Goal: Communication & Community: Answer question/provide support

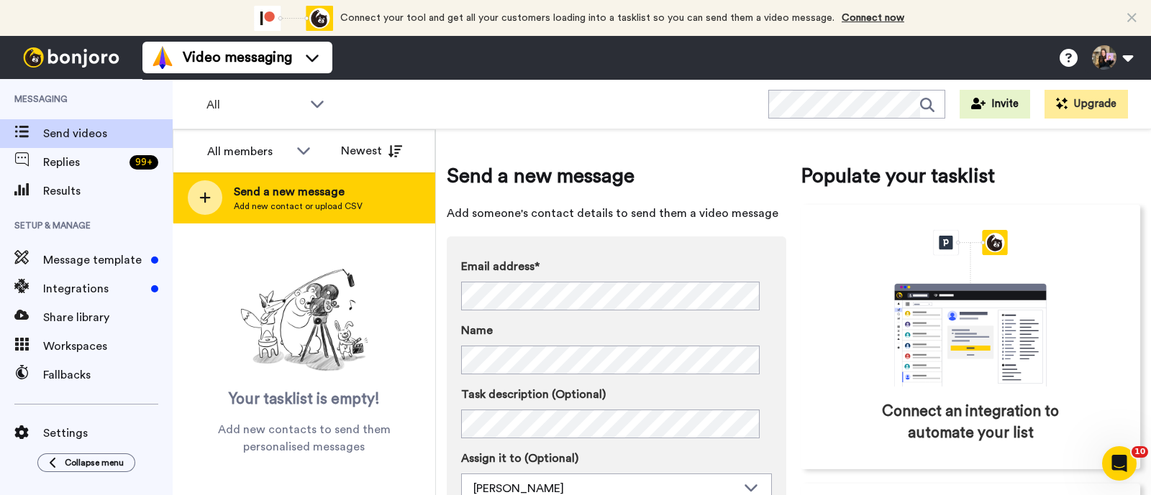
click at [275, 201] on span "Add new contact or upload CSV" at bounding box center [298, 207] width 129 height 12
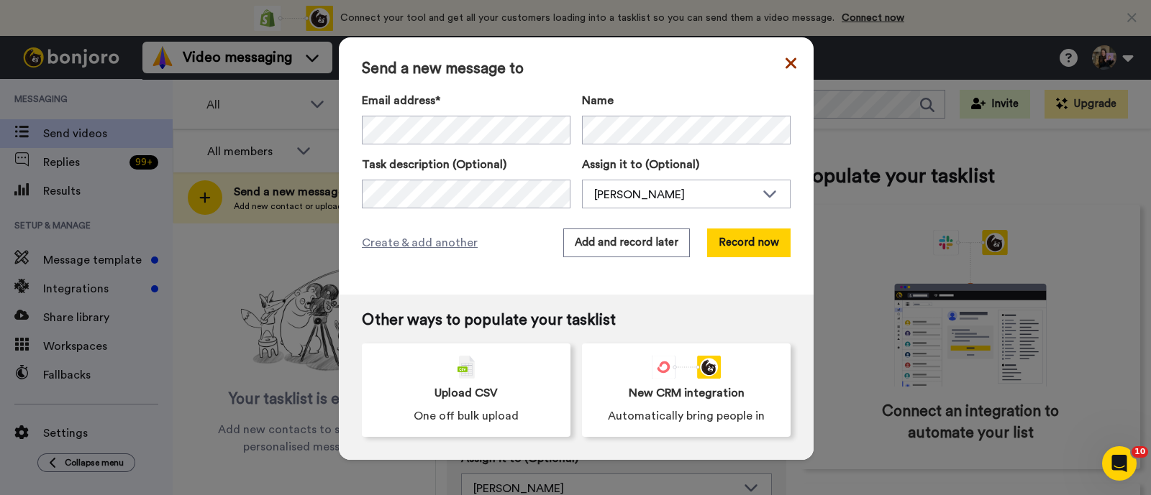
click at [785, 71] on icon at bounding box center [790, 63] width 11 height 17
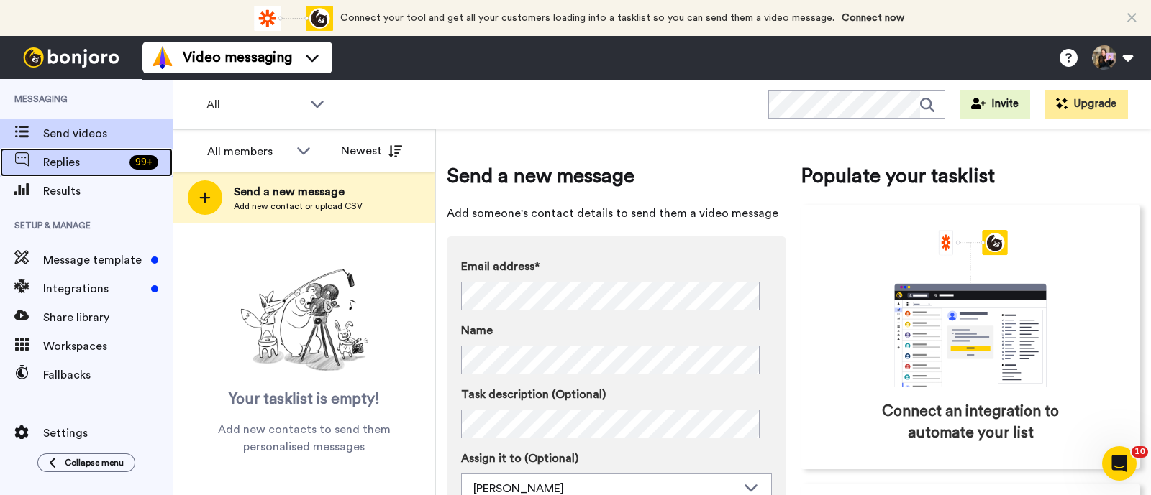
click at [76, 163] on span "Replies" at bounding box center [83, 162] width 81 height 17
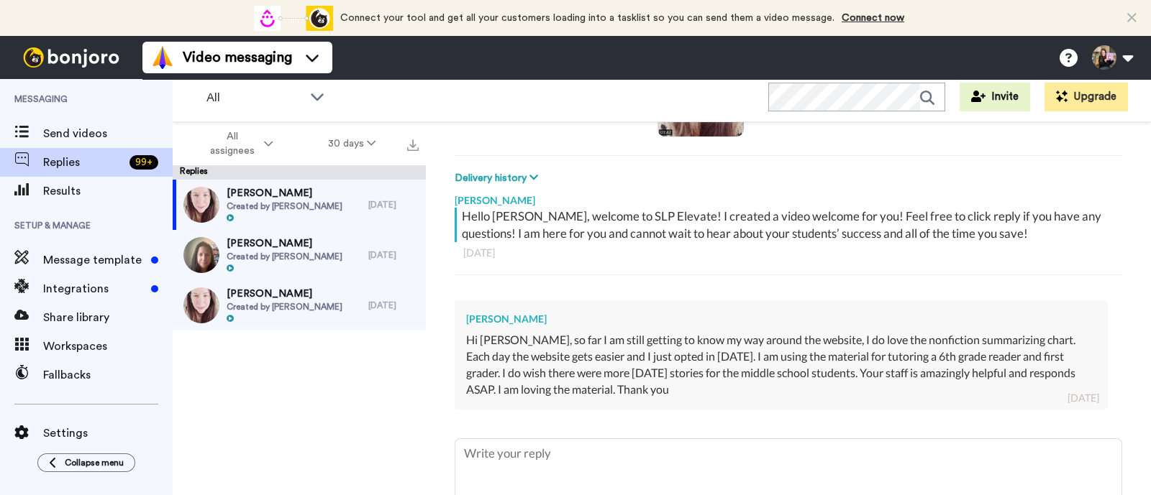
scroll to position [179, 0]
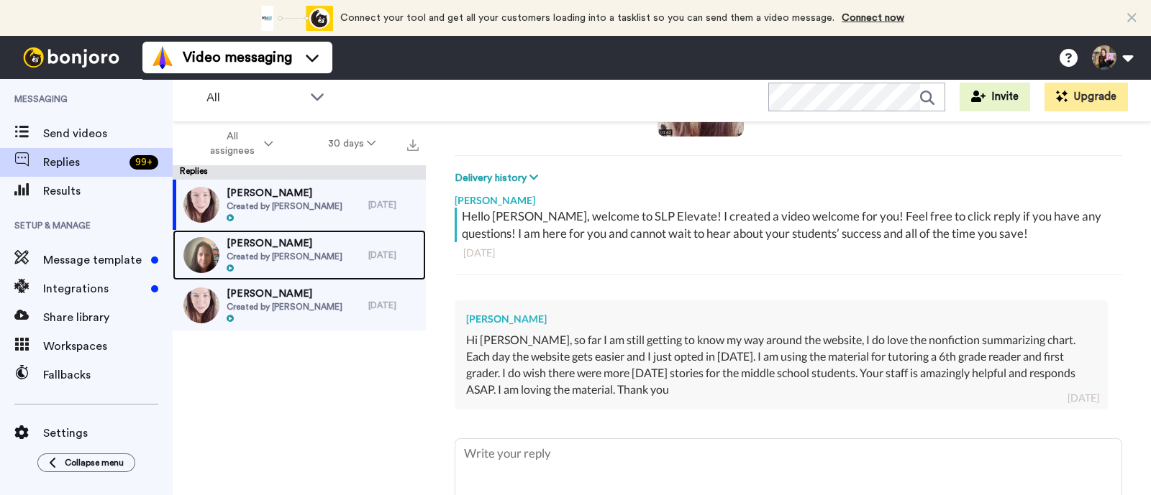
click at [354, 242] on div "Rachel Created by Hallie Sherman" at bounding box center [271, 255] width 196 height 50
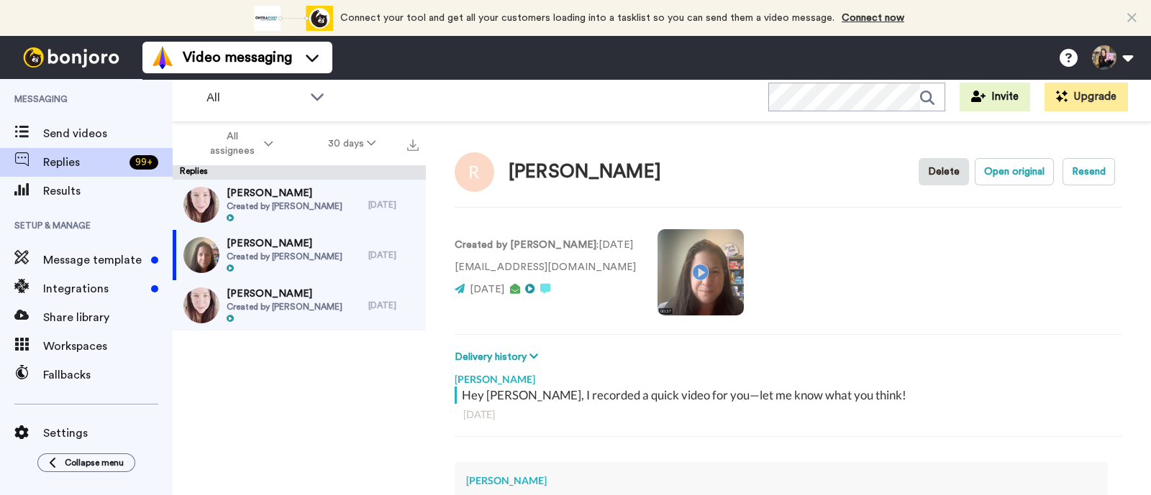
type textarea "x"
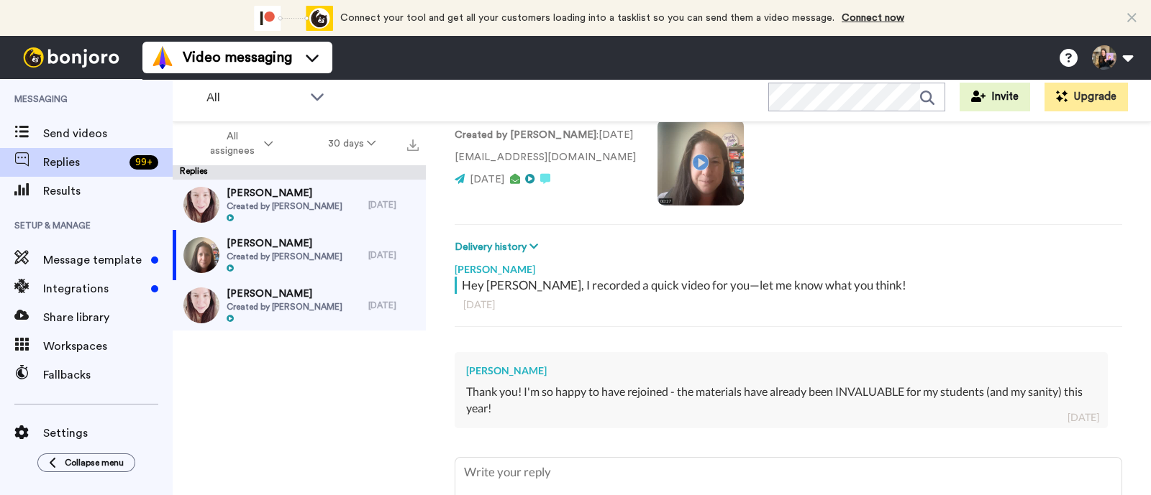
scroll to position [231, 0]
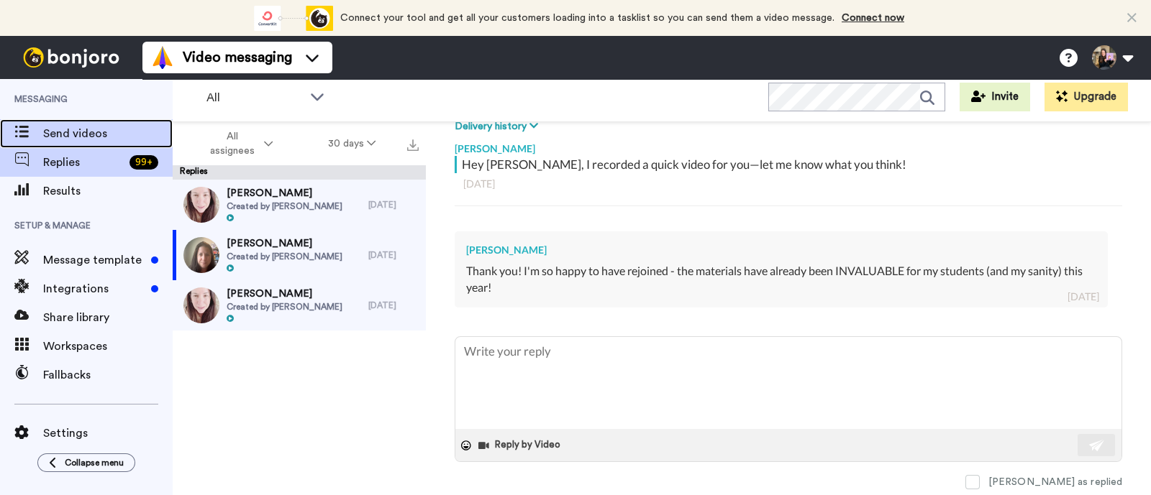
click at [108, 131] on span "Send videos" at bounding box center [107, 133] width 129 height 17
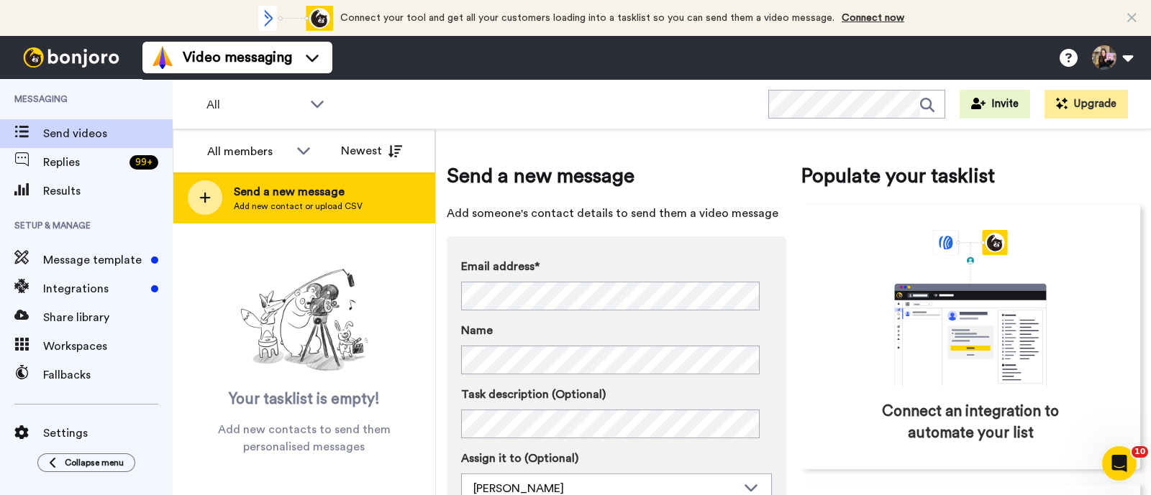
click at [286, 189] on span "Send a new message" at bounding box center [298, 191] width 129 height 17
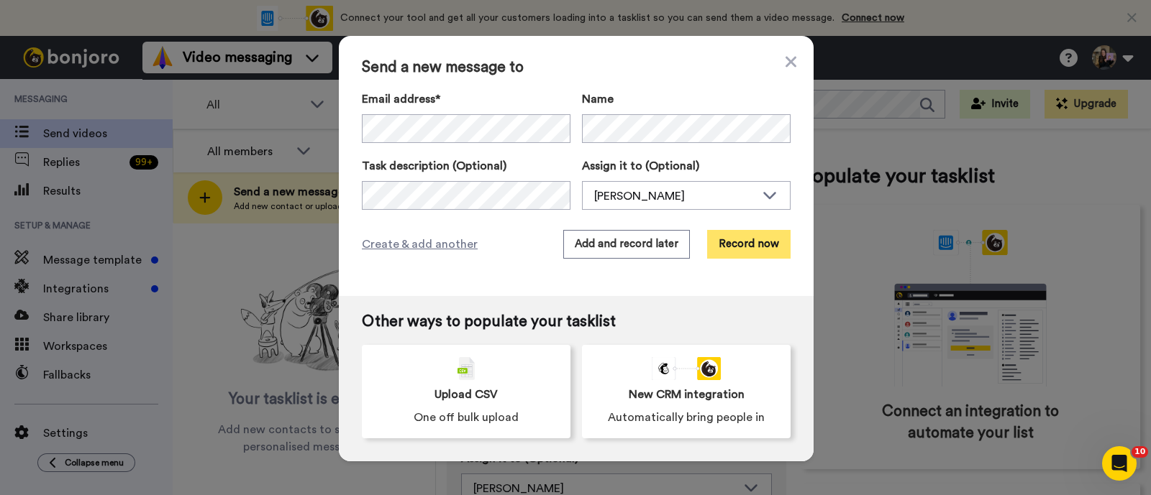
click at [731, 236] on button "Record now" at bounding box center [748, 244] width 83 height 29
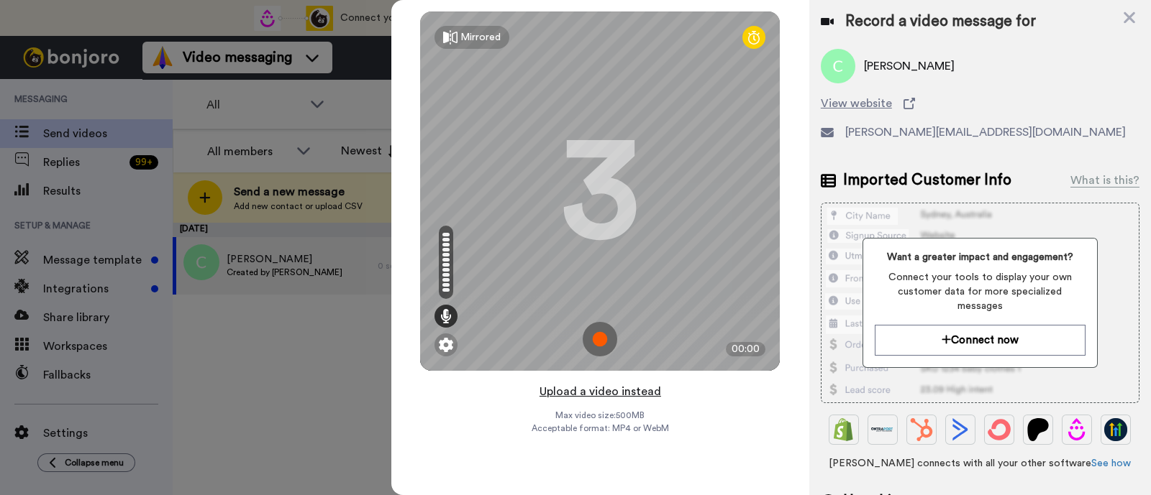
click at [641, 386] on button "Upload a video instead" at bounding box center [600, 392] width 130 height 19
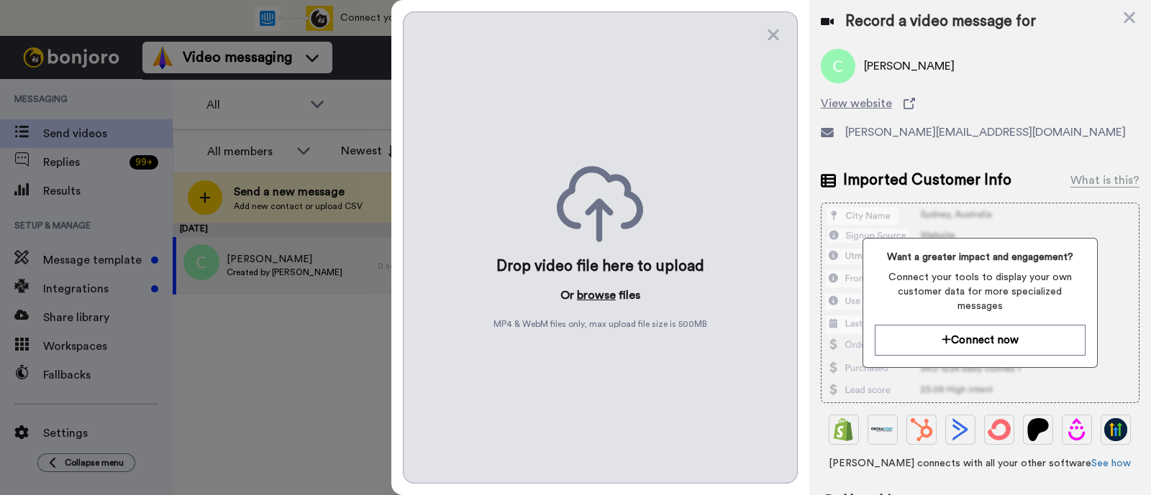
click at [598, 303] on button "browse" at bounding box center [596, 295] width 39 height 17
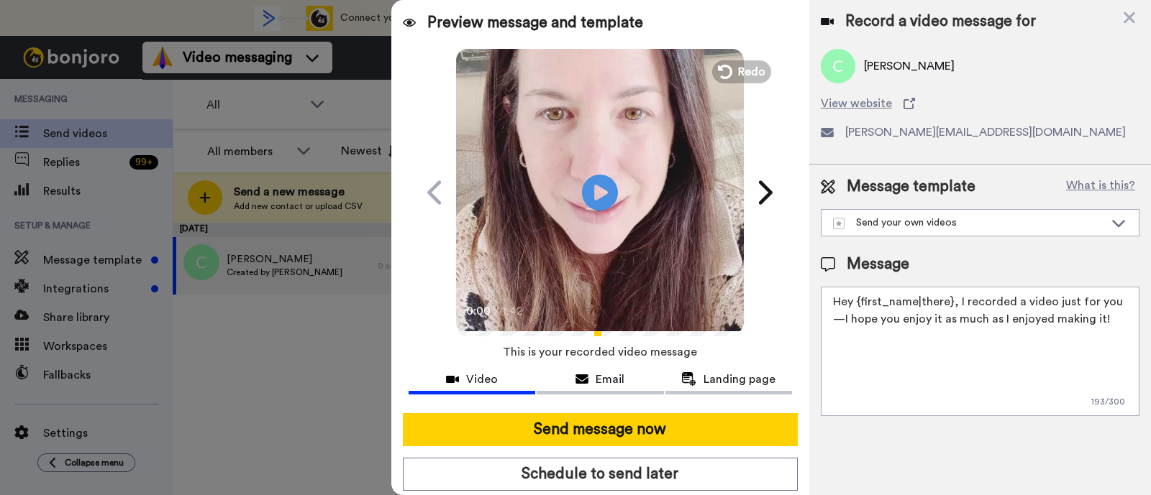
drag, startPoint x: 1097, startPoint y: 314, endPoint x: 956, endPoint y: 307, distance: 140.4
click at [956, 307] on textarea "Hey {first_name|there}, I recorded a video just for you—I hope you enjoy it as …" at bounding box center [979, 351] width 319 height 129
paste textarea "welcome to SLP Elevate! I created a video welcome for you! Feel free to click r…"
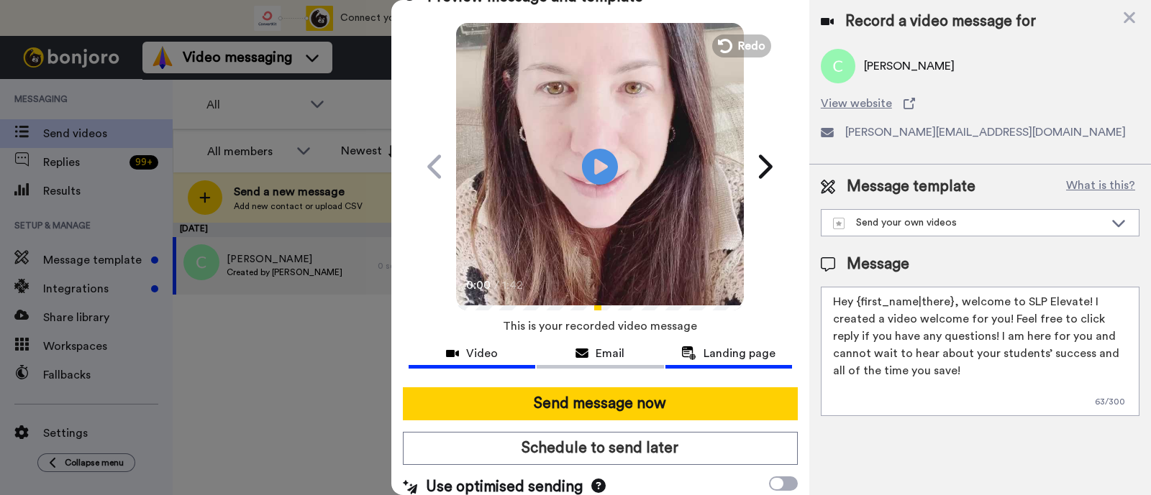
scroll to position [39, 0]
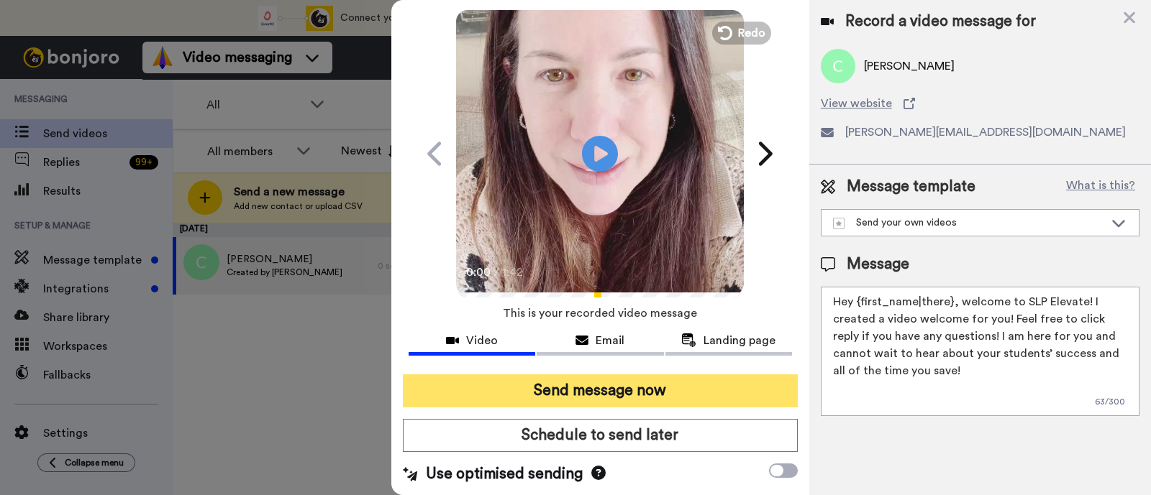
type textarea "Hey {first_name|there}, welcome to SLP Elevate! I created a video welcome for y…"
click at [663, 397] on button "Send message now" at bounding box center [600, 391] width 395 height 33
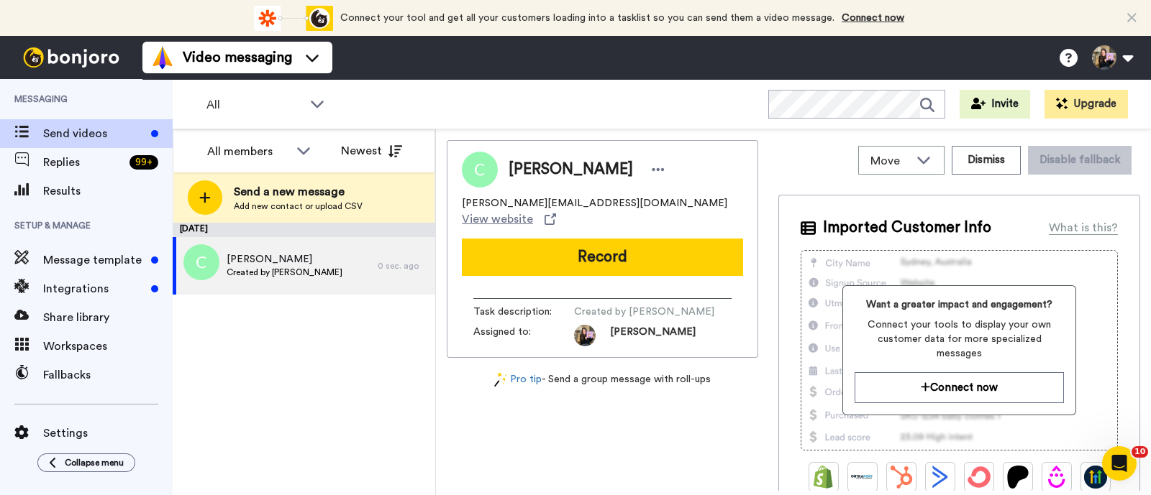
scroll to position [0, 0]
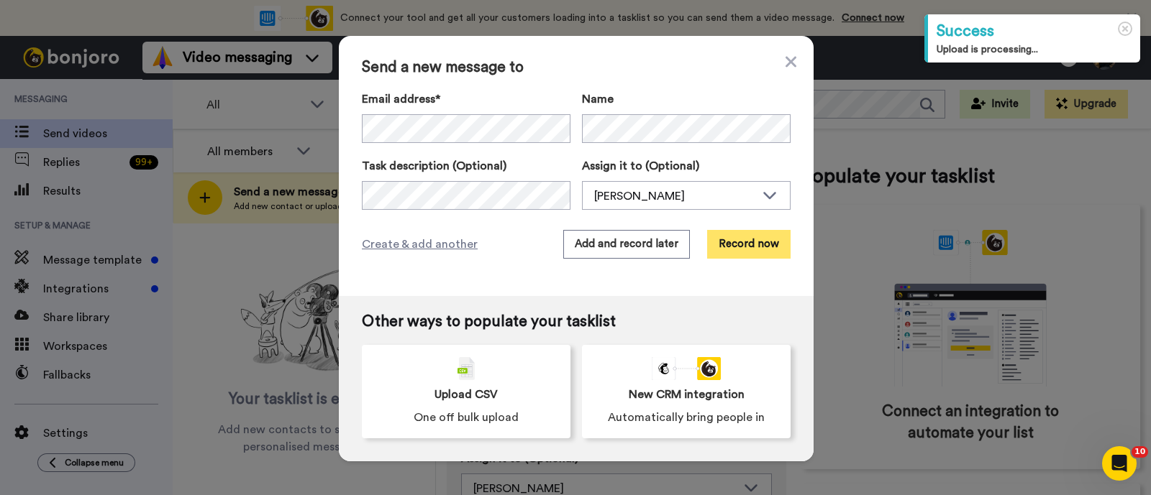
click at [758, 244] on button "Record now" at bounding box center [748, 244] width 83 height 29
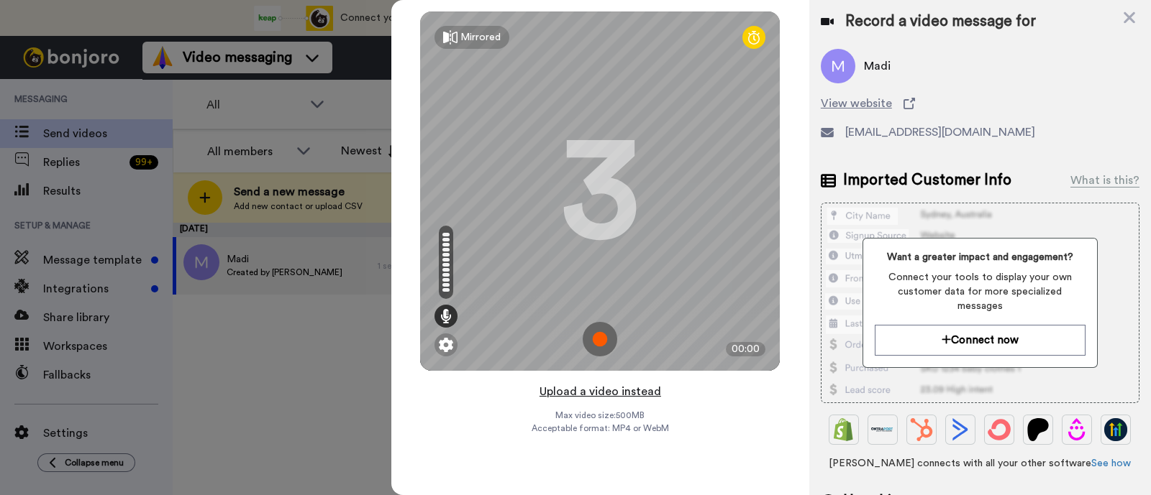
click at [644, 388] on button "Upload a video instead" at bounding box center [600, 392] width 130 height 19
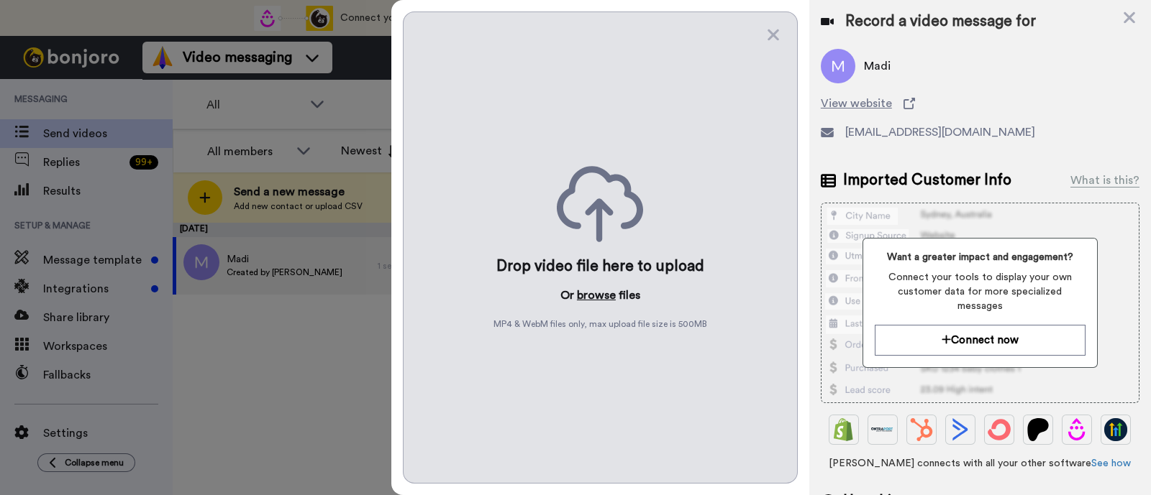
click at [583, 297] on button "browse" at bounding box center [596, 295] width 39 height 17
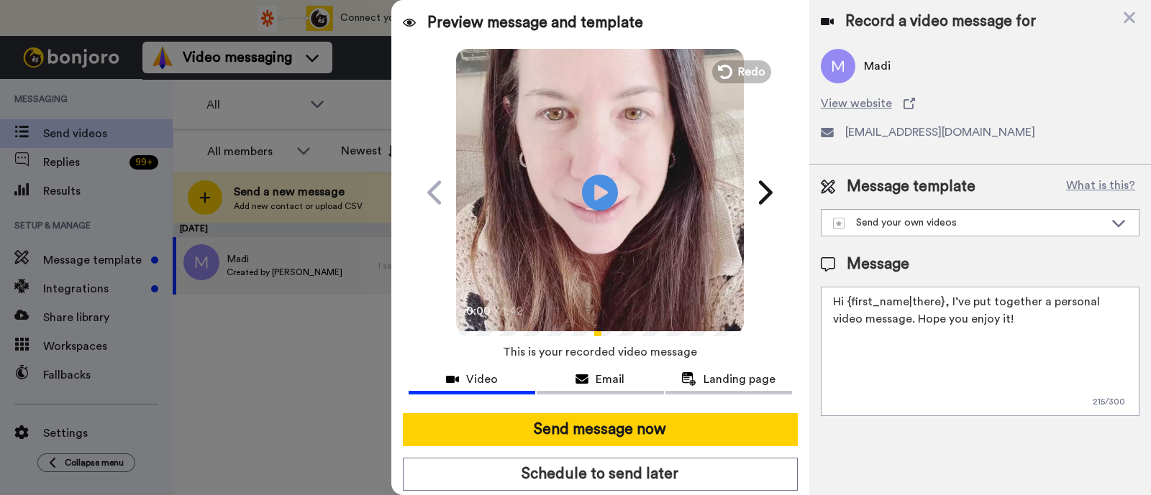
drag, startPoint x: 989, startPoint y: 322, endPoint x: 947, endPoint y: 301, distance: 46.6
click at [947, 301] on textarea "Hi {first_name|there}, I’ve put together a personal video message. Hope you enj…" at bounding box center [979, 351] width 319 height 129
paste textarea "welcome to SLP Elevate! I created a video welcome for you! Feel free to click r…"
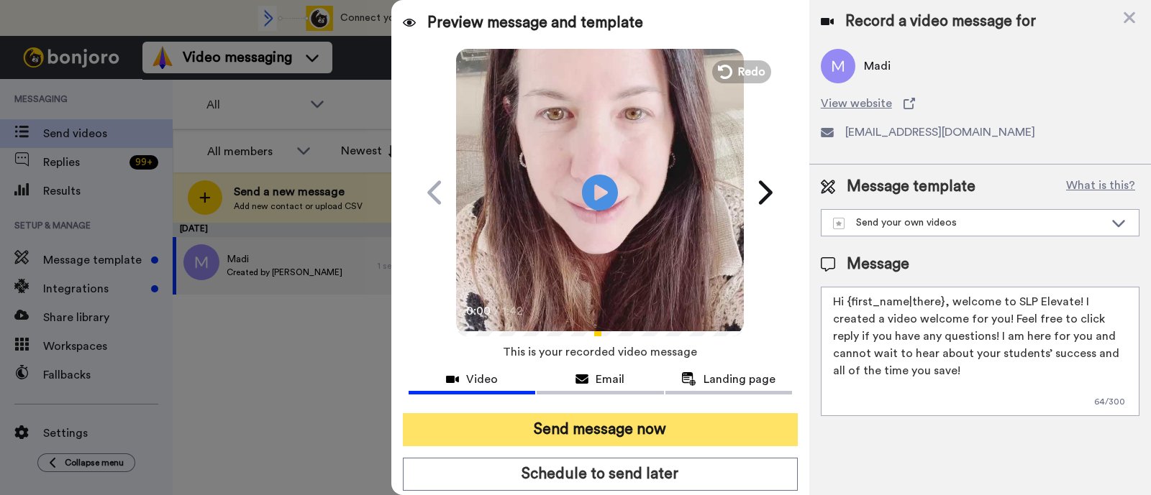
type textarea "Hi {first_name|there}, welcome to SLP Elevate! I created a video welcome for yo…"
click at [754, 432] on button "Send message now" at bounding box center [600, 429] width 395 height 33
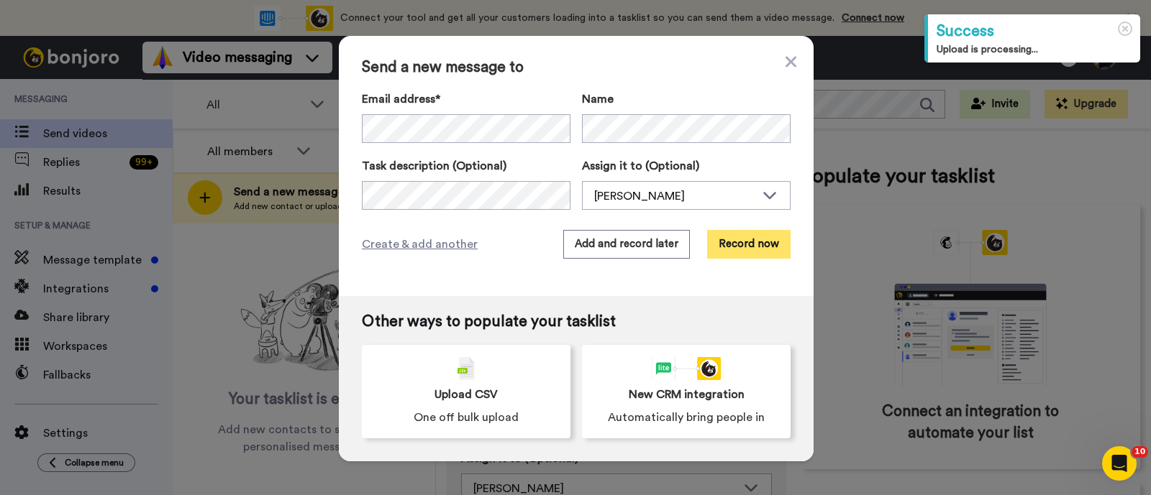
click at [730, 237] on button "Record now" at bounding box center [748, 244] width 83 height 29
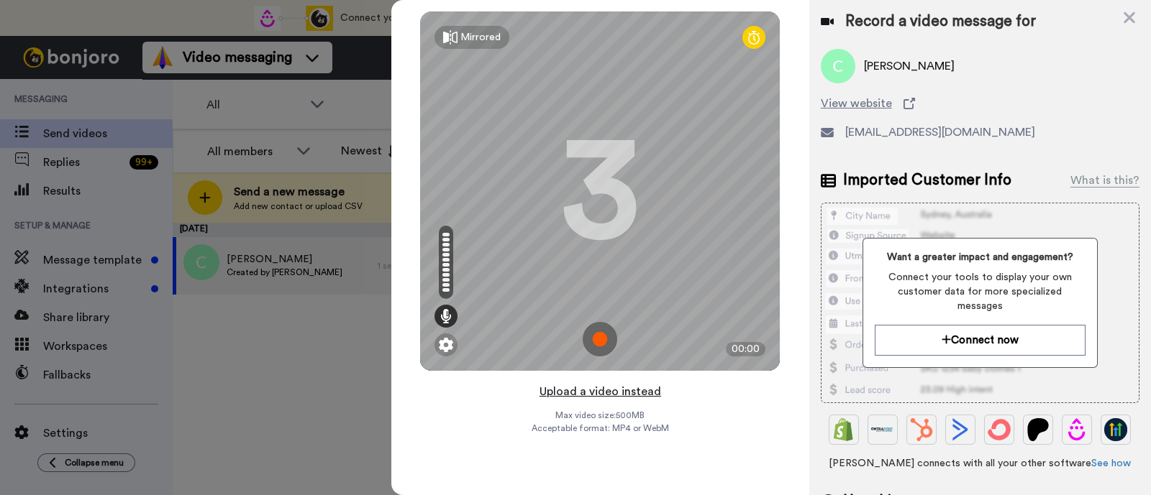
click at [633, 392] on button "Upload a video instead" at bounding box center [600, 392] width 130 height 19
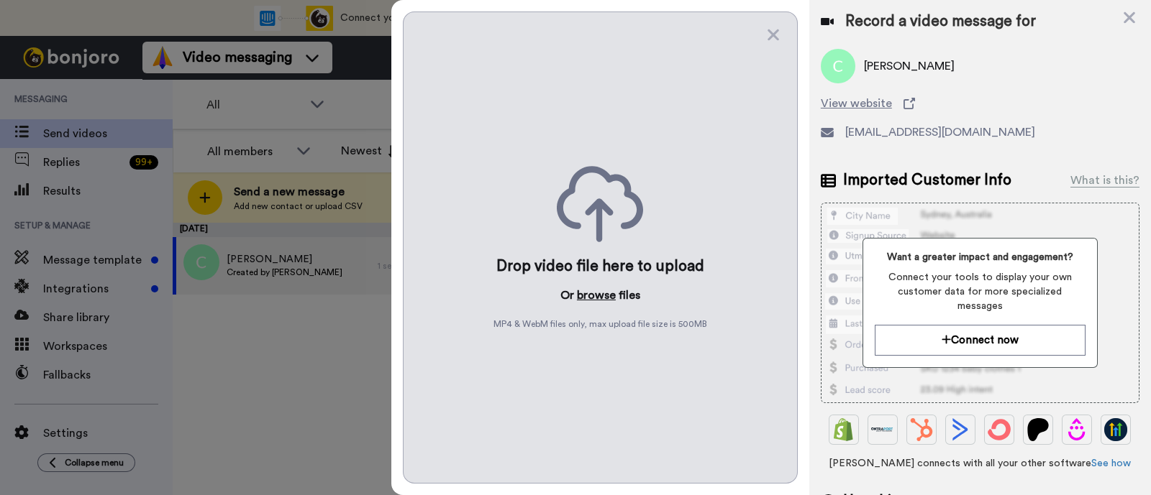
click at [590, 295] on button "browse" at bounding box center [596, 295] width 39 height 17
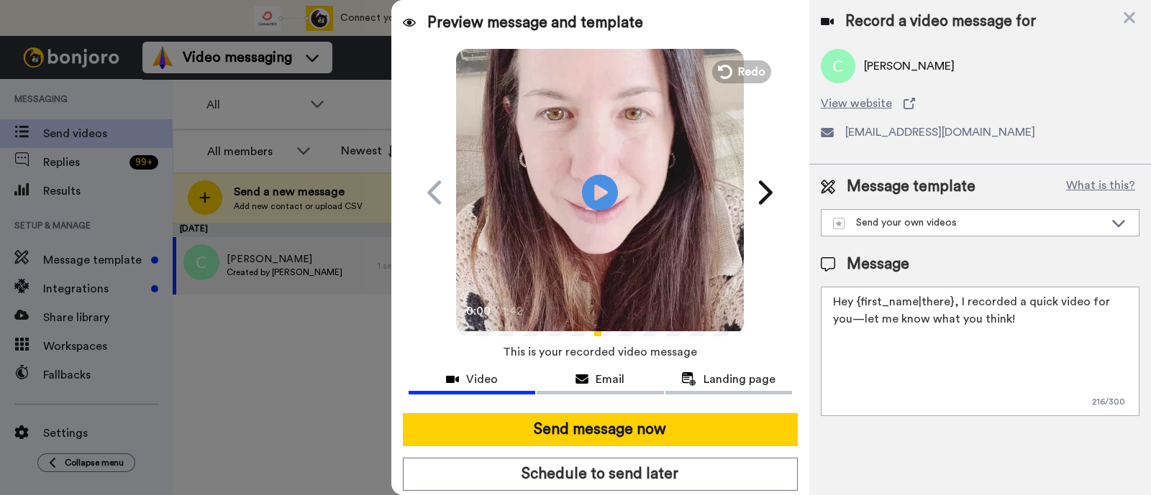
drag, startPoint x: 1018, startPoint y: 328, endPoint x: 955, endPoint y: 307, distance: 66.6
click at [955, 307] on textarea "Hey {first_name|there}, I recorded a quick video for you—let me know what you t…" at bounding box center [979, 351] width 319 height 129
paste textarea "welcome to SLP Elevate! I created a video welcome for you! Feel free to click r…"
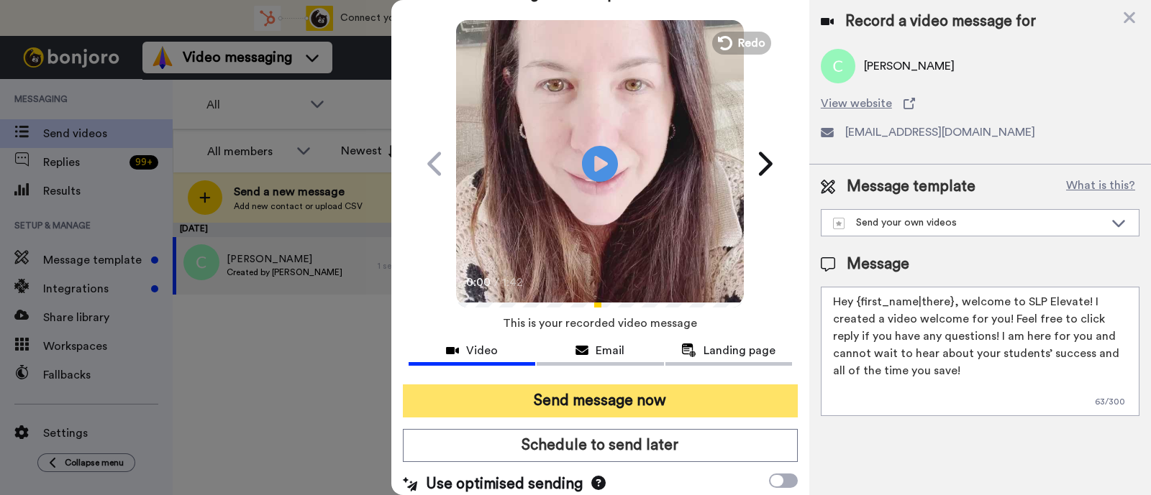
scroll to position [39, 0]
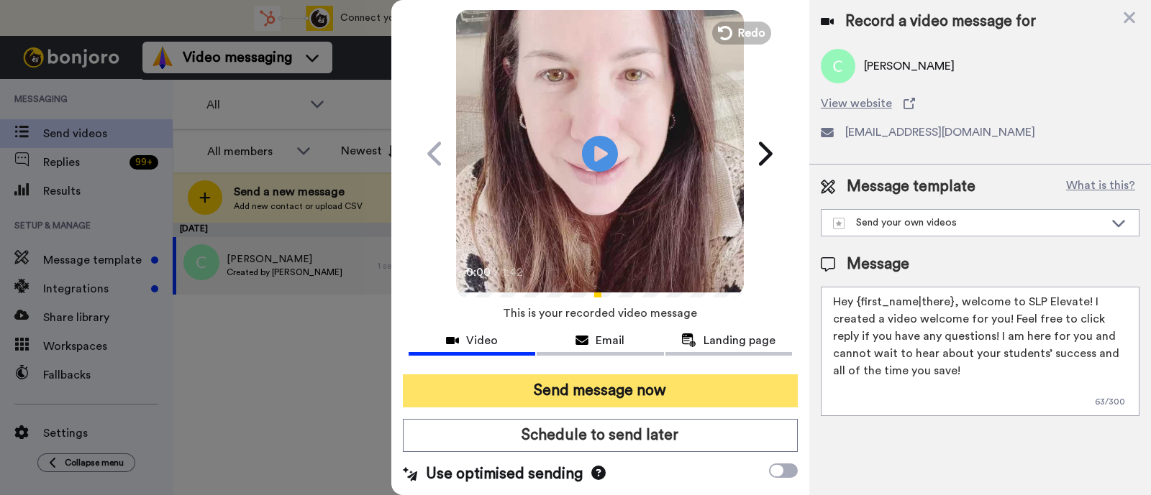
type textarea "Hey {first_name|there}, welcome to SLP Elevate! I created a video welcome for y…"
click at [507, 378] on button "Send message now" at bounding box center [600, 391] width 395 height 33
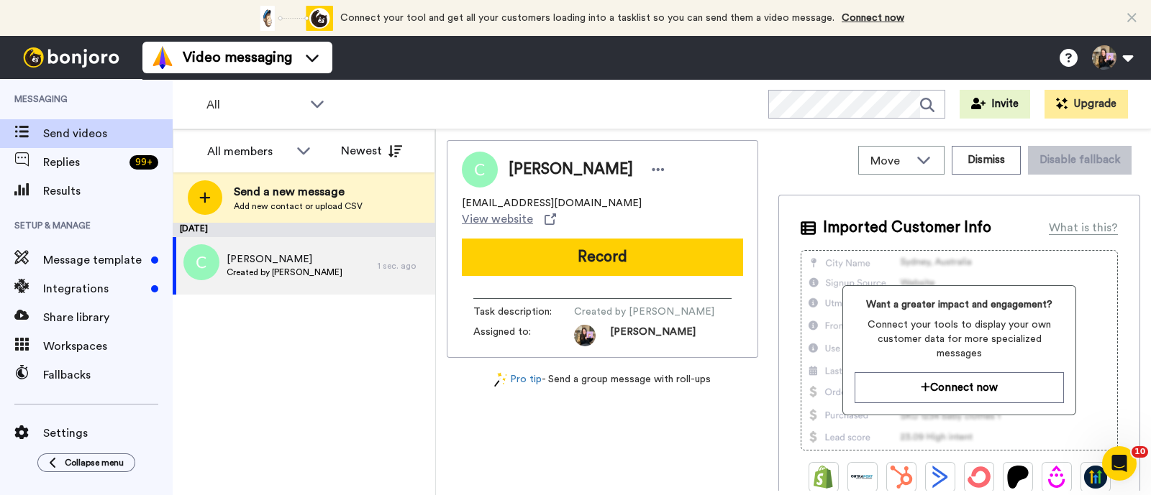
scroll to position [0, 0]
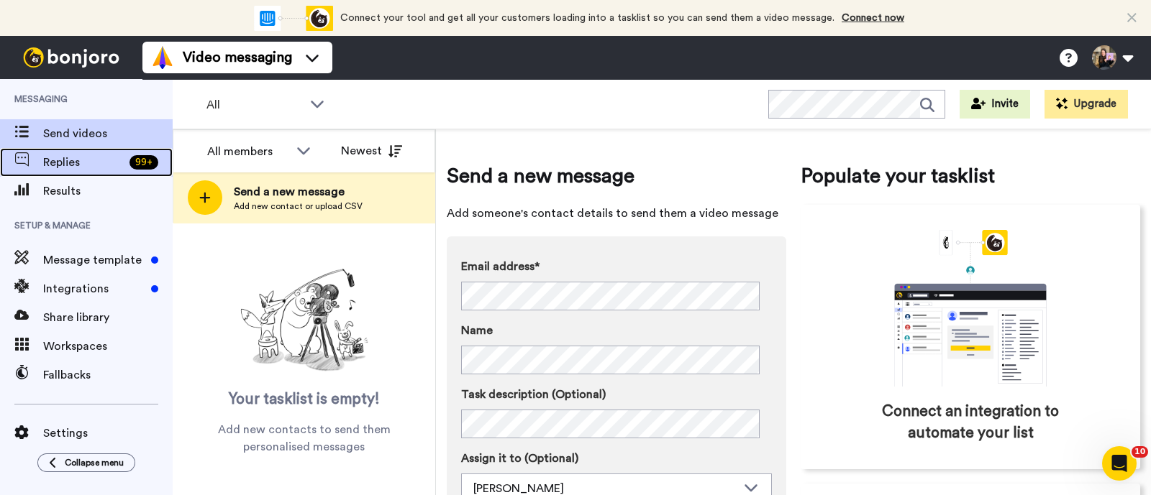
click at [119, 166] on span "Replies" at bounding box center [83, 162] width 81 height 17
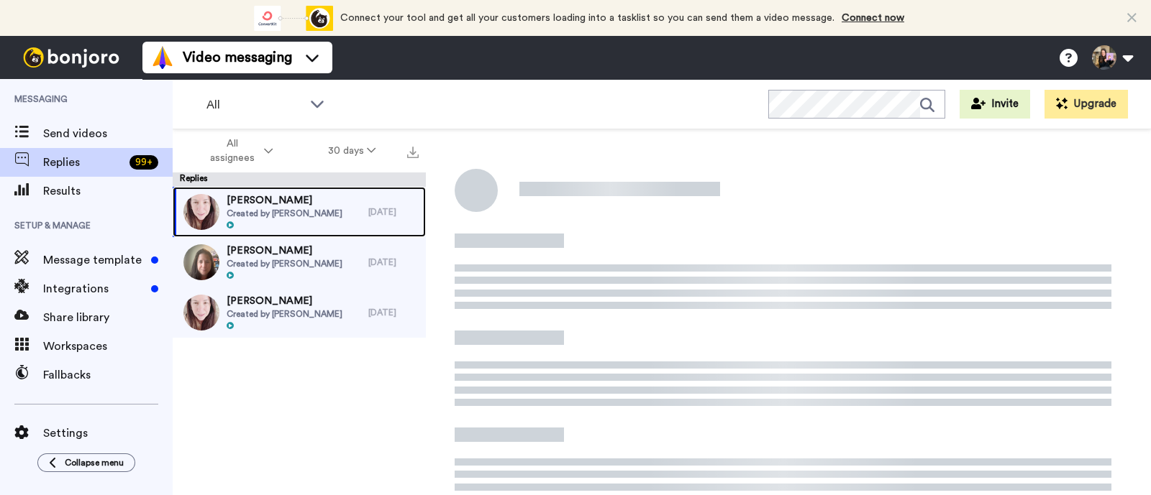
click at [306, 213] on span "Created by [PERSON_NAME]" at bounding box center [285, 214] width 116 height 12
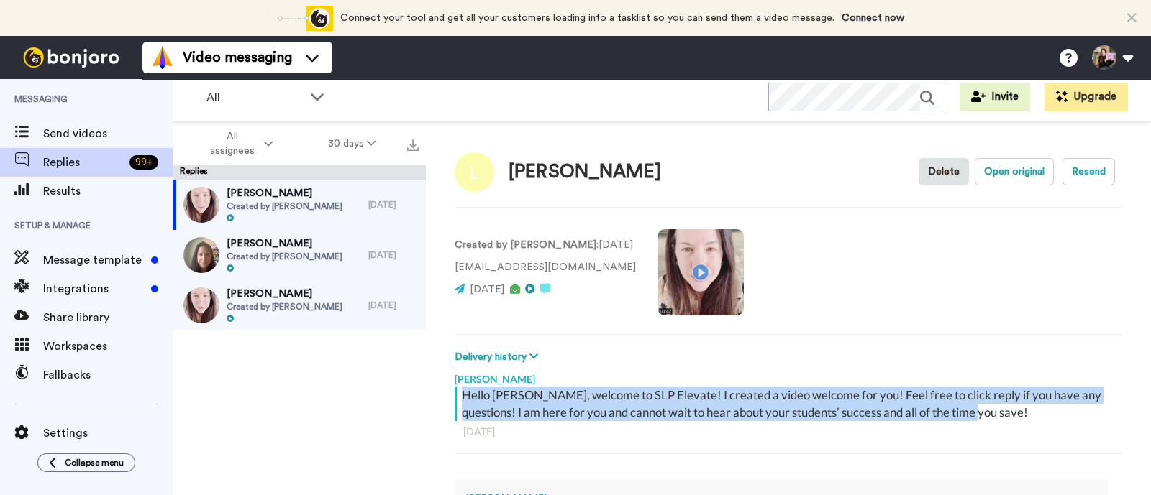
drag, startPoint x: 1005, startPoint y: 416, endPoint x: 461, endPoint y: 400, distance: 544.6
click at [462, 400] on div "Hello Lisa, welcome to SLP Elevate! I created a video welcome for you! Feel fre…" at bounding box center [790, 404] width 657 height 35
copy div "Hello Lisa, welcome to SLP Elevate! I created a video welcome for you! Feel fre…"
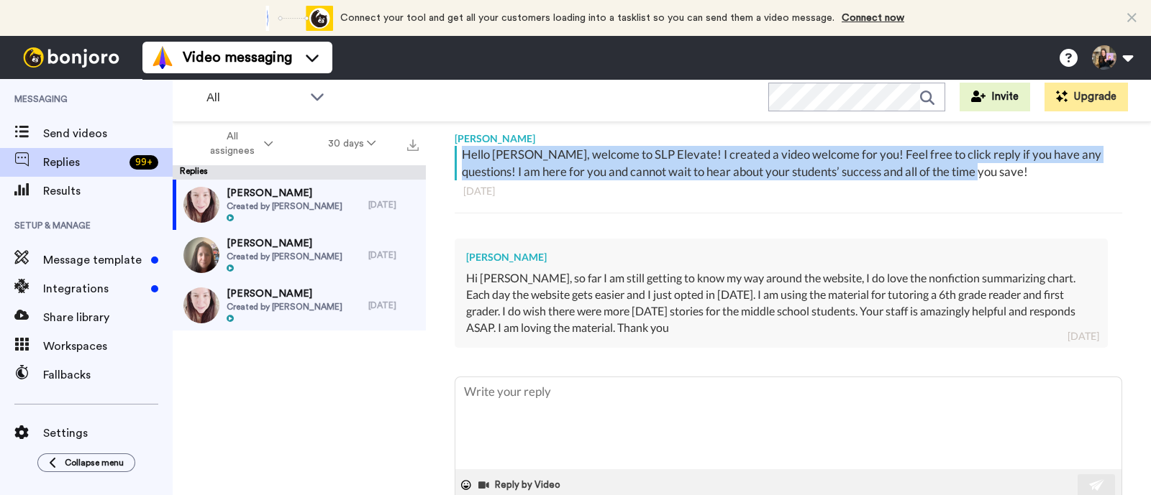
scroll to position [270, 0]
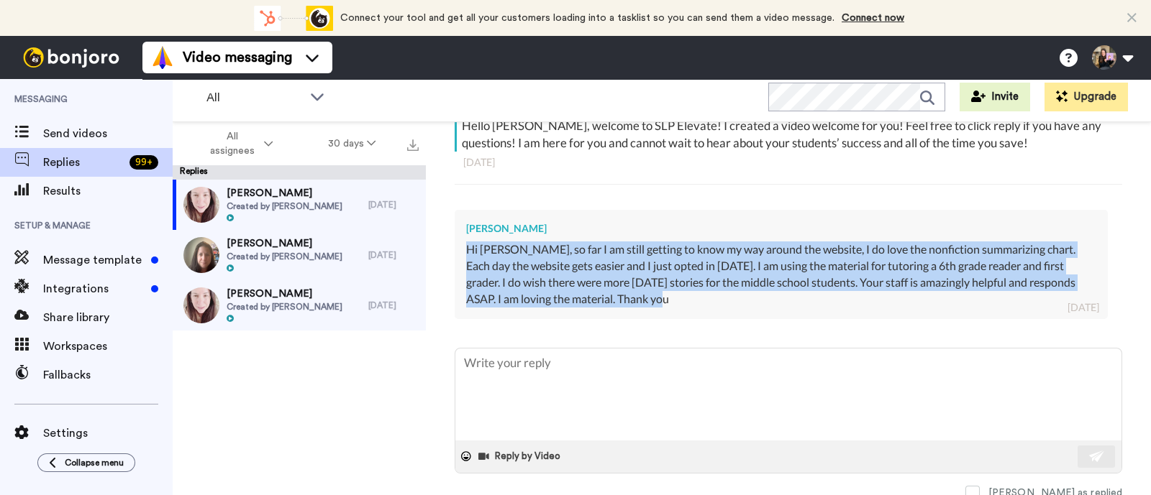
drag, startPoint x: 700, startPoint y: 296, endPoint x: 465, endPoint y: 248, distance: 240.0
click at [466, 248] on div "Hi Hallie, so far I am still getting to know my way around the website, I do lo…" at bounding box center [781, 274] width 630 height 65
copy div "Hi Hallie, so far I am still getting to know my way around the website, I do lo…"
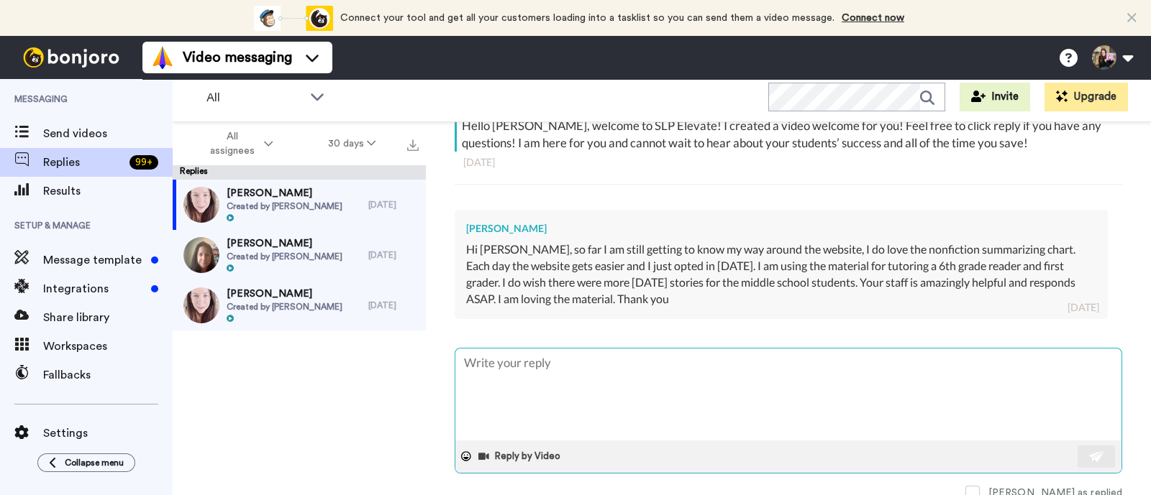
click at [547, 372] on textarea at bounding box center [788, 395] width 666 height 92
paste textarea "Thank you so much for your kind words! 😊 I’m so glad to hear that you’re enjoyi…"
type textarea "x"
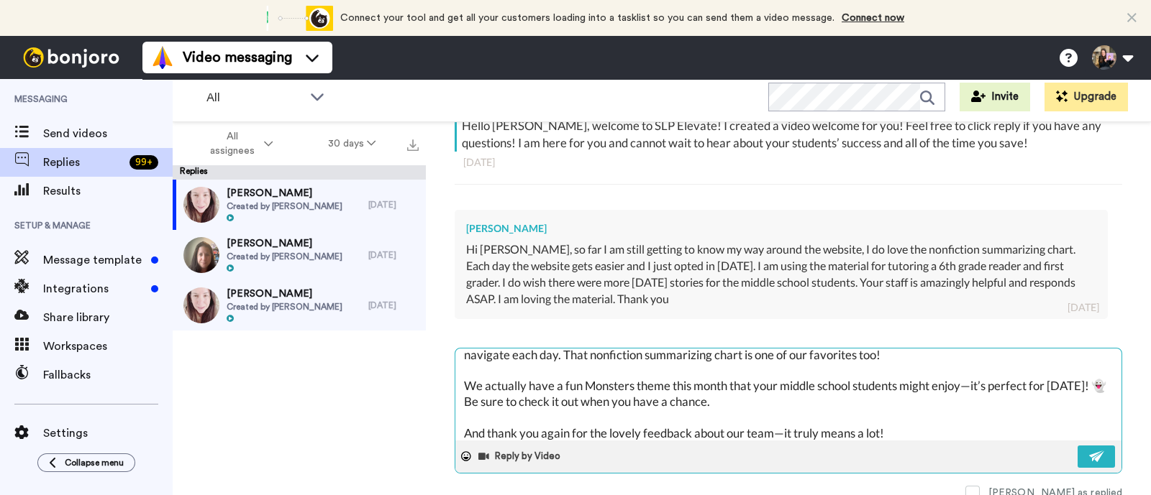
scroll to position [0, 0]
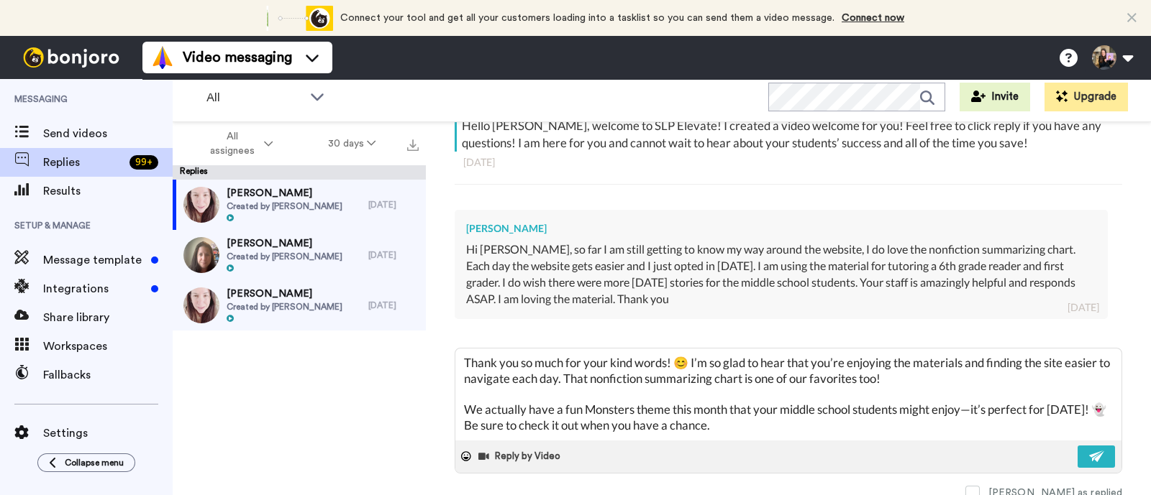
type textarea "Thank you so much for your kind words! 😊 I’m so glad to hear that you’re enjoyi…"
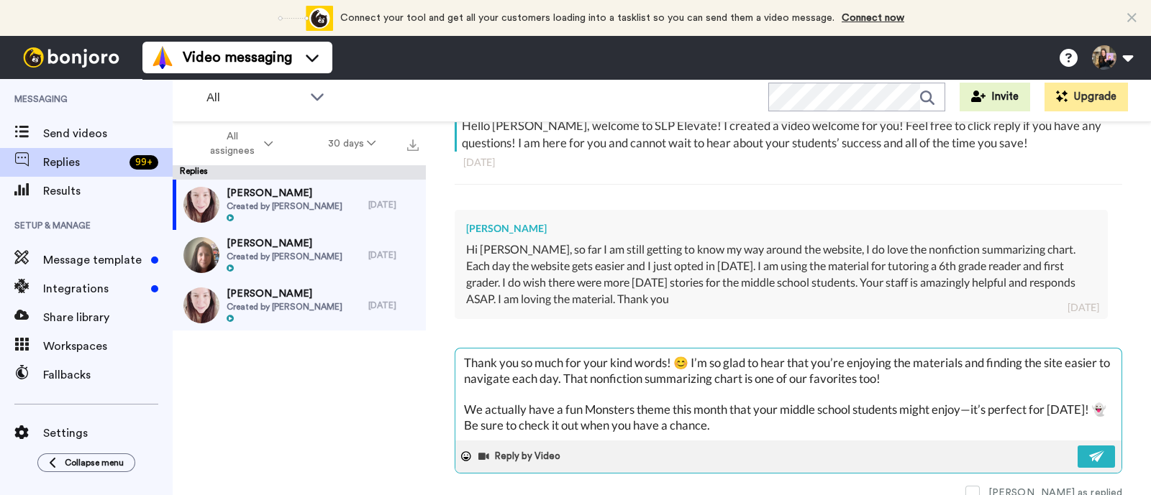
paste textarea "sweet message! 😊 I’m so glad to hear you’re enjoying the materials and that the…"
type textarea "x"
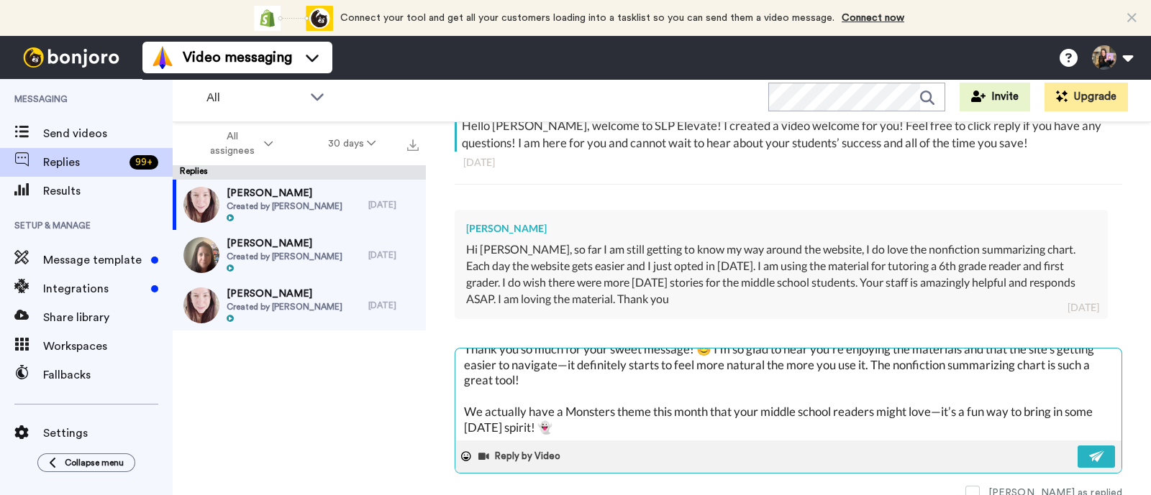
scroll to position [14, 0]
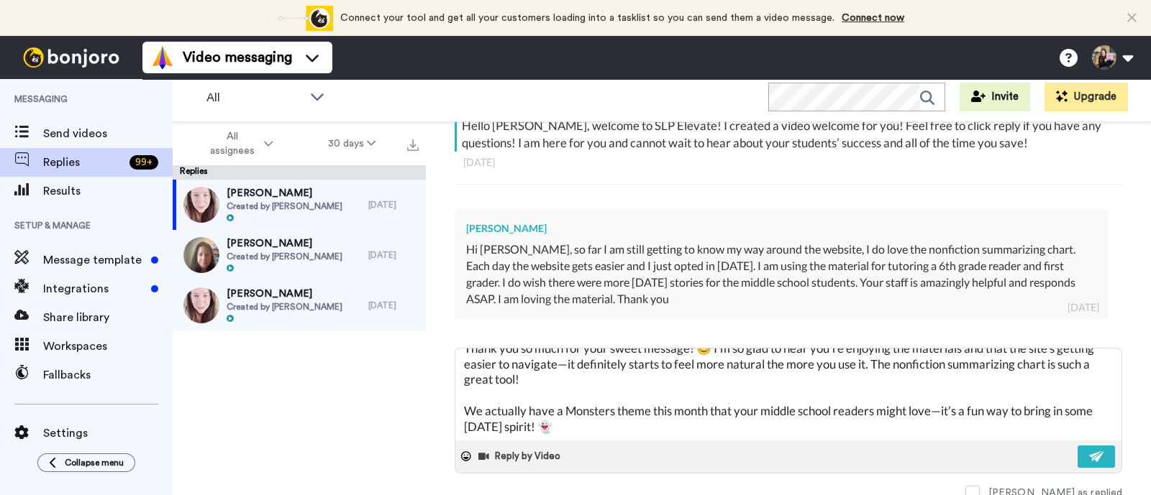
type textarea "Thank you so much for your sweet message! 😊 I’m so glad to hear you’re enjoying…"
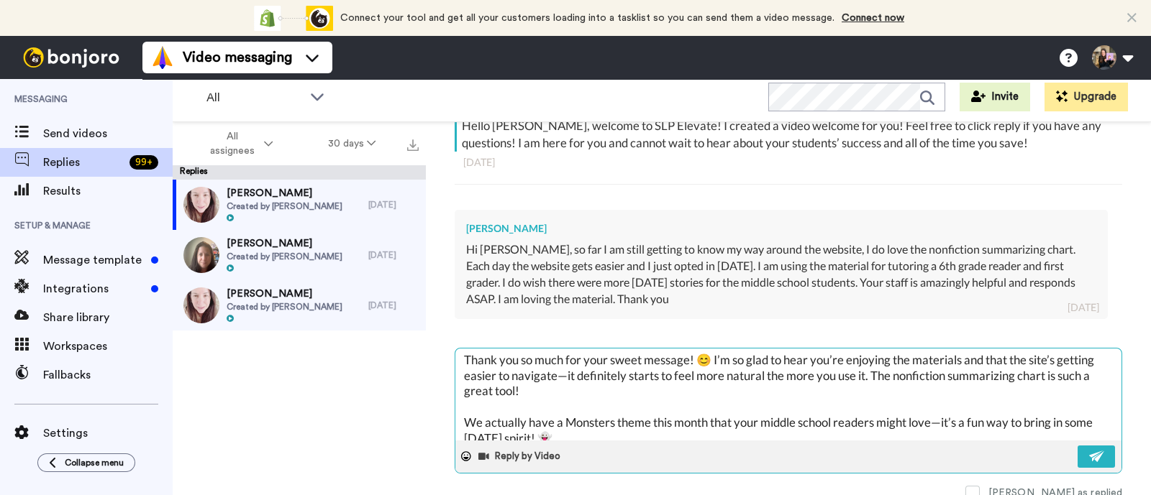
scroll to position [0, 0]
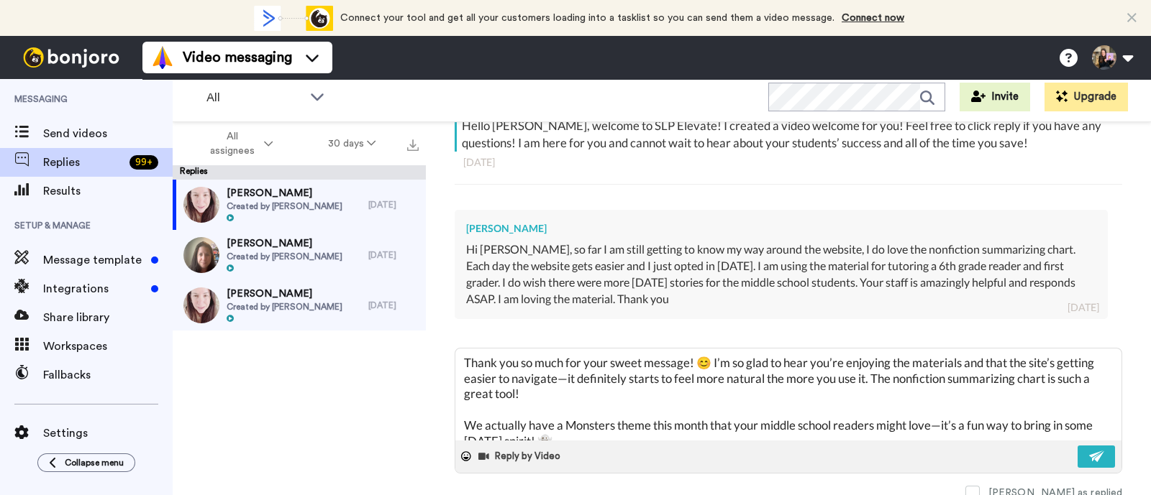
drag, startPoint x: 603, startPoint y: 392, endPoint x: 449, endPoint y: 356, distance: 158.0
click at [449, 357] on div "Lisa Delete Open original Resend Created by Hallie Sherman : 5 days ago lisaaug…" at bounding box center [788, 330] width 725 height 416
paste textarea "kind words! 😊 I’m so glad to hear that you’re enjoying the materials"
type textarea "x"
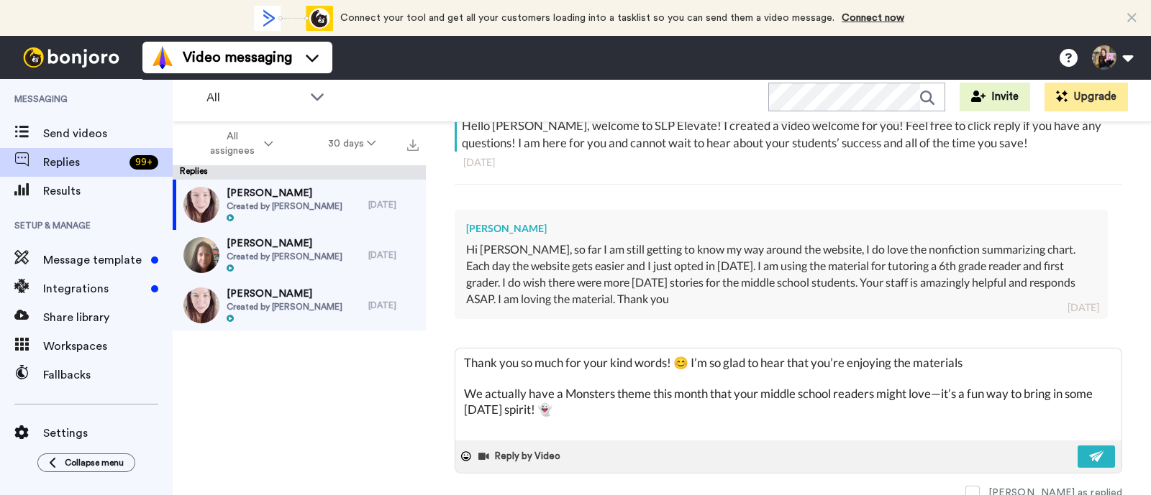
type textarea "Thank you so much for your kind words! 😊 I’m so glad to hear that you’re enjoyi…"
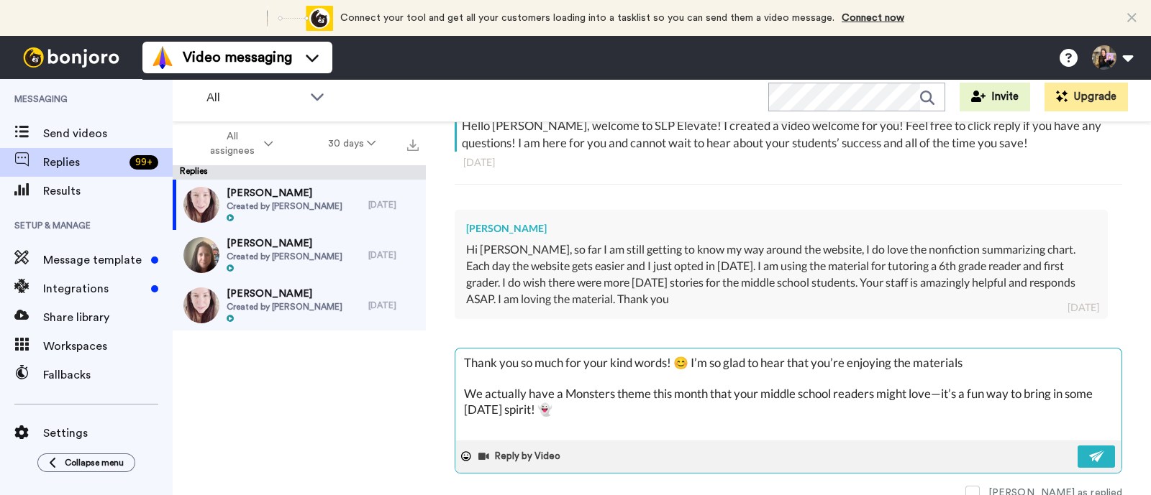
type textarea "x"
type textarea "Thank you so much for your kind words! 😊 I’m so glad to hear that you’re enjoyi…"
type textarea "x"
type textarea "Thank you so much for your kind words! 😊 I’m so glad to hear that you’re enjoyi…"
paste textarea "That nonfiction summarizing chart is one of our favorites too!"
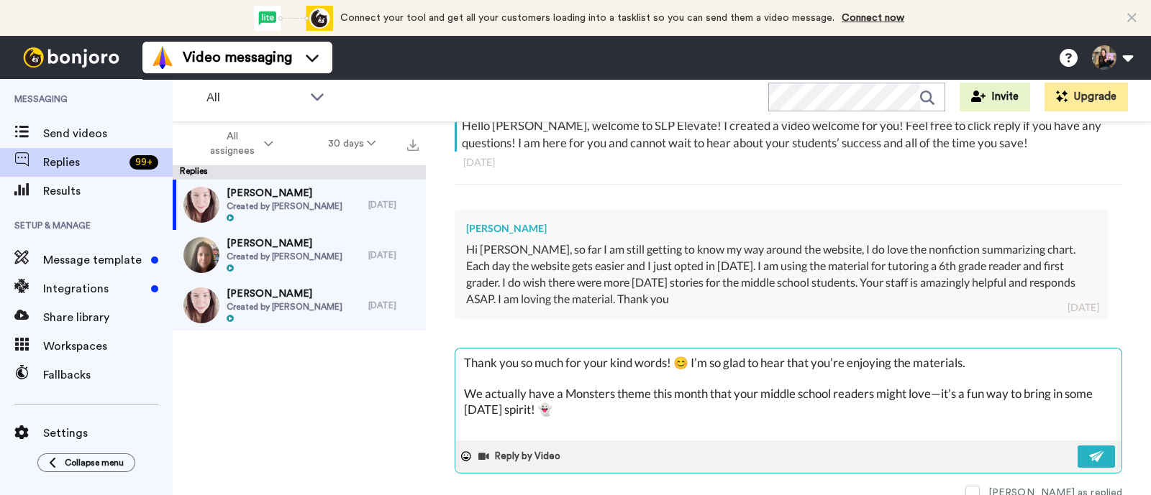
type textarea "x"
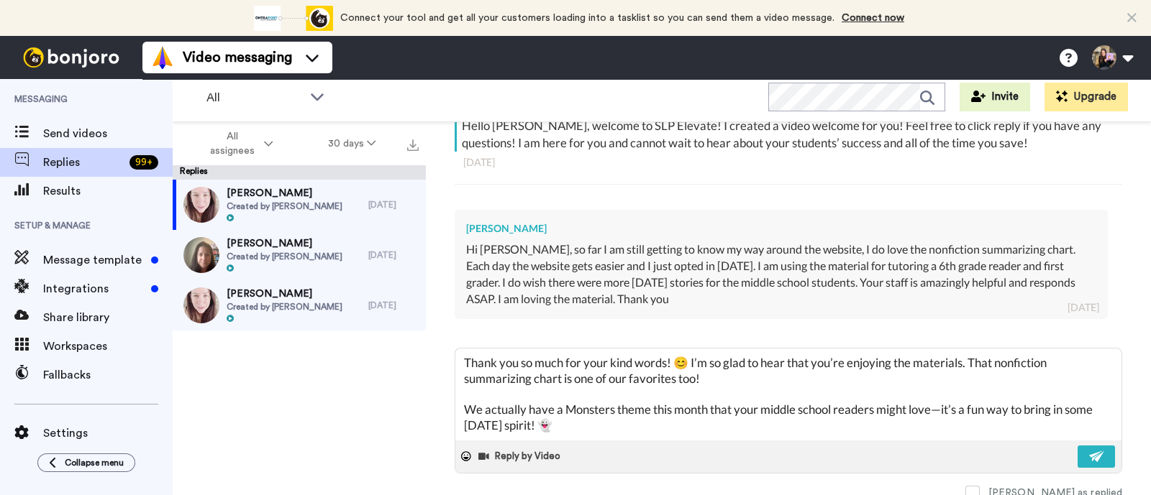
type textarea "Thank you so much for your kind words! 😊 I’m so glad to hear that you’re enjoyi…"
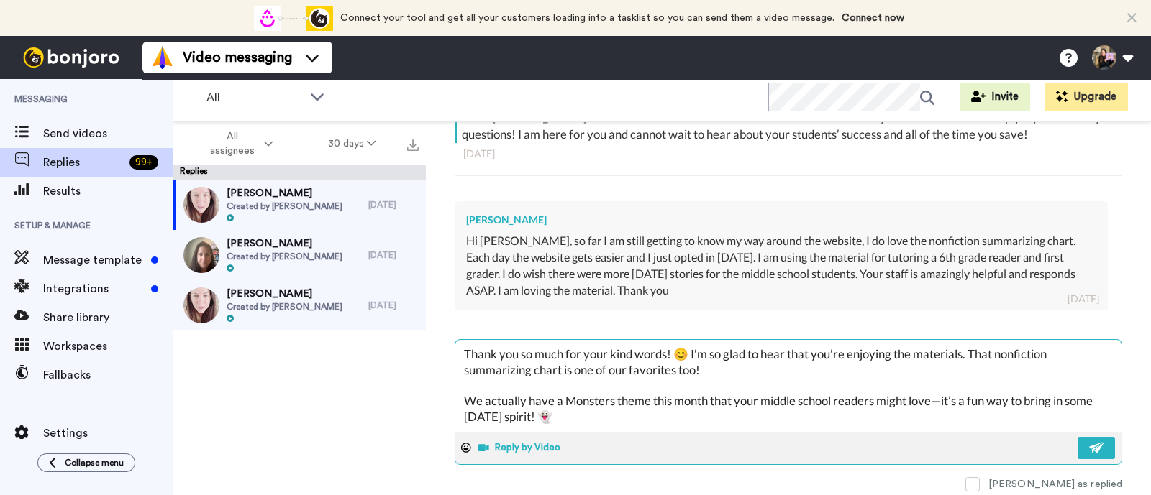
scroll to position [280, 0]
drag, startPoint x: 585, startPoint y: 406, endPoint x: 462, endPoint y: 394, distance: 123.6
click at [462, 394] on textarea "Thank you so much for your kind words! 😊 I’m so glad to hear that you’re enjoyi…" at bounding box center [788, 384] width 666 height 92
paste textarea "fun Monsters theme this month that your middle school students might enjoy—it’s…"
type textarea "x"
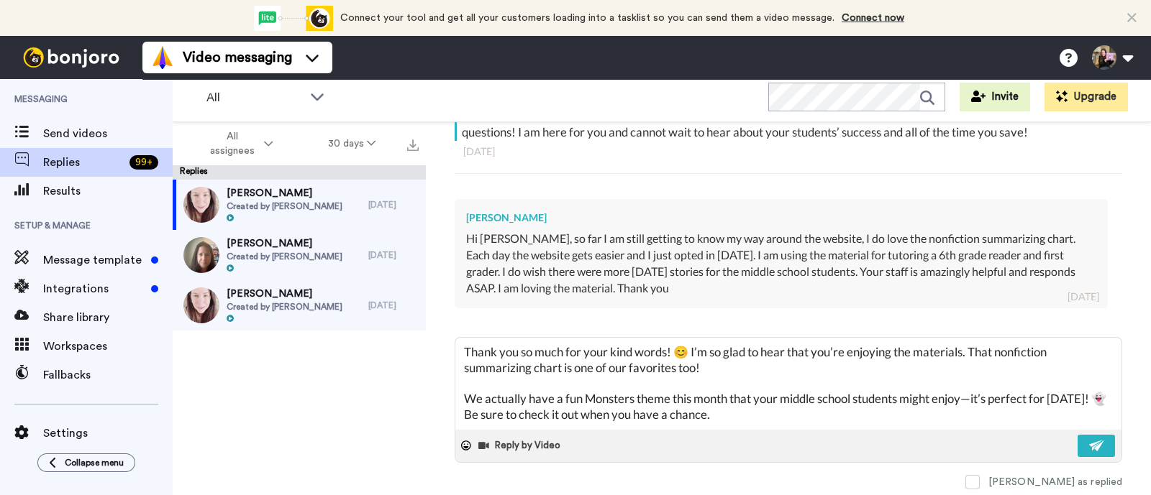
type textarea "Thank you so much for your kind words! 😊 I’m so glad to hear that you’re enjoyi…"
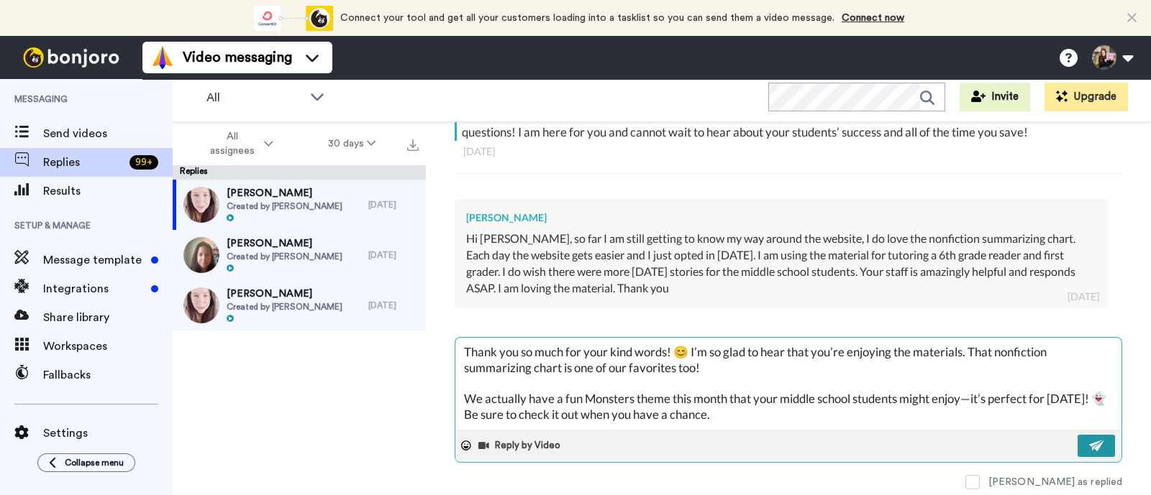
click at [1089, 441] on img at bounding box center [1097, 446] width 16 height 12
type textarea "x"
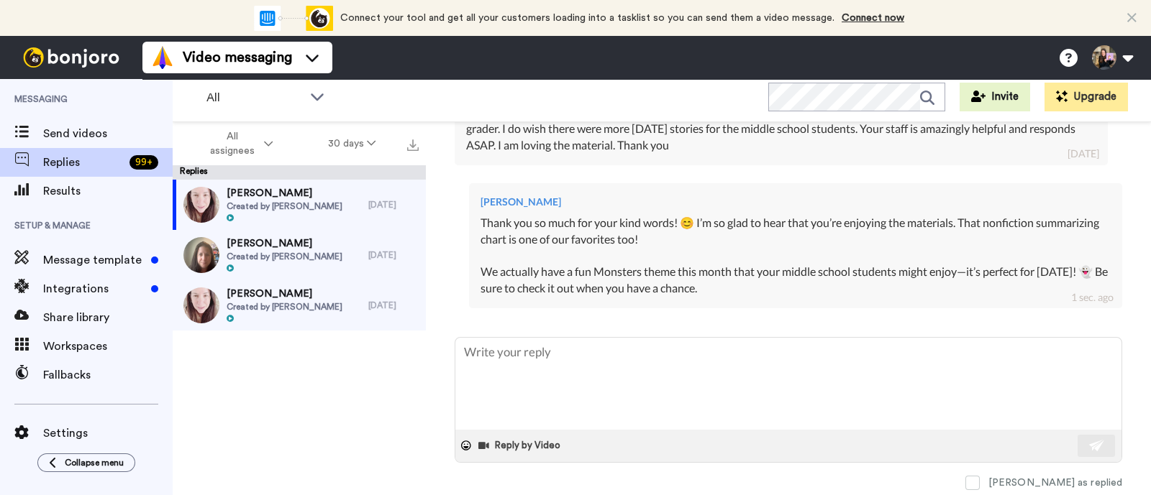
scroll to position [424, 0]
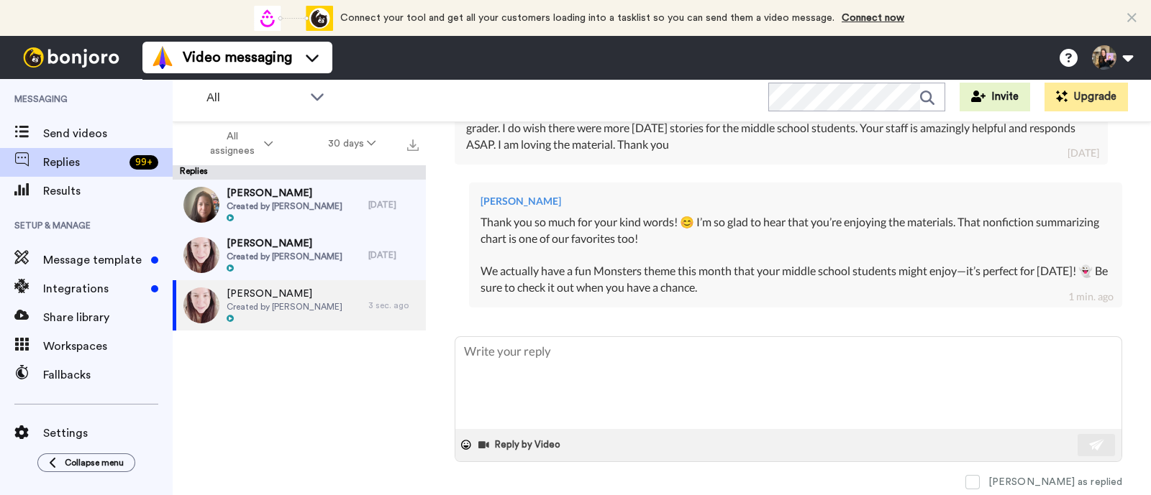
type textarea "x"
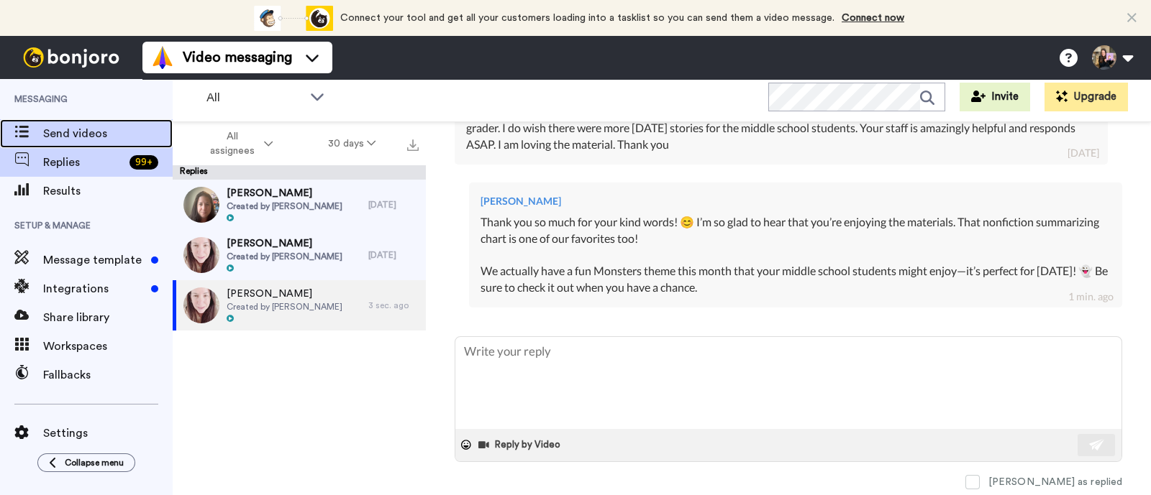
click at [127, 129] on span "Send videos" at bounding box center [107, 133] width 129 height 17
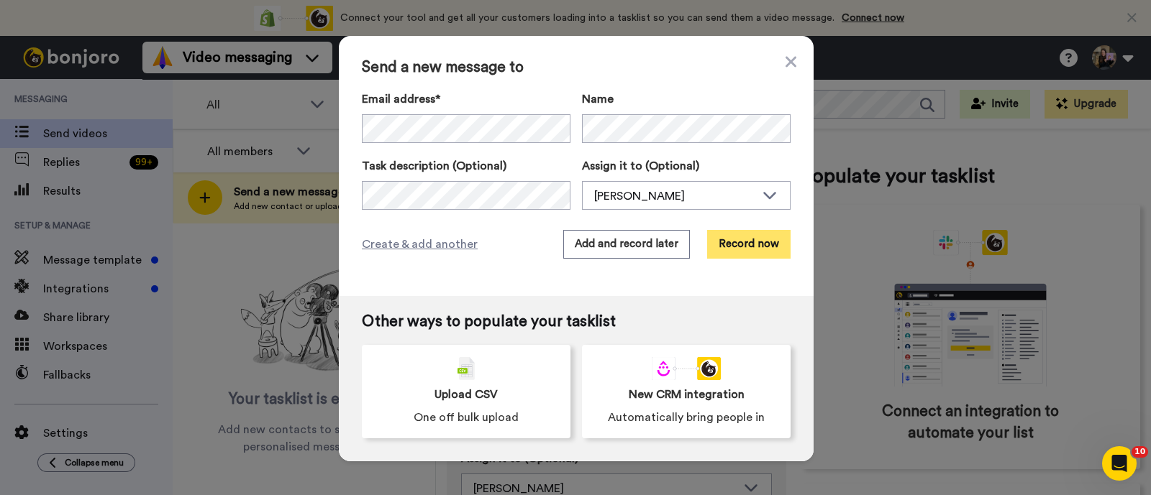
click at [750, 235] on button "Record now" at bounding box center [748, 244] width 83 height 29
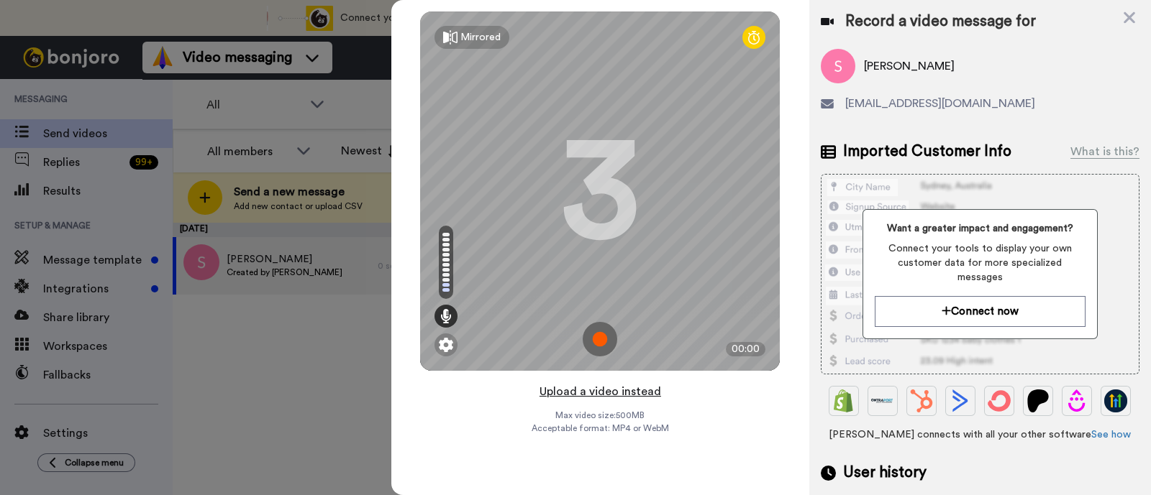
click at [634, 393] on button "Upload a video instead" at bounding box center [600, 392] width 130 height 19
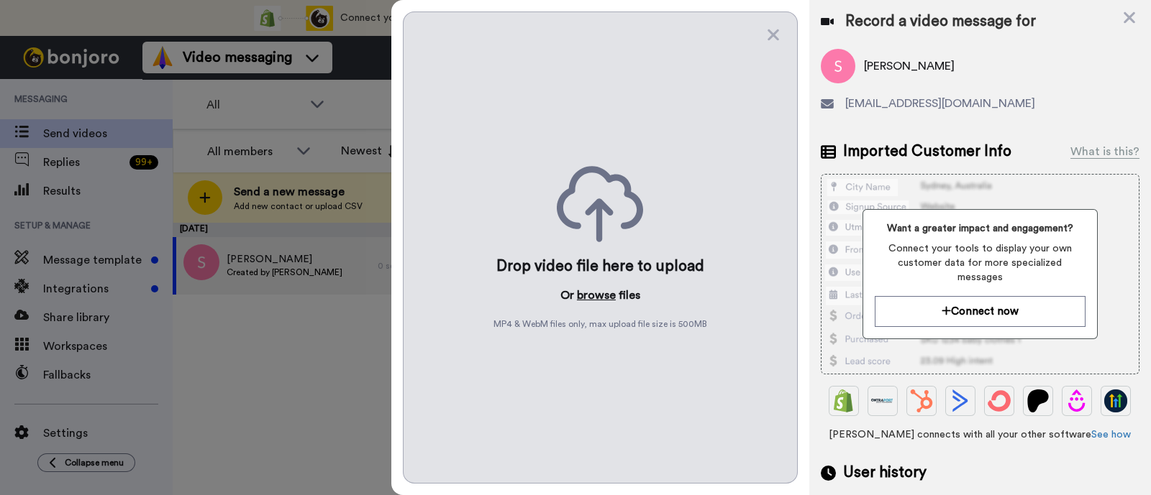
click at [594, 289] on button "browse" at bounding box center [596, 295] width 39 height 17
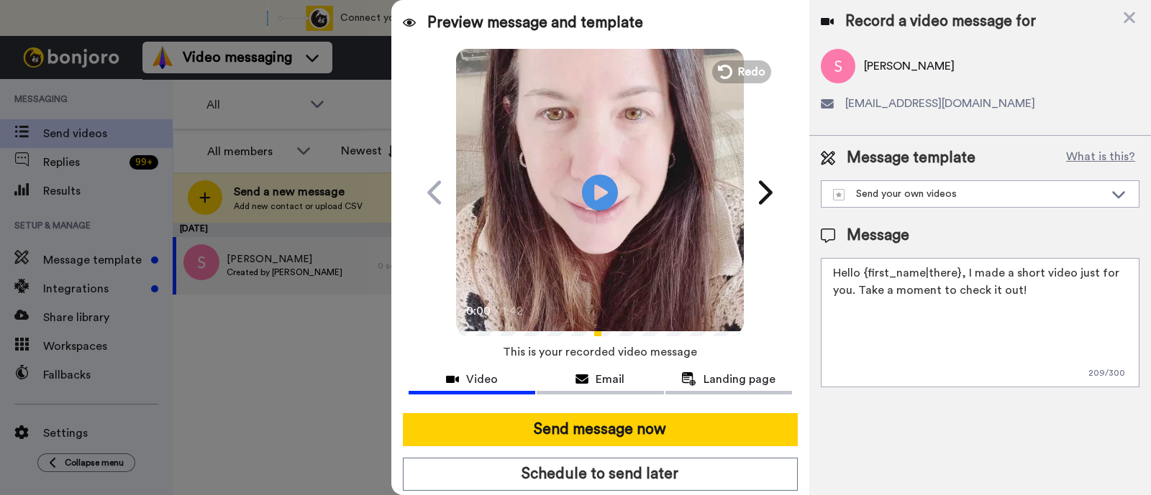
drag, startPoint x: 1043, startPoint y: 289, endPoint x: 962, endPoint y: 275, distance: 82.4
click at [962, 275] on textarea "Hello {first_name|there}, I made a short video just for you. Take a moment to c…" at bounding box center [979, 322] width 319 height 129
paste textarea "welcome to SLP Elevate! I created a video welcome for you! Feel free to click r…"
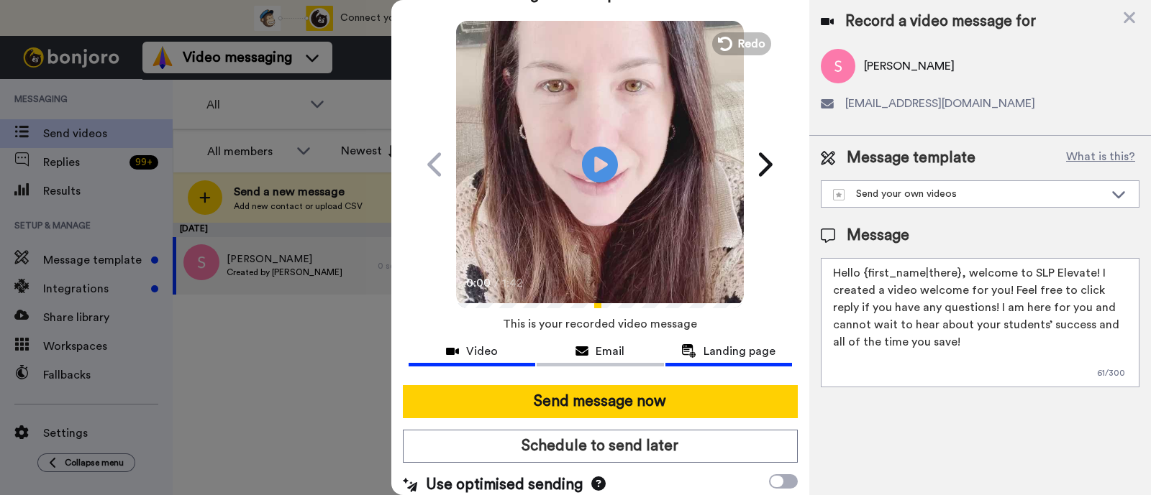
scroll to position [39, 0]
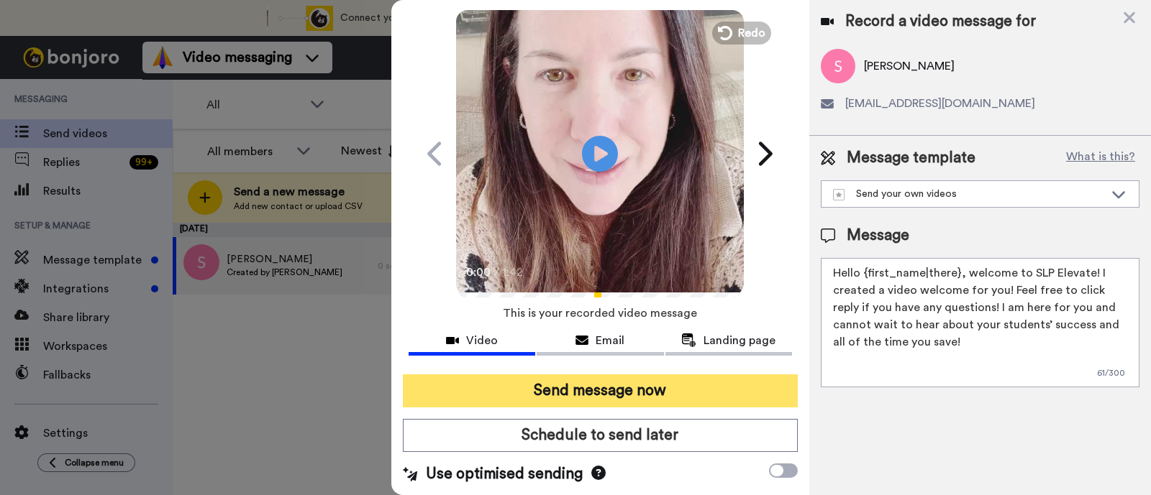
type textarea "Hello {first_name|there}, welcome to SLP Elevate! I created a video welcome for…"
click at [692, 388] on button "Send message now" at bounding box center [600, 391] width 395 height 33
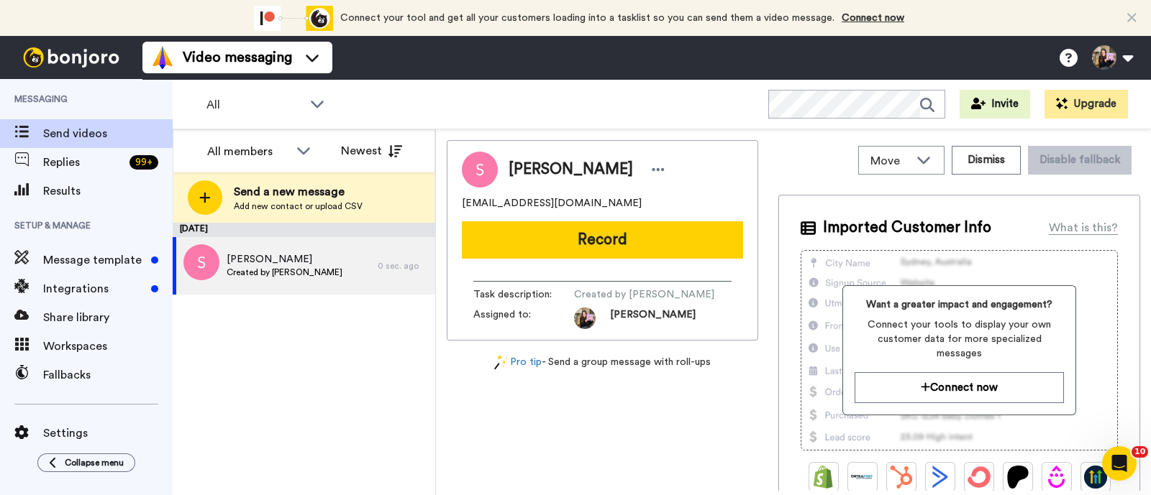
scroll to position [0, 0]
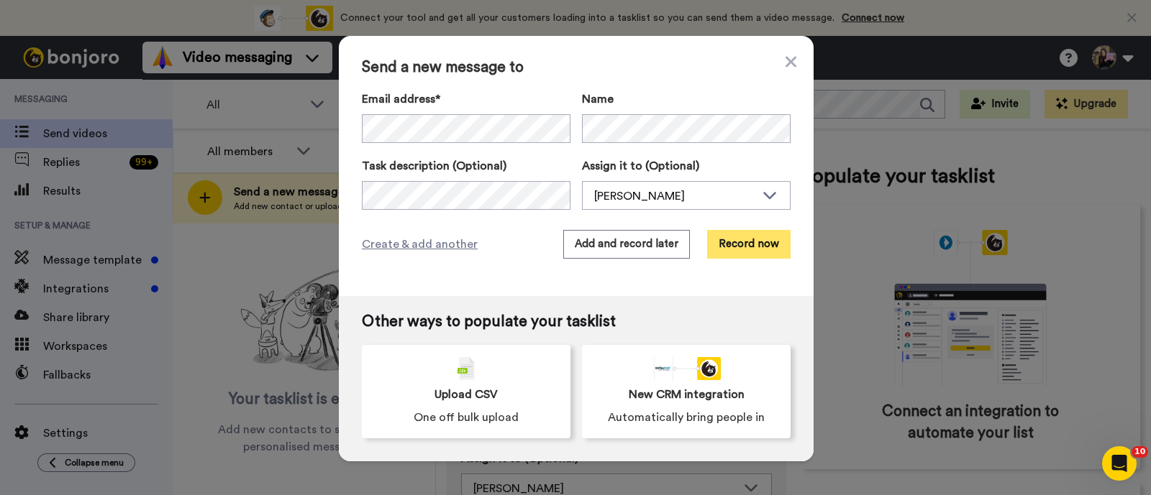
click at [713, 229] on div "Send a new message to Email address* No search result for ‘ [EMAIL_ADDRESS][DOM…" at bounding box center [576, 166] width 475 height 260
click at [749, 246] on button "Record now" at bounding box center [748, 244] width 83 height 29
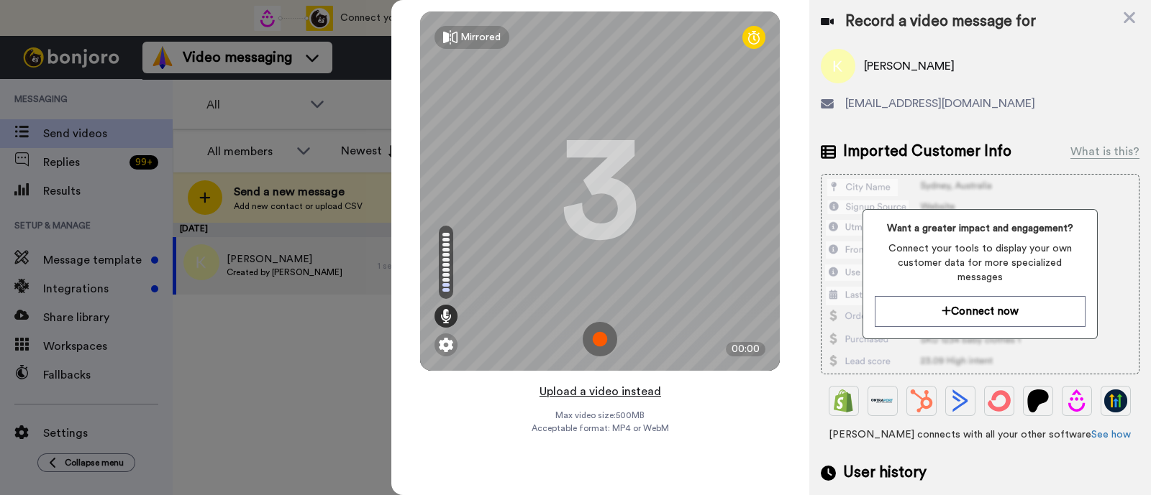
click at [646, 395] on button "Upload a video instead" at bounding box center [600, 392] width 130 height 19
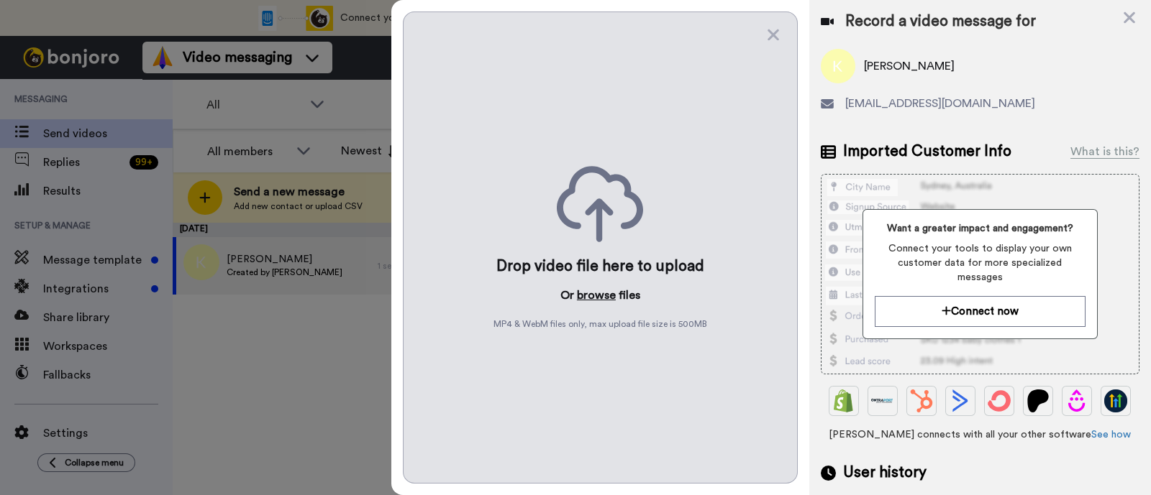
click at [593, 287] on button "browse" at bounding box center [596, 295] width 39 height 17
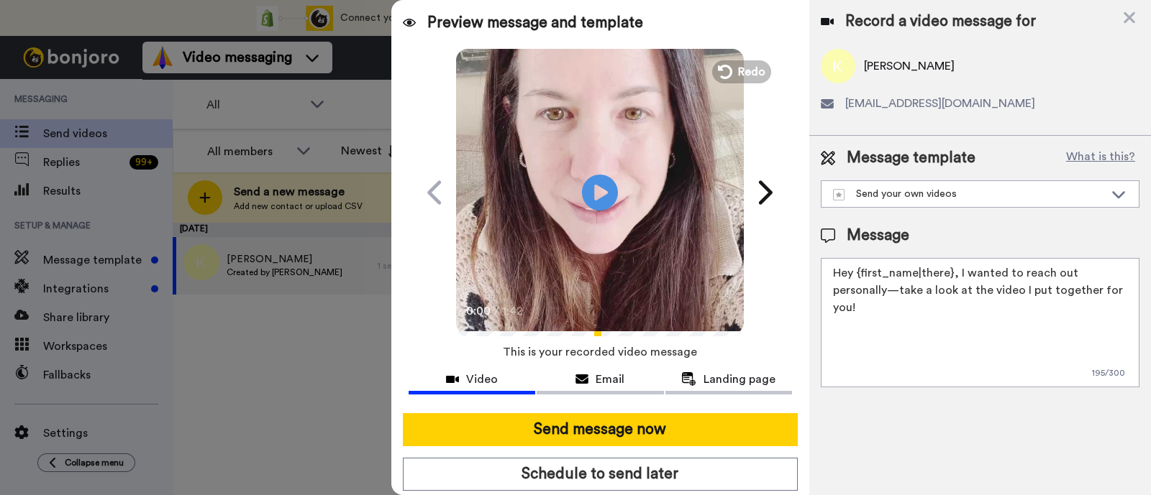
drag, startPoint x: 997, startPoint y: 311, endPoint x: 1028, endPoint y: 301, distance: 31.6
click at [1001, 311] on textarea "Hey {first_name|there}, I wanted to reach out personally—take a look at the vid…" at bounding box center [979, 322] width 319 height 129
drag, startPoint x: 1093, startPoint y: 298, endPoint x: 954, endPoint y: 270, distance: 141.7
click at [954, 270] on textarea "Hey {first_name|there}, I wanted to reach out personally—take a look at the vid…" at bounding box center [979, 322] width 319 height 129
paste textarea "welcome to SLP Elevate! I created a video welcome for you! Feel free to click r…"
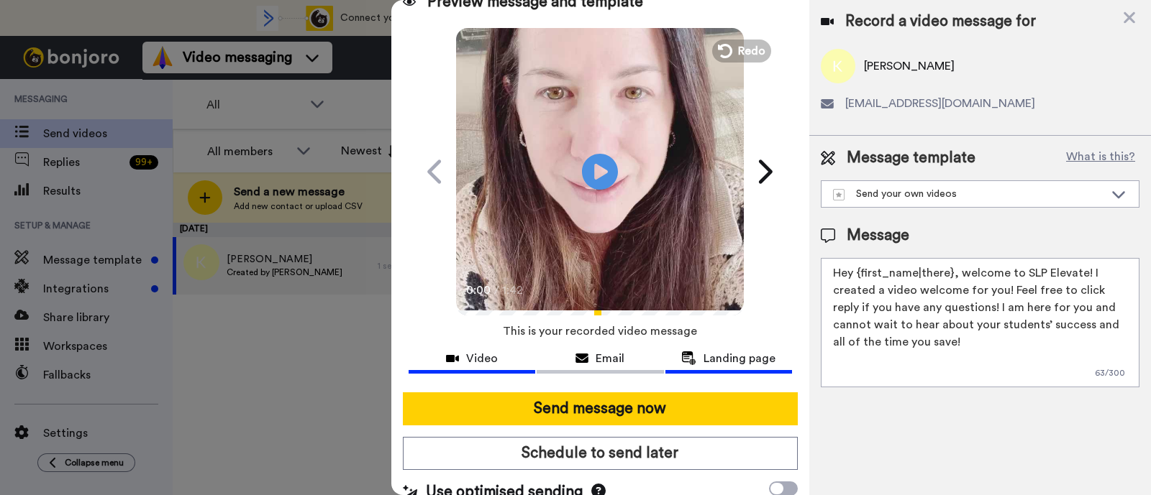
scroll to position [39, 0]
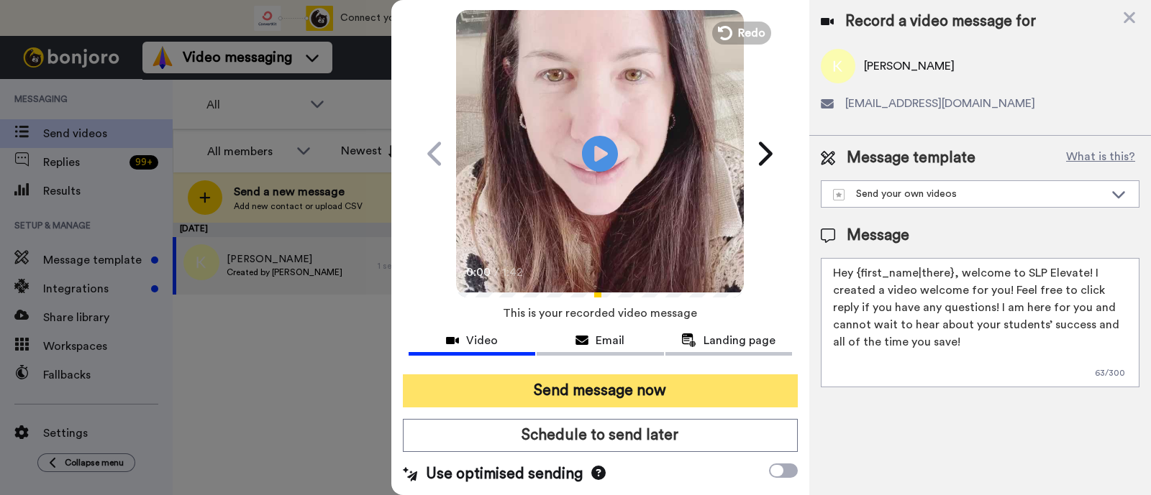
type textarea "Hey {first_name|there}, welcome to SLP Elevate! I created a video welcome for y…"
click at [705, 393] on button "Send message now" at bounding box center [600, 391] width 395 height 33
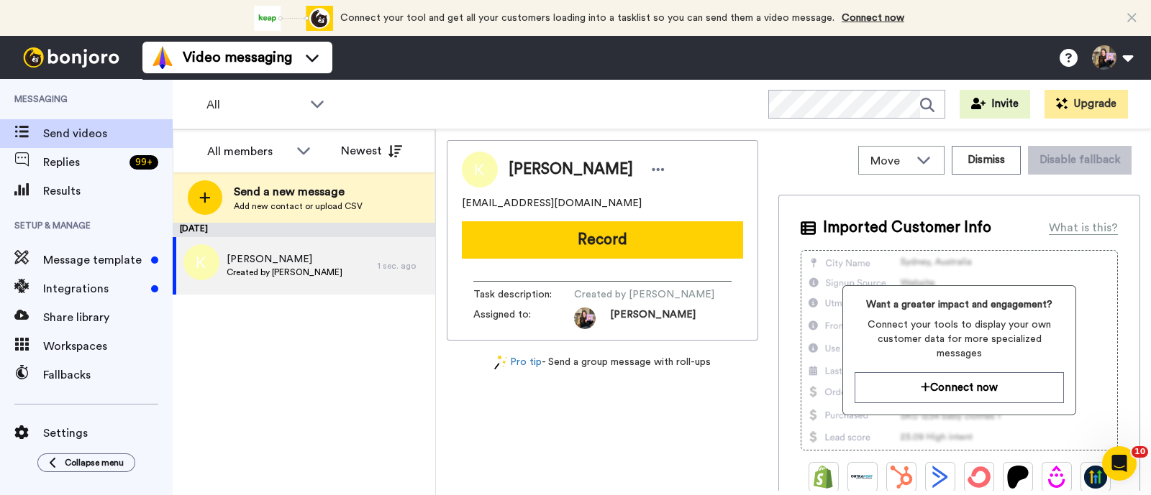
scroll to position [0, 0]
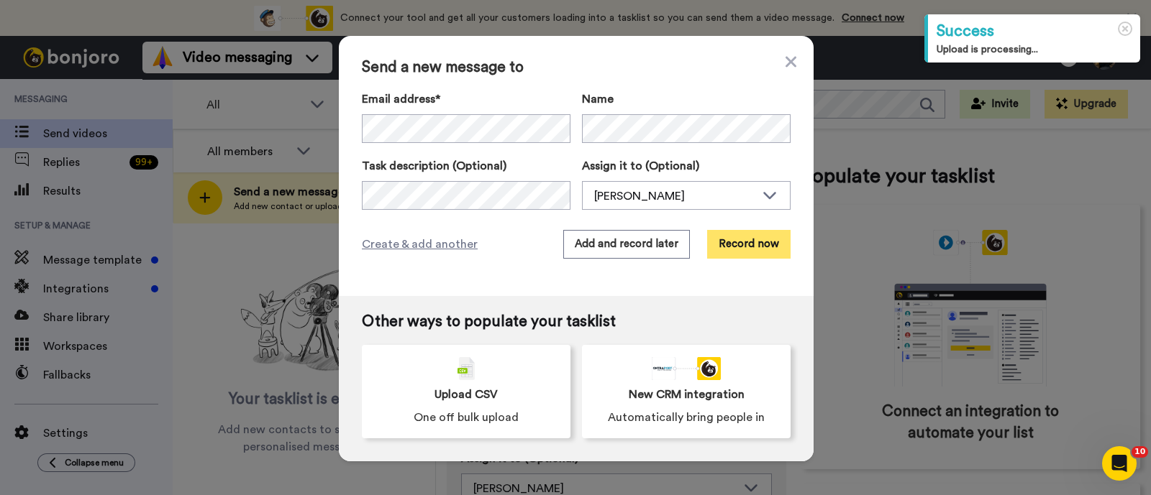
click at [726, 237] on button "Record now" at bounding box center [748, 244] width 83 height 29
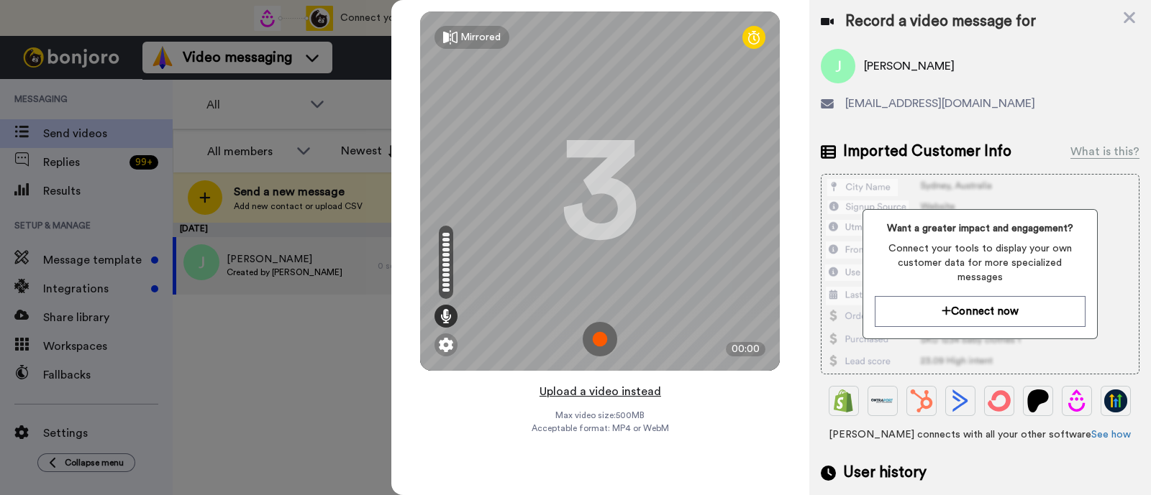
click at [653, 390] on button "Upload a video instead" at bounding box center [600, 392] width 130 height 19
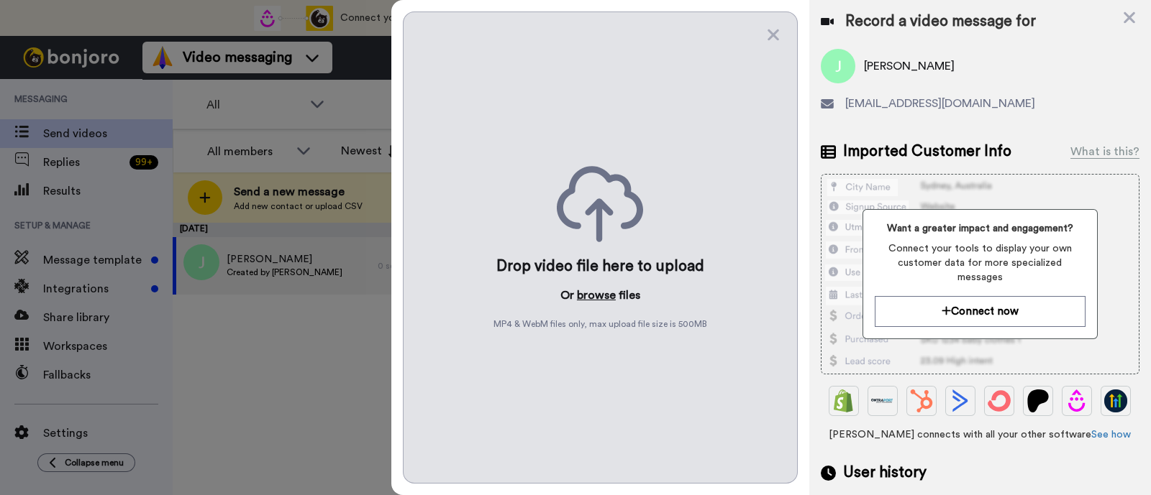
click at [594, 293] on button "browse" at bounding box center [596, 295] width 39 height 17
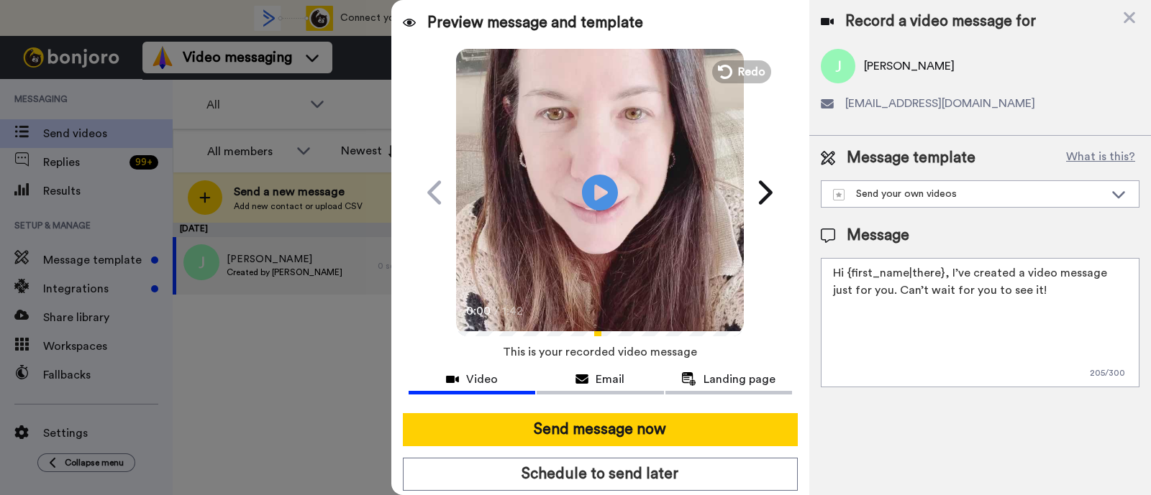
drag, startPoint x: 1042, startPoint y: 293, endPoint x: 946, endPoint y: 261, distance: 101.0
click at [946, 261] on textarea "Hi {first_name|there}, I’ve created a video message just for you. Can’t wait fo…" at bounding box center [979, 322] width 319 height 129
paste textarea "welcome to SLP Elevate! I created a video welcome for you! Feel free to click r…"
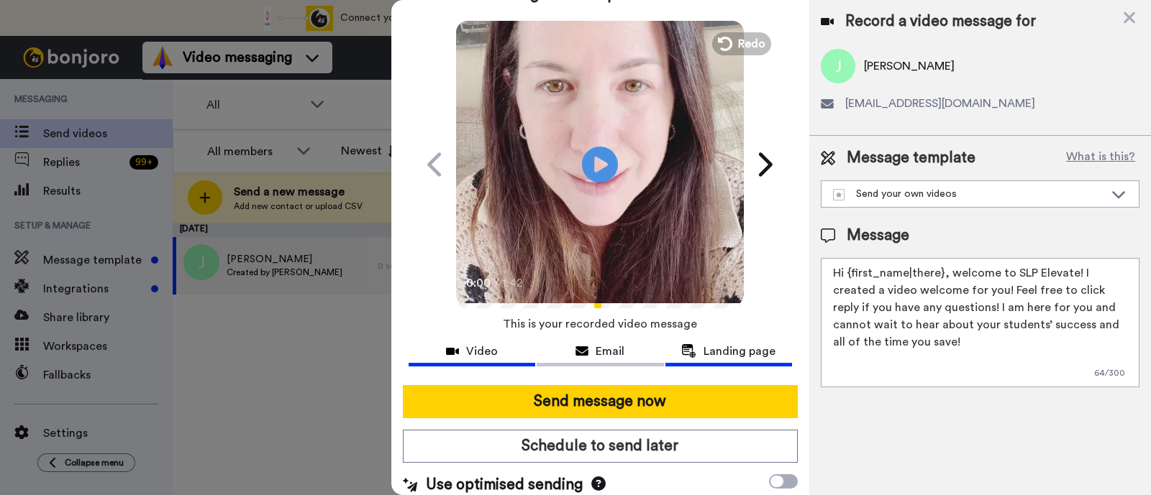
scroll to position [39, 0]
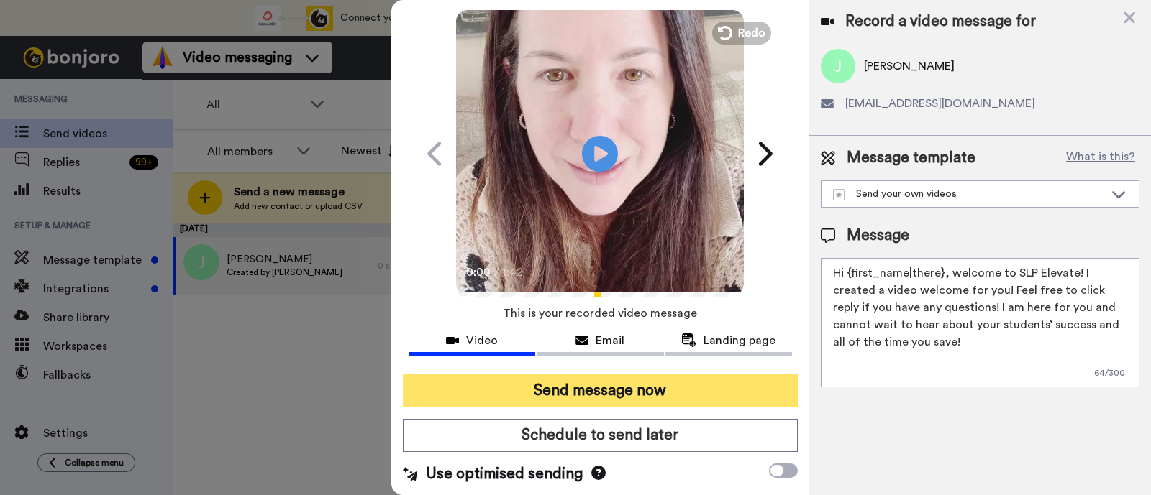
type textarea "Hi {first_name|there}, welcome to SLP Elevate! I created a video welcome for yo…"
click at [719, 386] on button "Send message now" at bounding box center [600, 391] width 395 height 33
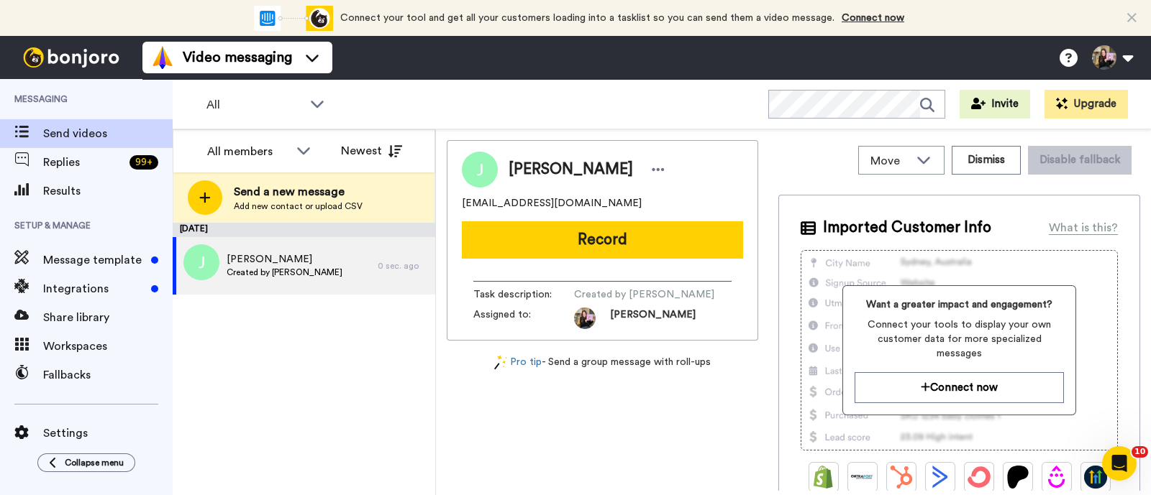
scroll to position [0, 0]
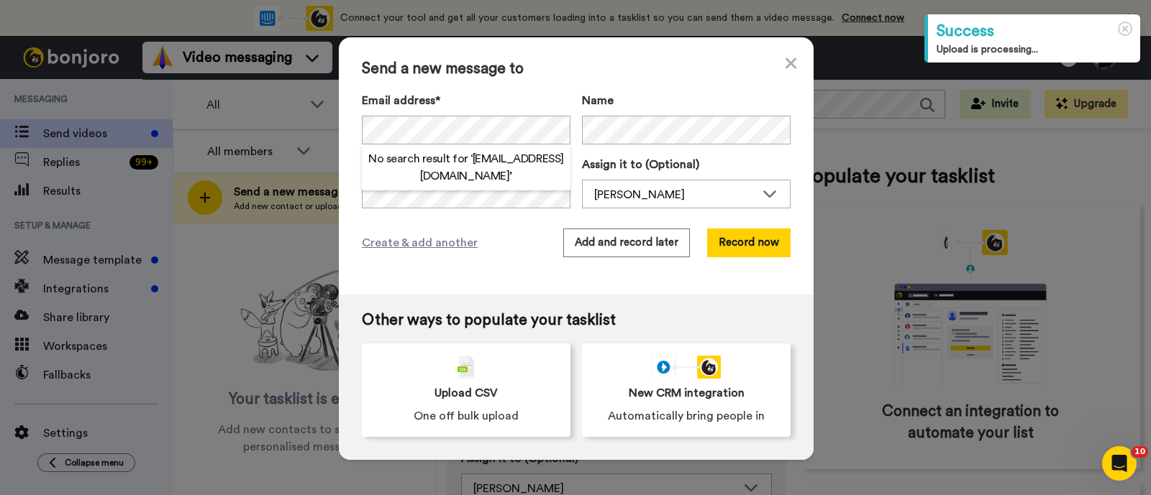
click at [618, 113] on div "Name" at bounding box center [686, 118] width 209 height 52
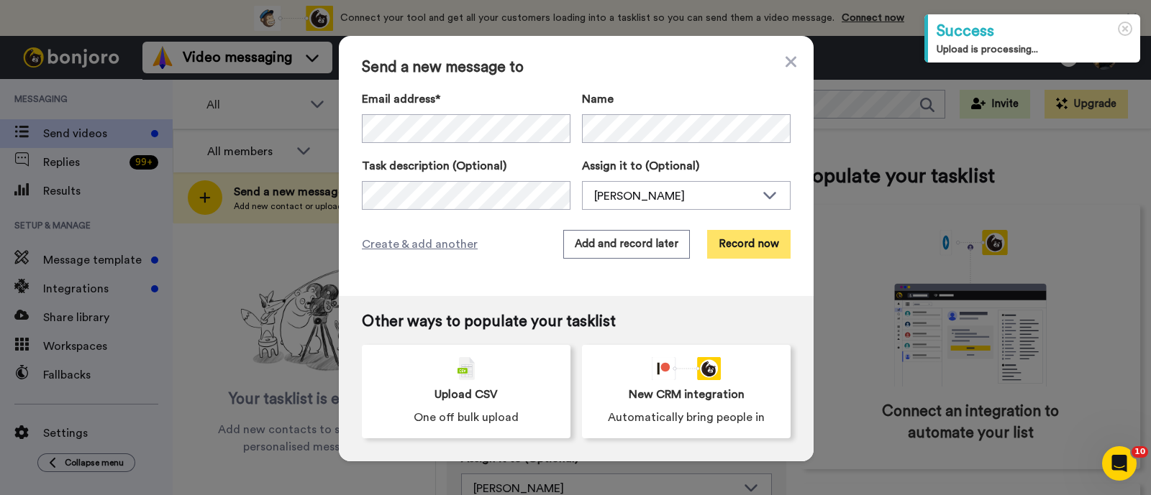
click at [731, 244] on button "Record now" at bounding box center [748, 244] width 83 height 29
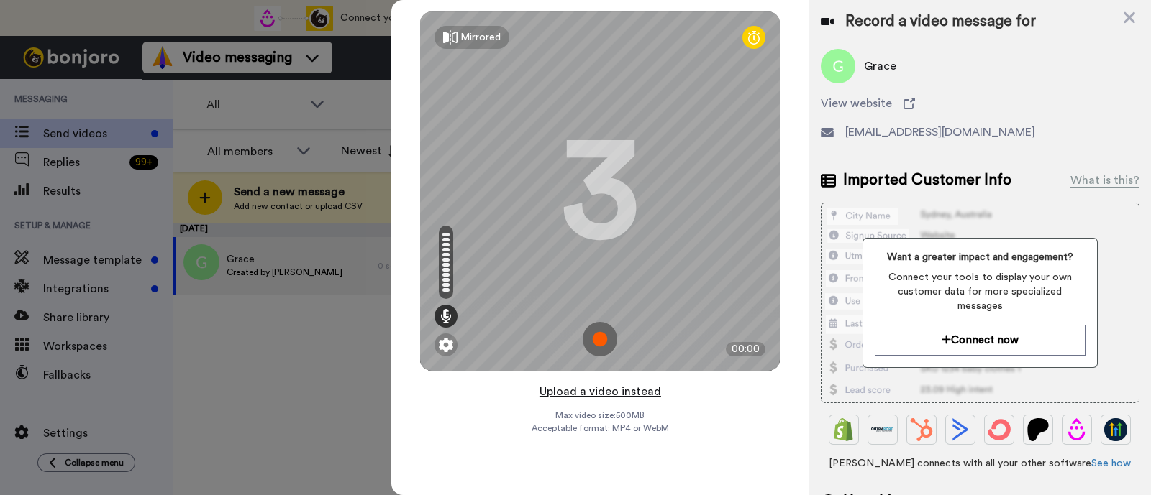
click at [626, 387] on button "Upload a video instead" at bounding box center [600, 392] width 130 height 19
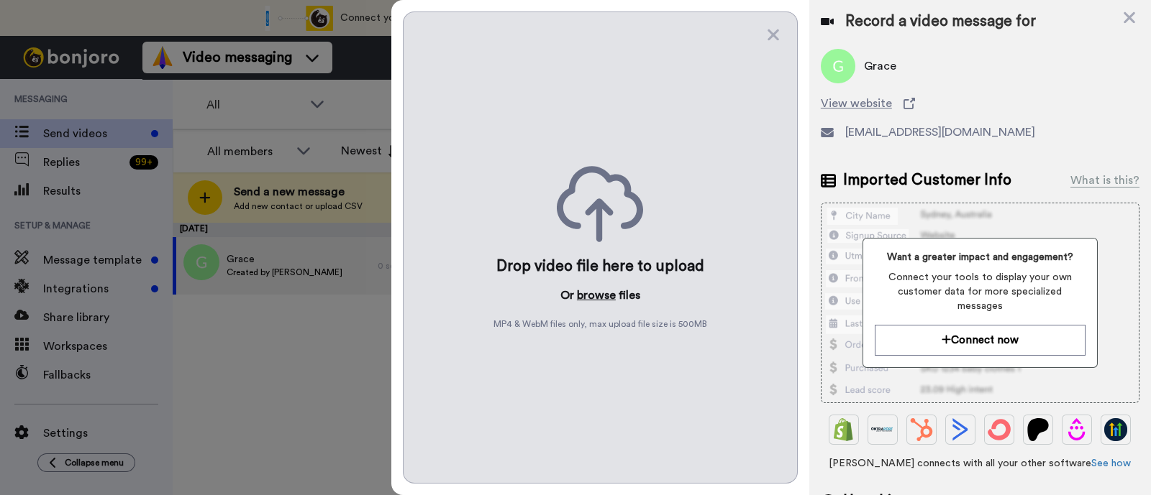
click at [600, 290] on button "browse" at bounding box center [596, 295] width 39 height 17
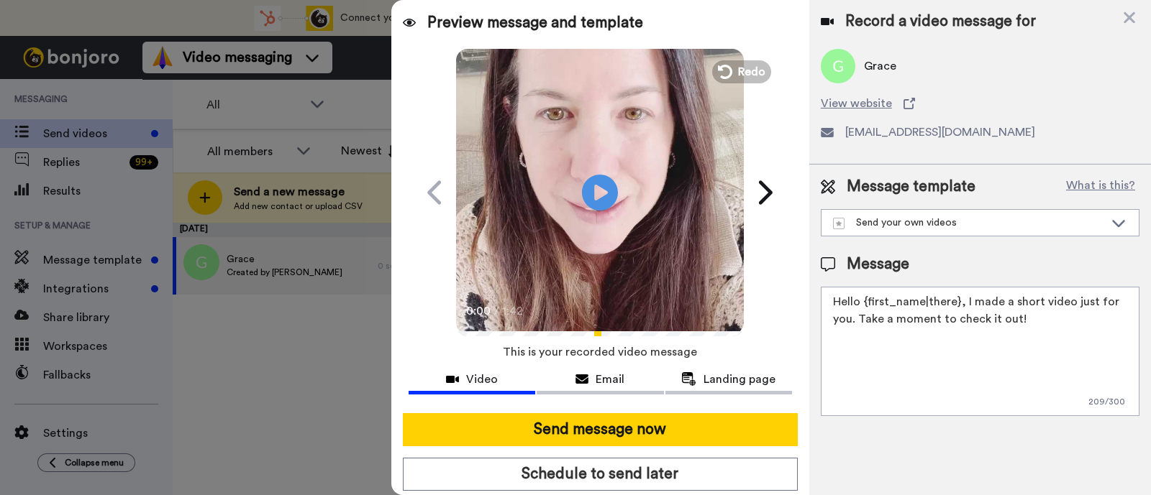
drag, startPoint x: 1032, startPoint y: 323, endPoint x: 962, endPoint y: 306, distance: 71.7
click at [962, 306] on textarea "Hello {first_name|there}, I made a short video just for you. Take a moment to c…" at bounding box center [979, 351] width 319 height 129
paste textarea "welcome to SLP Elevate! I created a video welcome for you! Feel free to click r…"
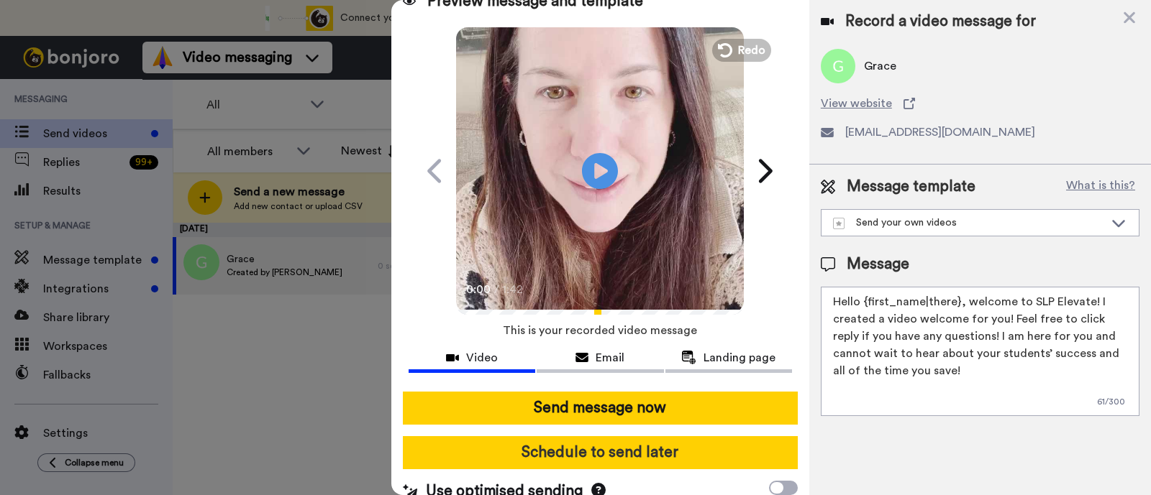
scroll to position [39, 0]
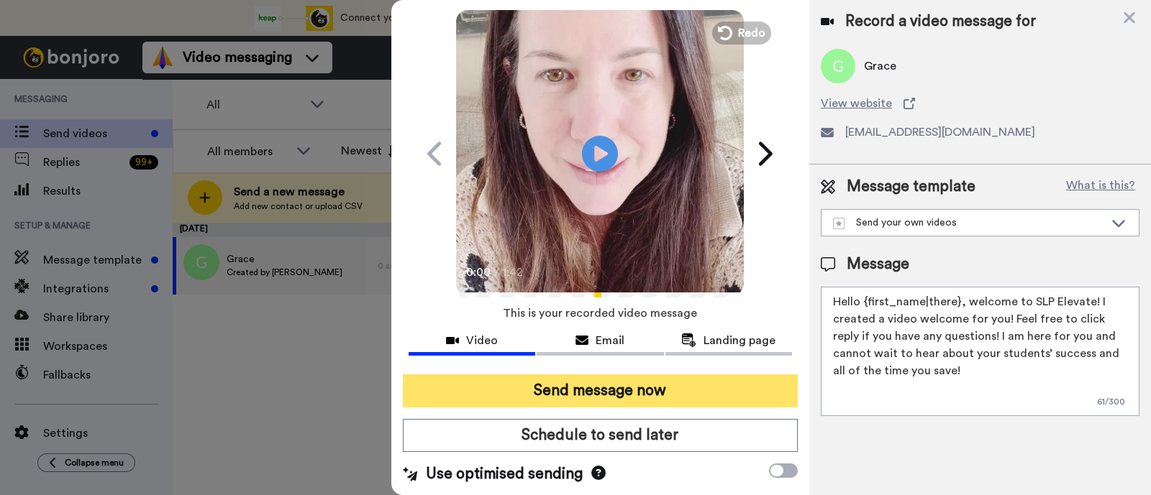
type textarea "Hello {first_name|there}, welcome to SLP Elevate! I created a video welcome for…"
click at [758, 386] on button "Send message now" at bounding box center [600, 391] width 395 height 33
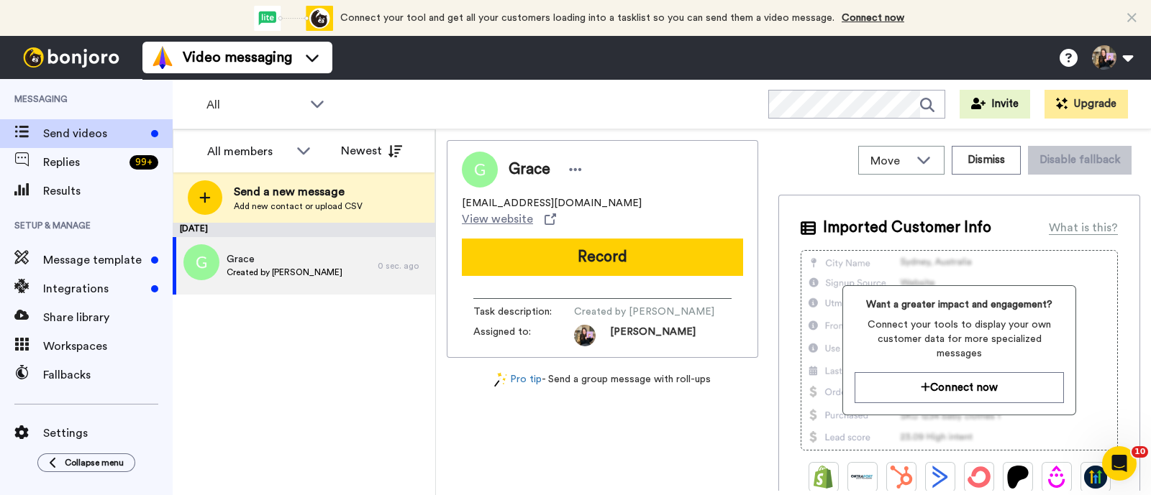
scroll to position [0, 0]
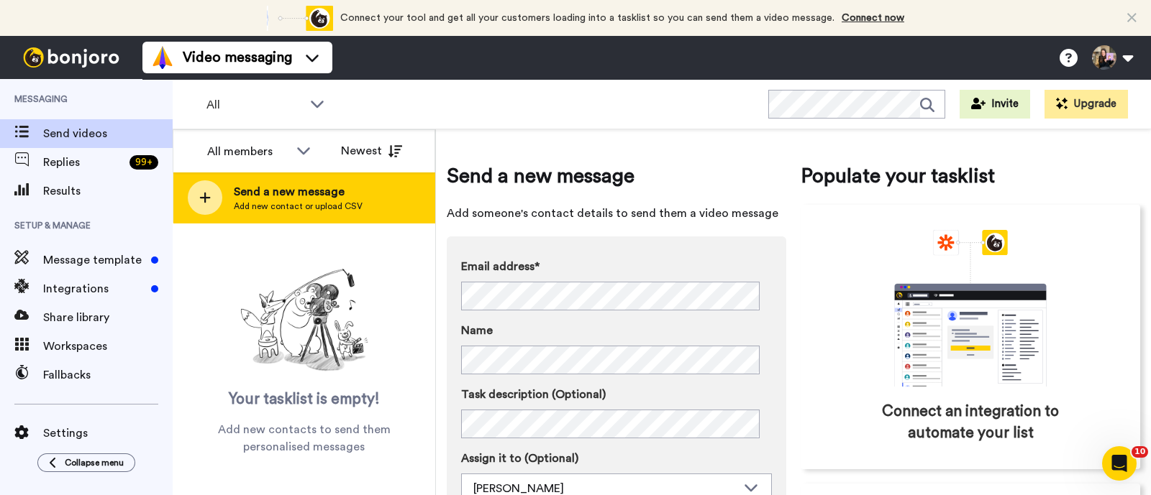
click at [273, 188] on span "Send a new message" at bounding box center [298, 191] width 129 height 17
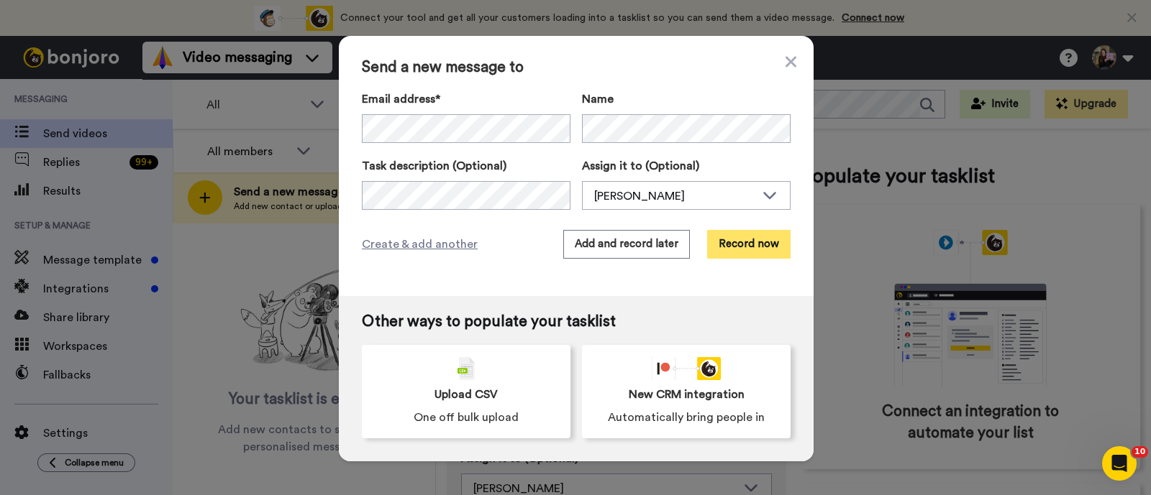
click at [731, 240] on button "Record now" at bounding box center [748, 244] width 83 height 29
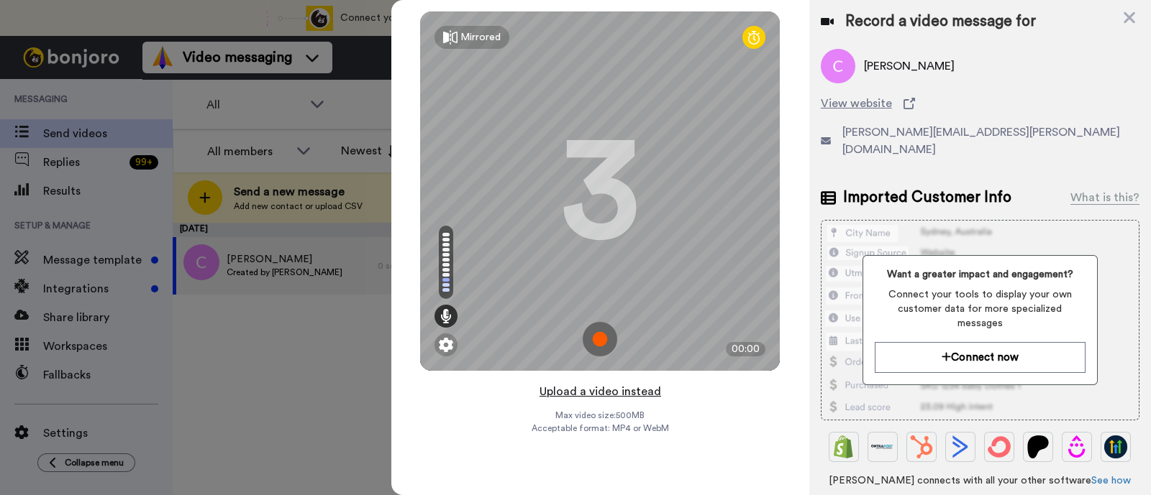
click at [656, 395] on button "Upload a video instead" at bounding box center [600, 392] width 130 height 19
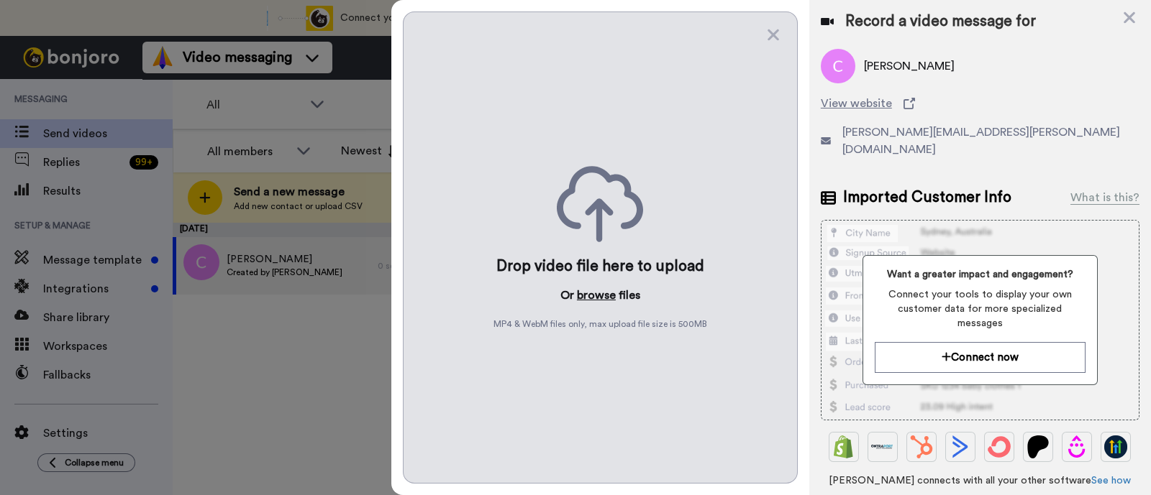
click at [593, 289] on button "browse" at bounding box center [596, 295] width 39 height 17
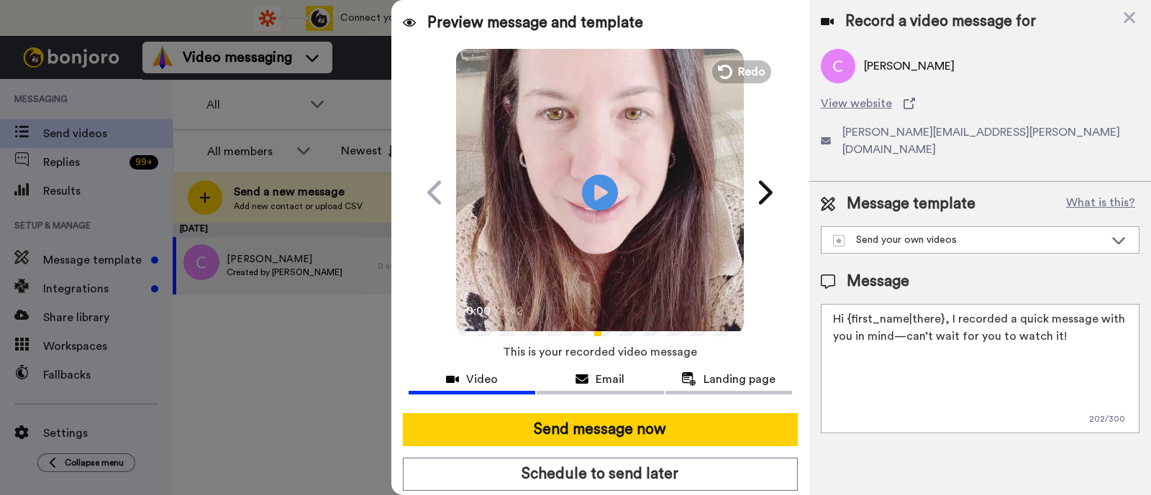
drag, startPoint x: 1097, startPoint y: 329, endPoint x: 948, endPoint y: 303, distance: 151.0
click at [948, 304] on textarea "Hi {first_name|there}, I recorded a quick message with you in mind—can’t wait f…" at bounding box center [979, 368] width 319 height 129
paste textarea "welcome to SLP Elevate! I created a video welcome for you! Feel free to click r…"
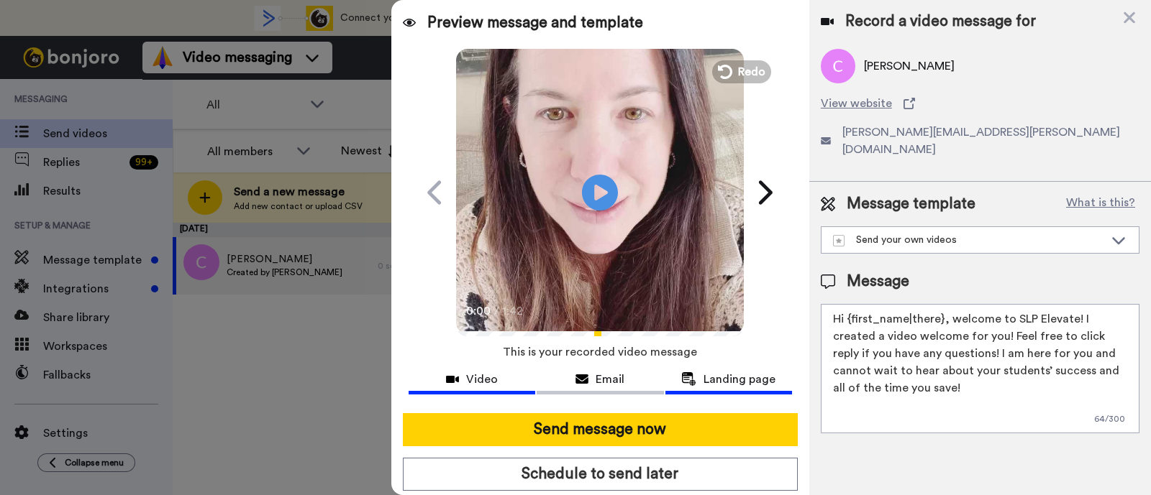
scroll to position [39, 0]
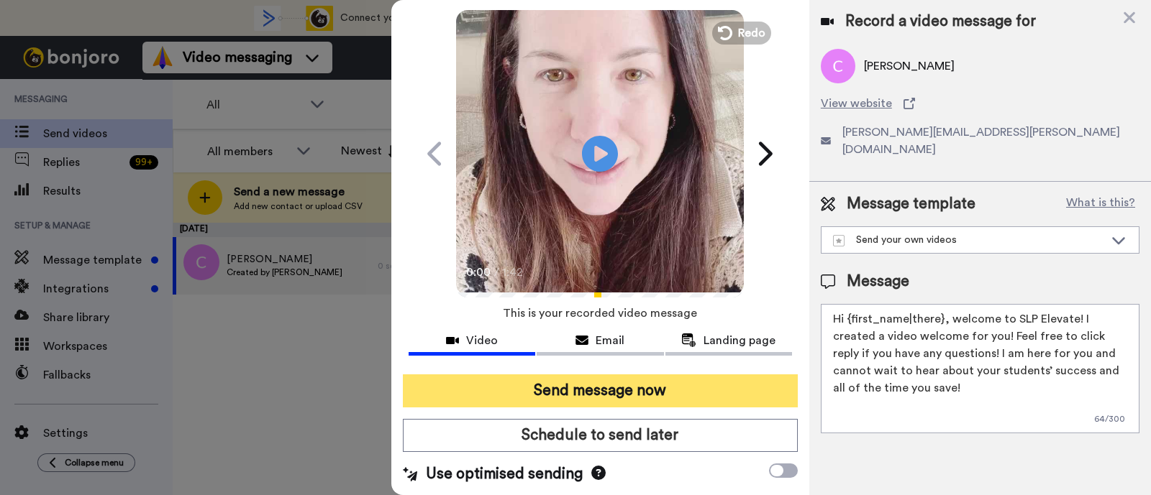
type textarea "Hi {first_name|there}, welcome to SLP Elevate! I created a video welcome for yo…"
click at [715, 386] on button "Send message now" at bounding box center [600, 391] width 395 height 33
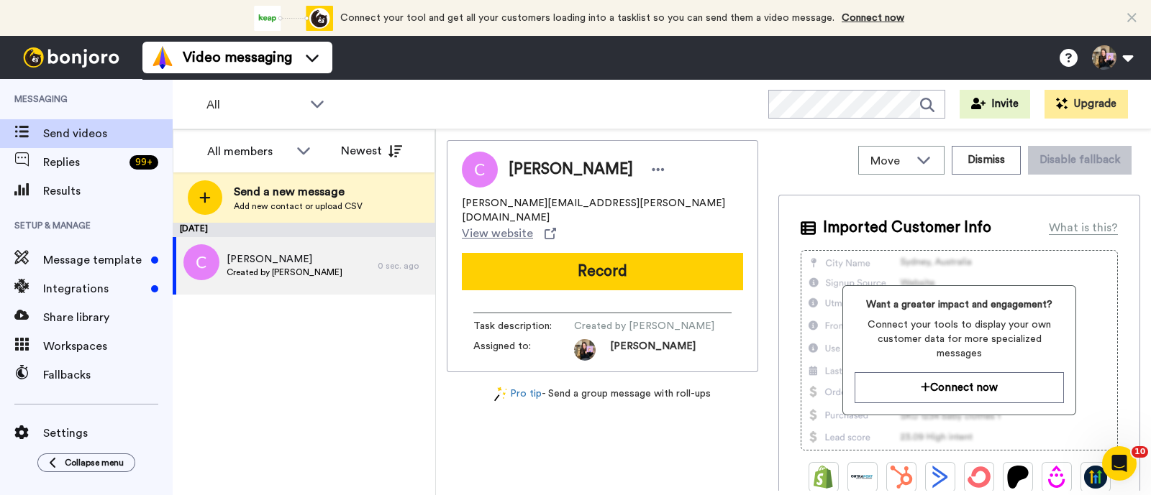
scroll to position [0, 0]
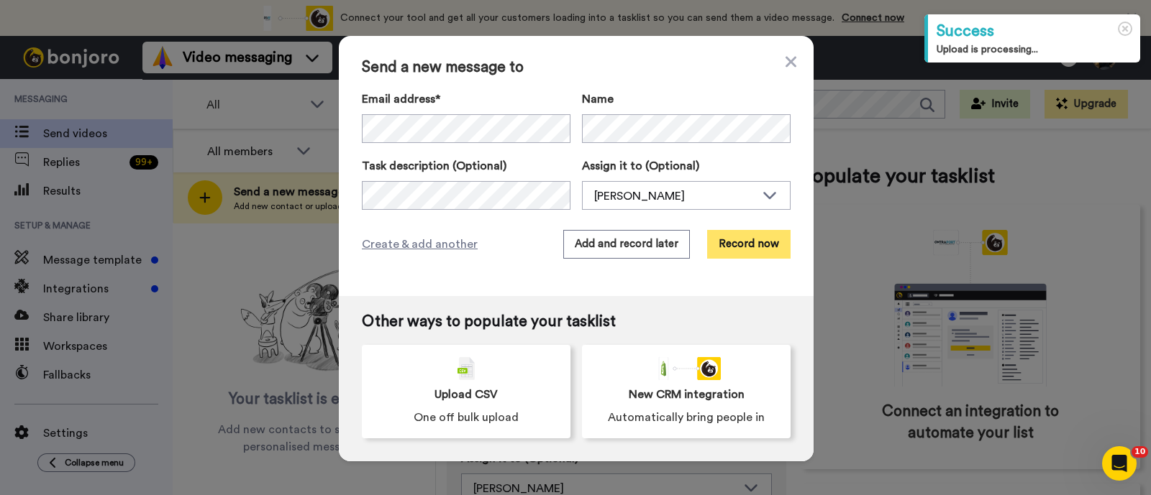
click at [719, 240] on button "Record now" at bounding box center [748, 244] width 83 height 29
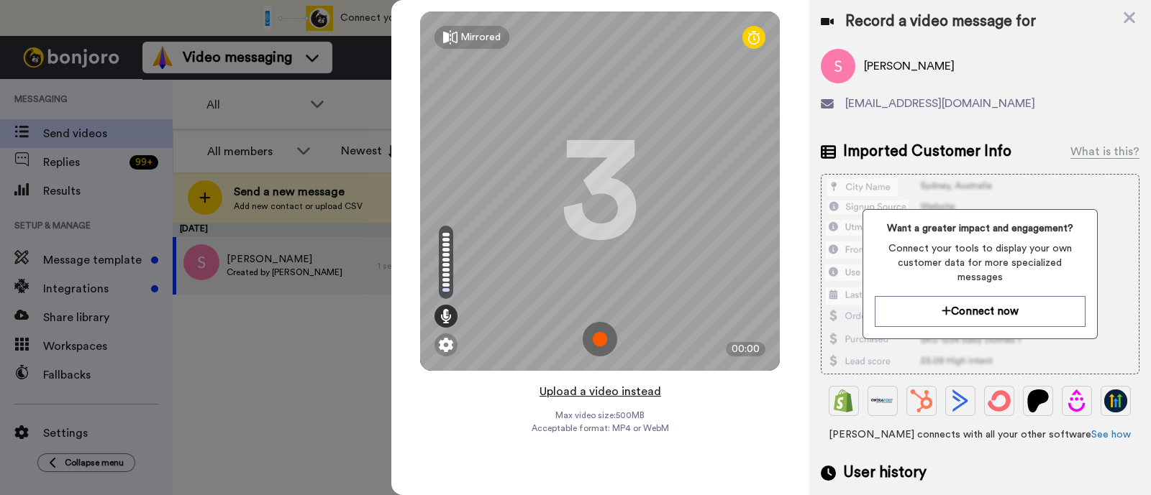
click at [618, 393] on button "Upload a video instead" at bounding box center [600, 392] width 130 height 19
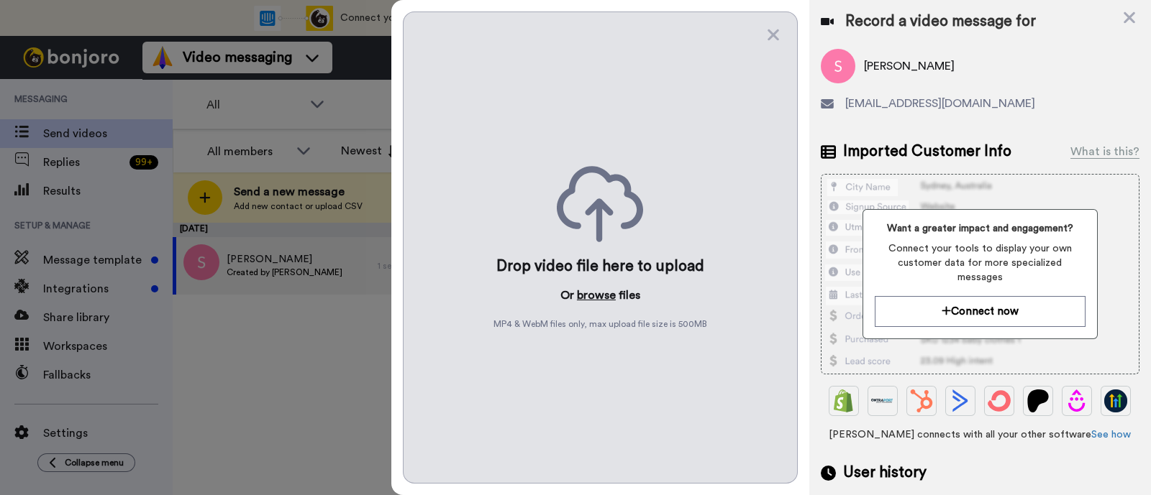
click at [607, 290] on button "browse" at bounding box center [596, 295] width 39 height 17
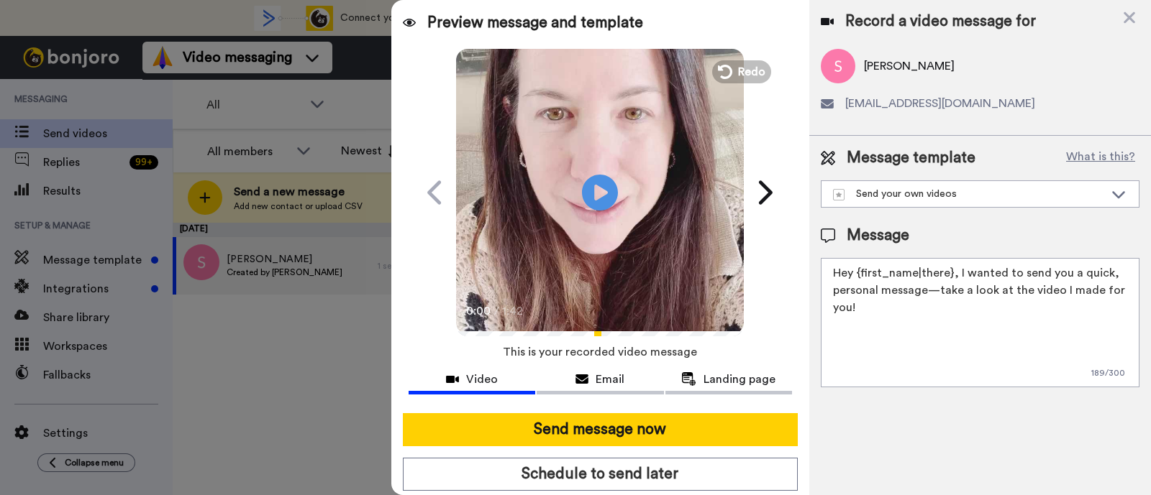
drag, startPoint x: 961, startPoint y: 311, endPoint x: 957, endPoint y: 280, distance: 31.2
click at [957, 280] on textarea "Hey {first_name|there}, I wanted to send you a quick, personal message—take a l…" at bounding box center [979, 322] width 319 height 129
paste textarea "welcome to SLP Elevate! I created a video welcome for you! Feel free to click r…"
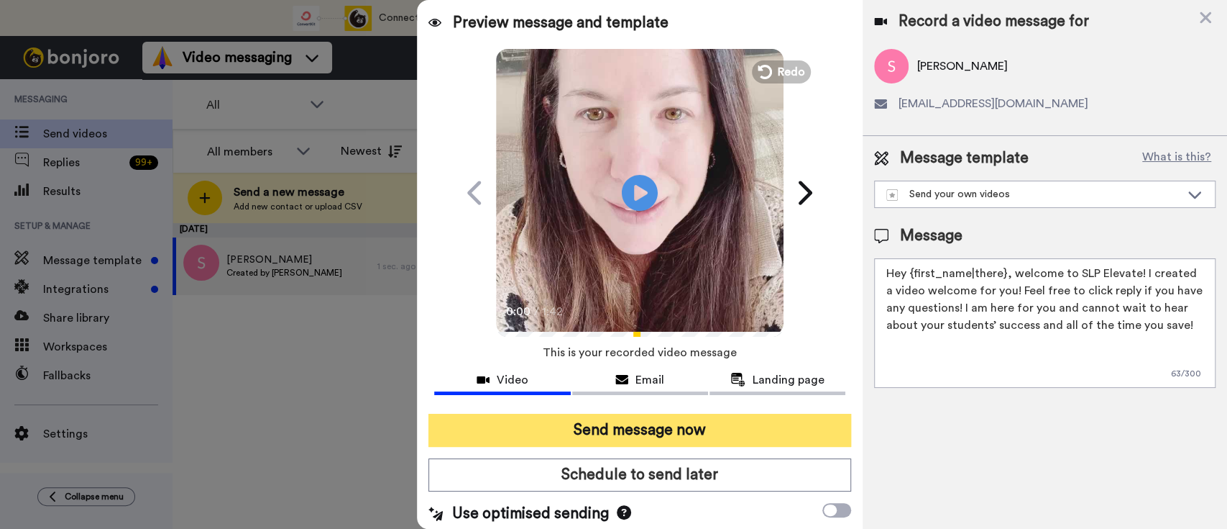
type textarea "Hey {first_name|there}, welcome to SLP Elevate! I created a video welcome for y…"
click at [759, 434] on button "Send message now" at bounding box center [640, 429] width 423 height 33
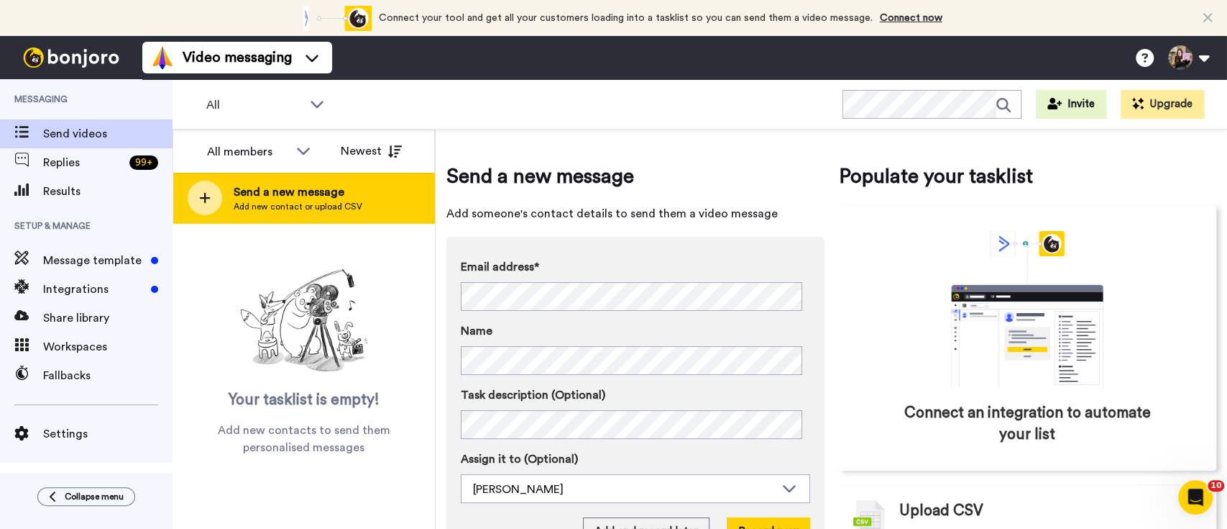
click at [368, 191] on div "Send a new message Add new contact or upload CSV" at bounding box center [303, 198] width 261 height 50
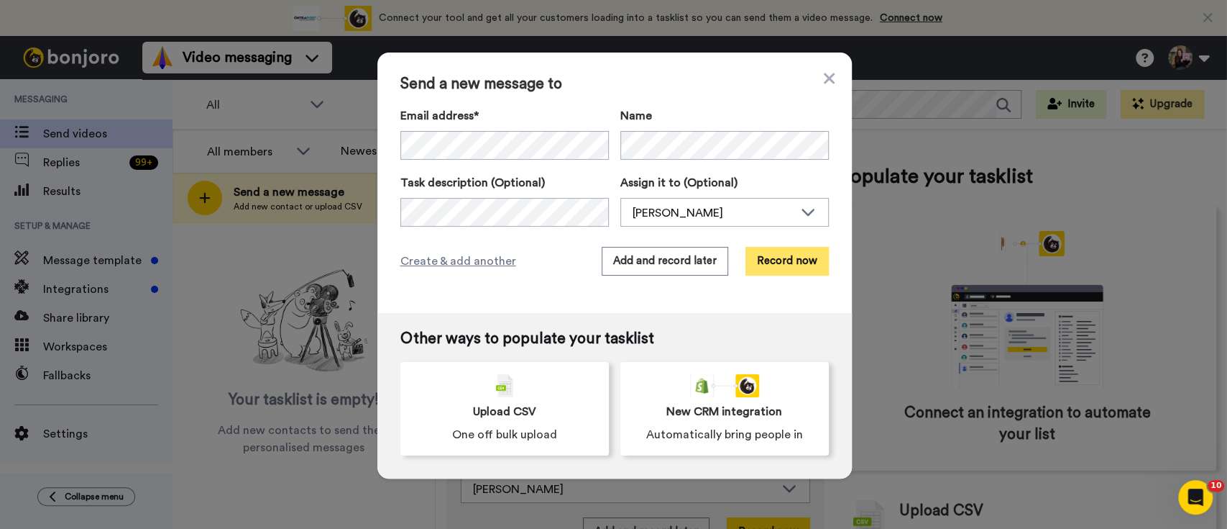
click at [777, 252] on button "Record now" at bounding box center [787, 261] width 83 height 29
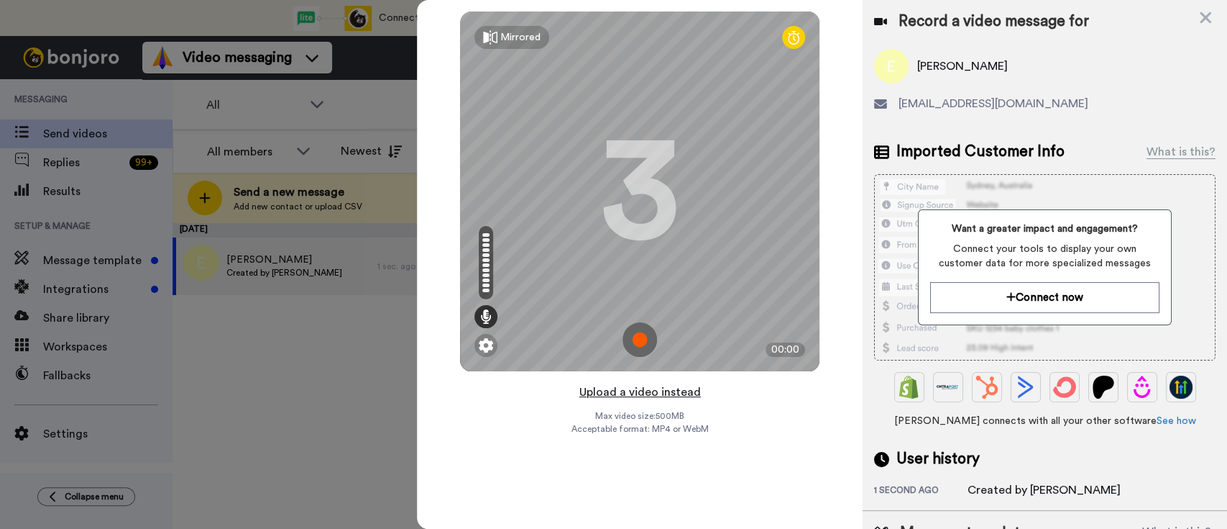
click at [685, 390] on button "Upload a video instead" at bounding box center [640, 392] width 130 height 19
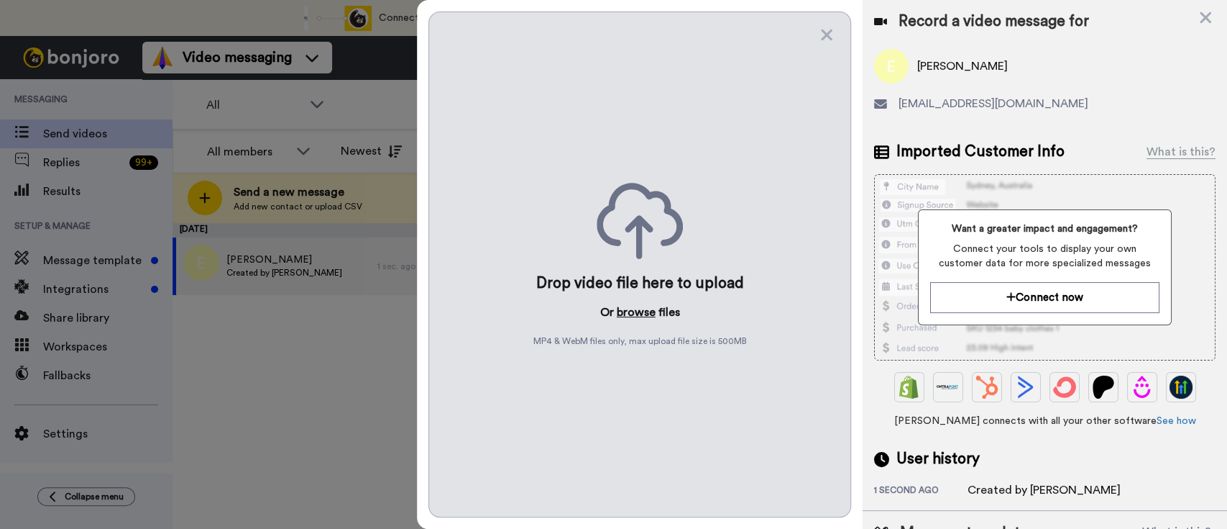
click at [646, 308] on button "browse" at bounding box center [636, 311] width 39 height 17
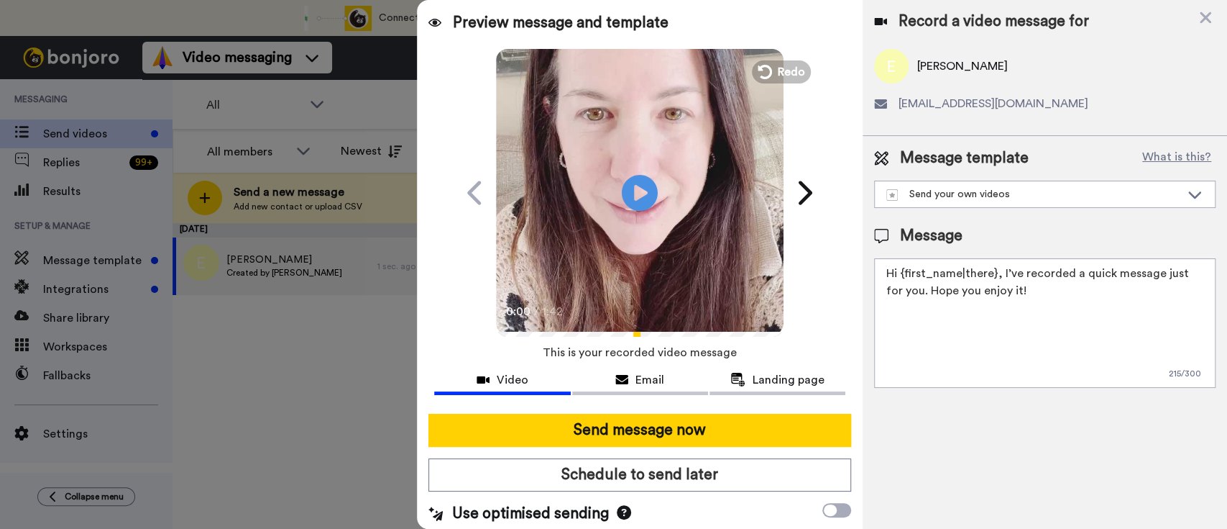
drag, startPoint x: 1053, startPoint y: 301, endPoint x: 985, endPoint y: 274, distance: 72.6
click at [1000, 275] on textarea "Hi {first_name|there}, I’ve recorded a quick message just for you. Hope you enj…" at bounding box center [1045, 322] width 342 height 129
paste textarea "welcome to SLP Elevate! I created a video welcome for you! Feel free to click r…"
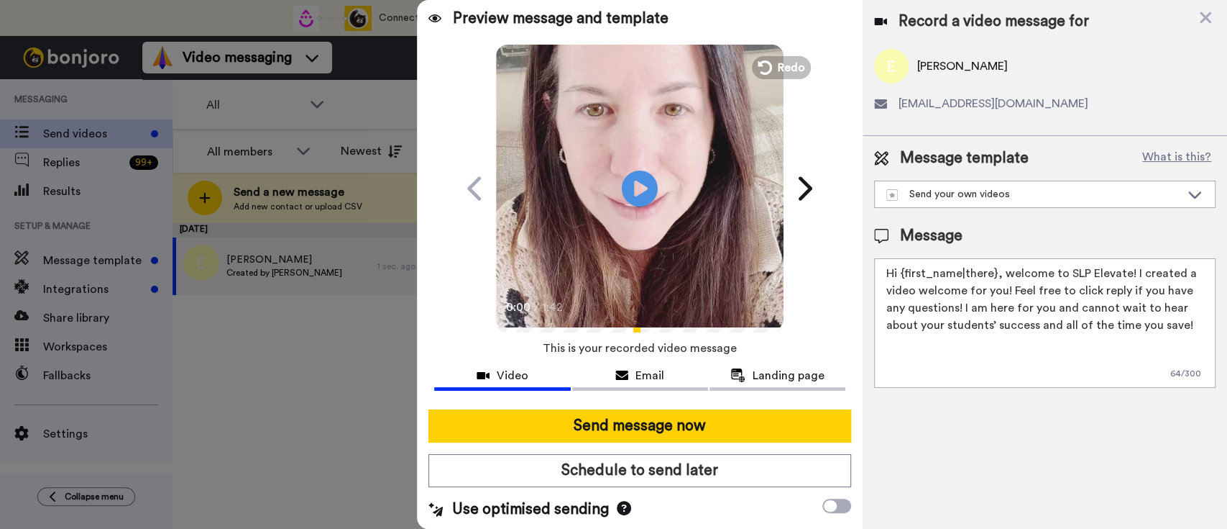
scroll to position [6, 0]
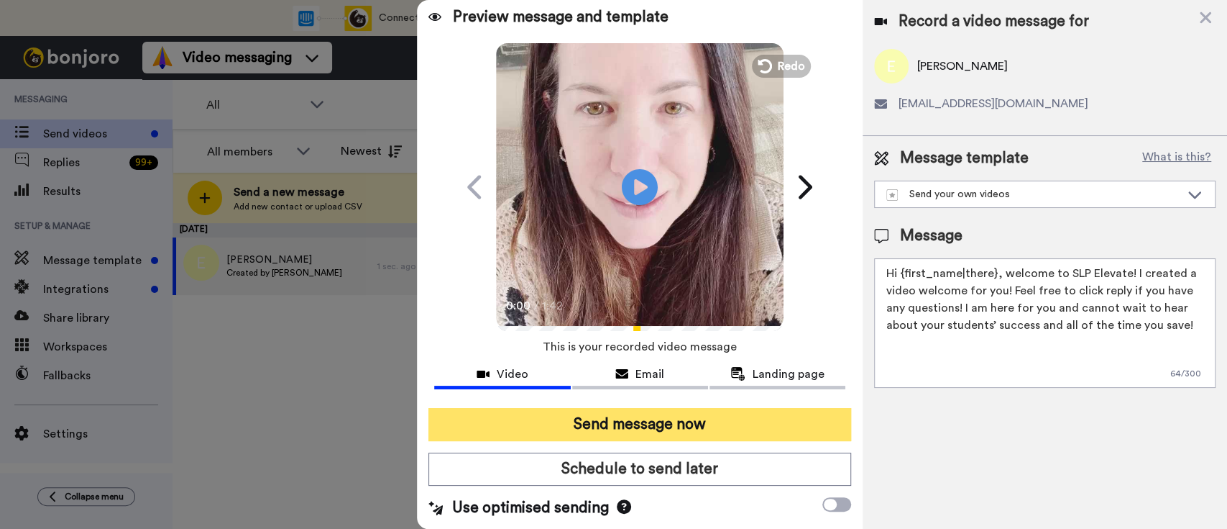
type textarea "Hi {first_name|there}, welcome to SLP Elevate! I created a video welcome for yo…"
click at [731, 422] on button "Send message now" at bounding box center [640, 424] width 423 height 33
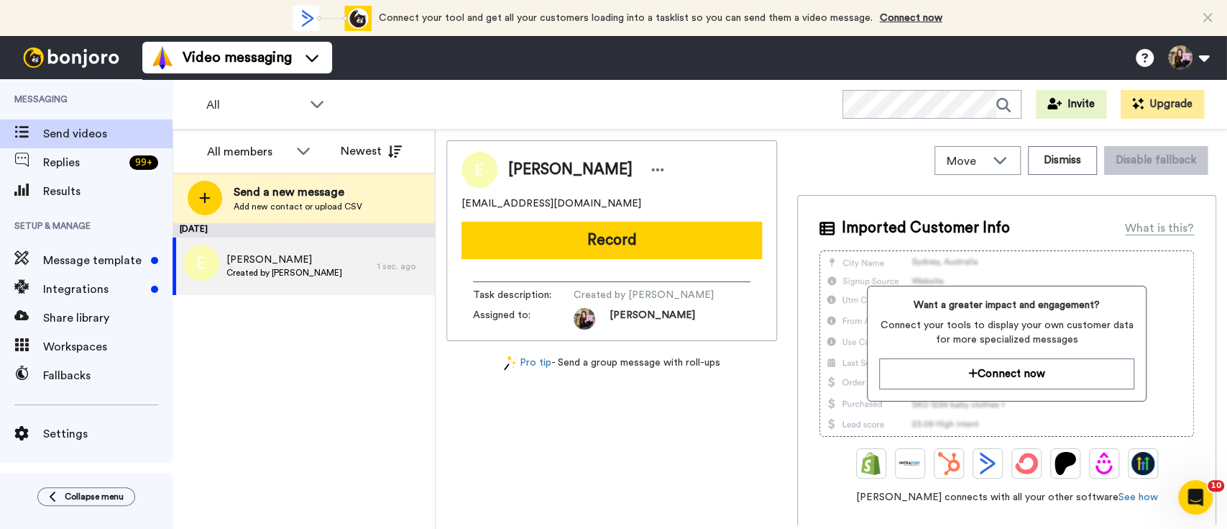
scroll to position [0, 0]
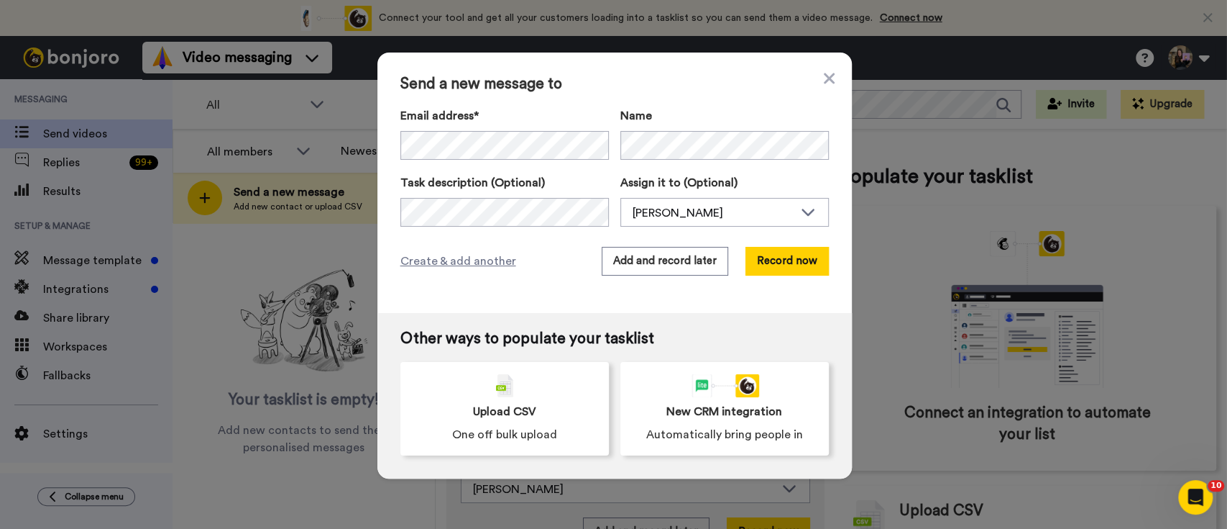
click at [762, 241] on div "Send a new message to Email address* No search result for ‘ [EMAIL_ADDRESS][DOM…" at bounding box center [615, 182] width 475 height 260
click at [762, 264] on button "Record now" at bounding box center [787, 261] width 83 height 29
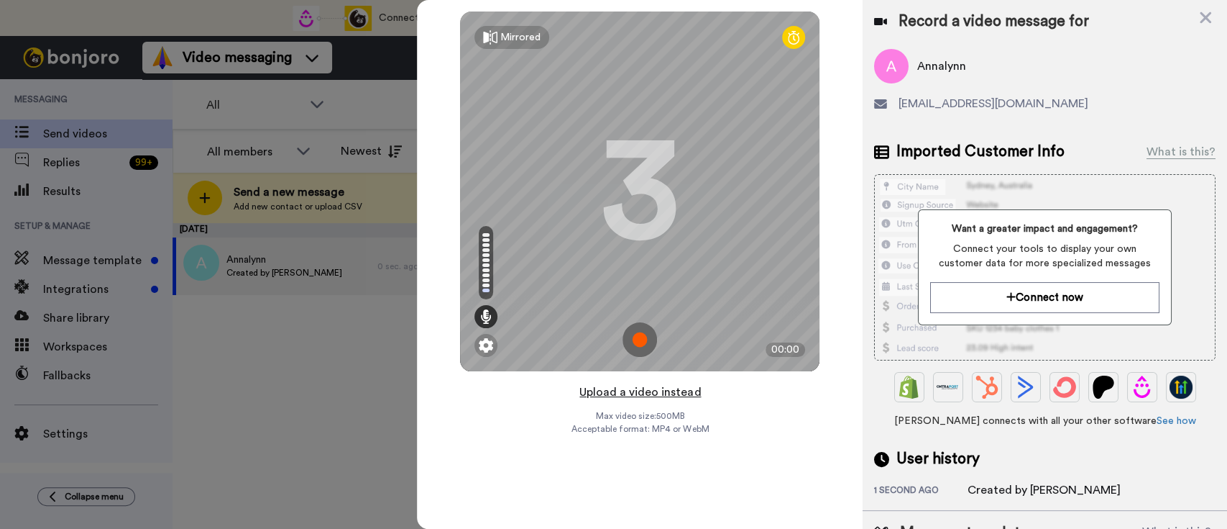
click at [683, 386] on button "Upload a video instead" at bounding box center [640, 392] width 130 height 19
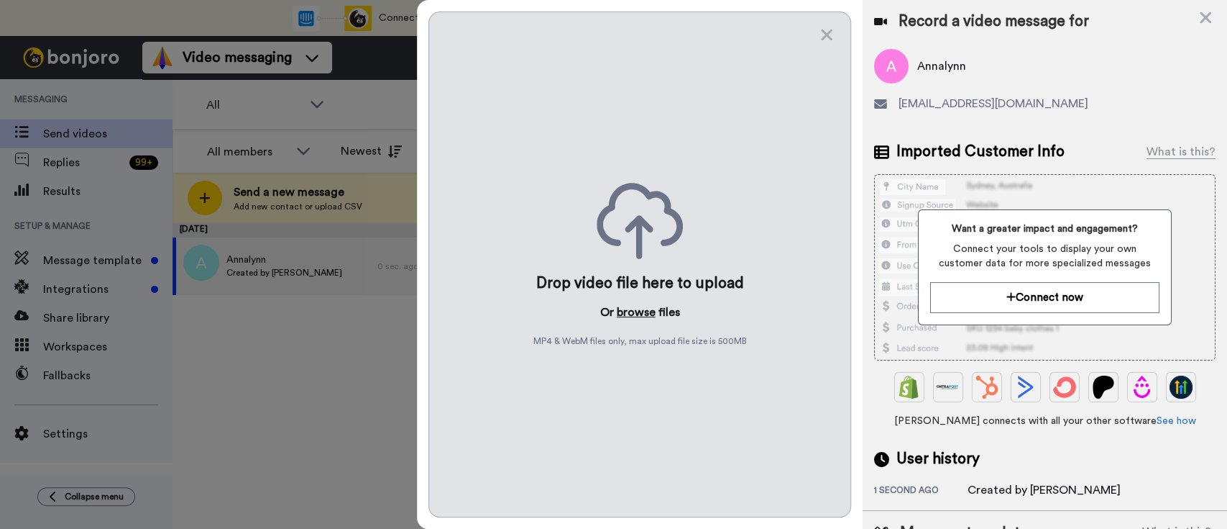
click at [630, 310] on button "browse" at bounding box center [636, 311] width 39 height 17
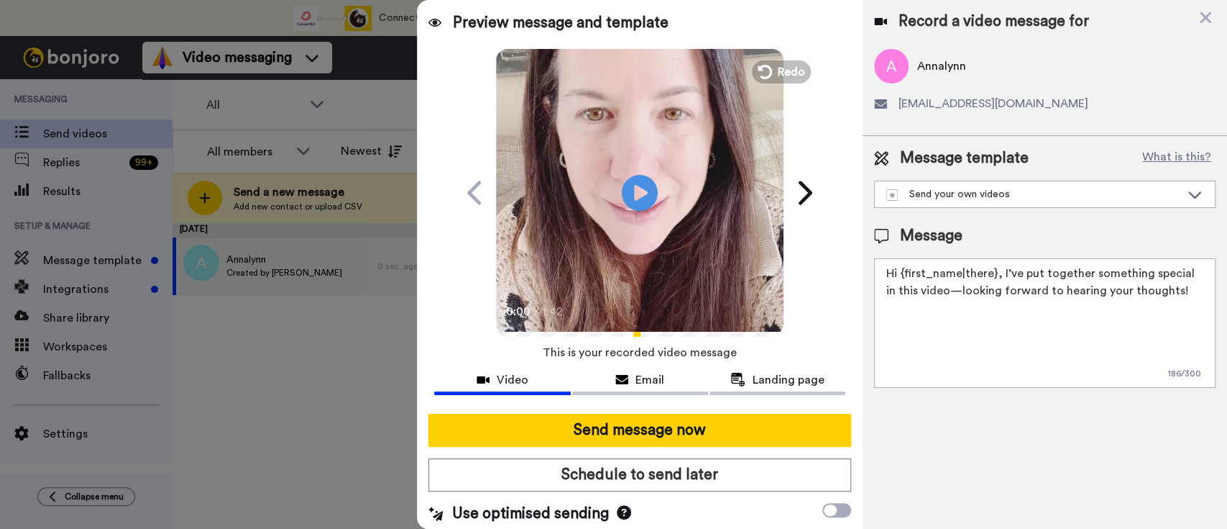
drag, startPoint x: 1181, startPoint y: 293, endPoint x: 1002, endPoint y: 260, distance: 182.0
click at [1002, 260] on textarea "Hi {first_name|there}, I’ve put together something special in this video—lookin…" at bounding box center [1045, 322] width 342 height 129
paste textarea "welcome to SLP Elevate! I created a video welcome for you! Feel free to click r…"
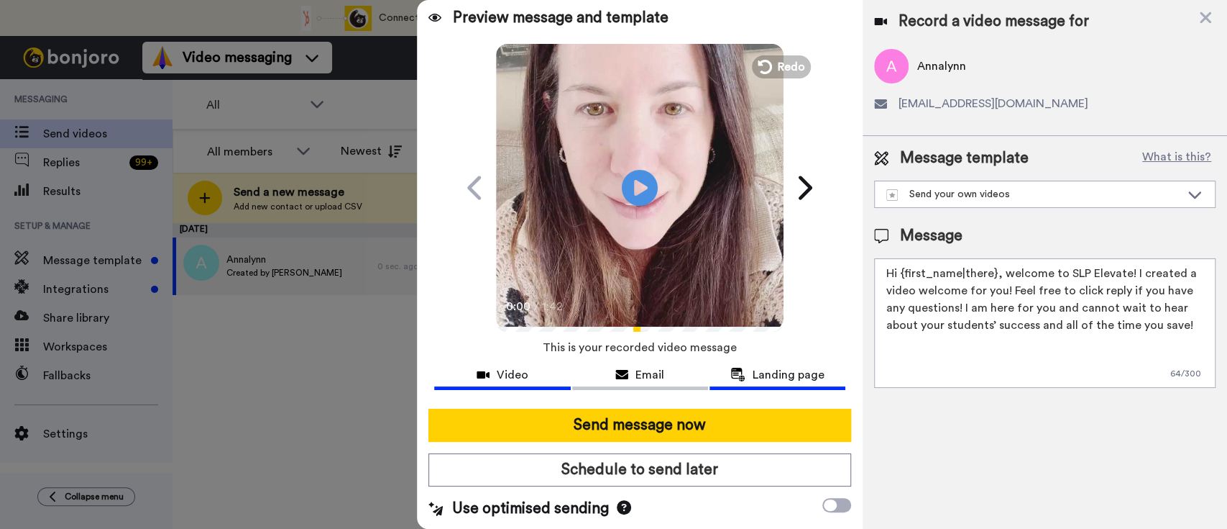
scroll to position [6, 0]
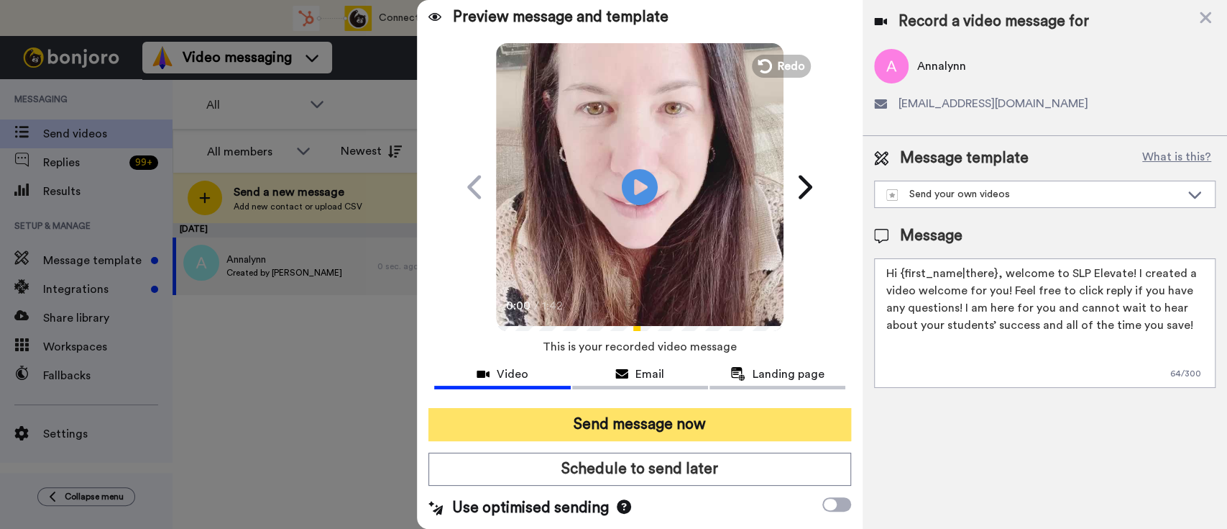
type textarea "Hi {first_name|there}, welcome to SLP Elevate! I created a video welcome for yo…"
drag, startPoint x: 787, startPoint y: 421, endPoint x: 767, endPoint y: 398, distance: 30.6
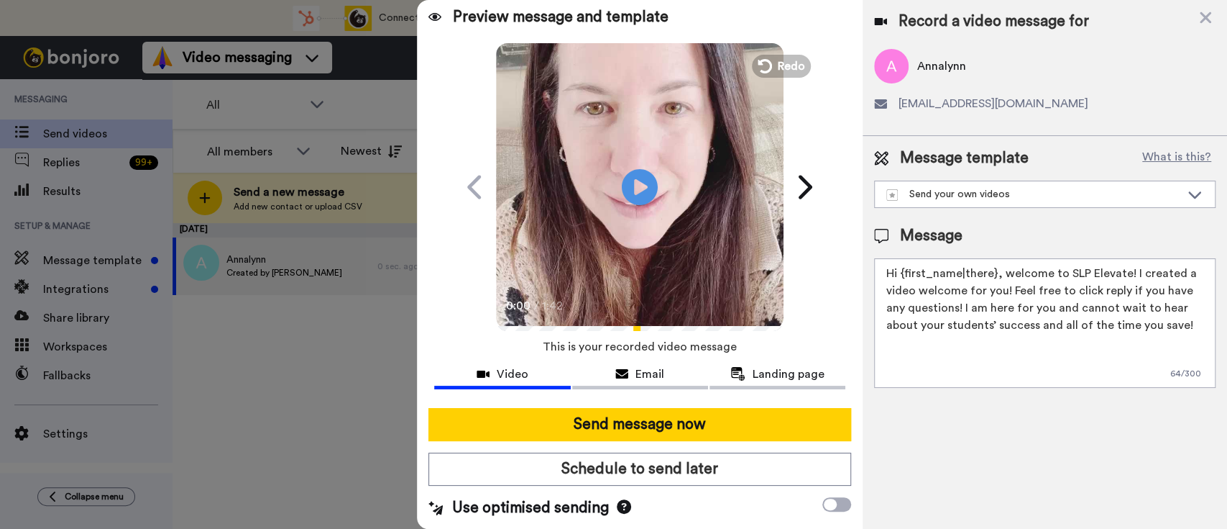
click at [786, 421] on button "Send message now" at bounding box center [640, 424] width 423 height 33
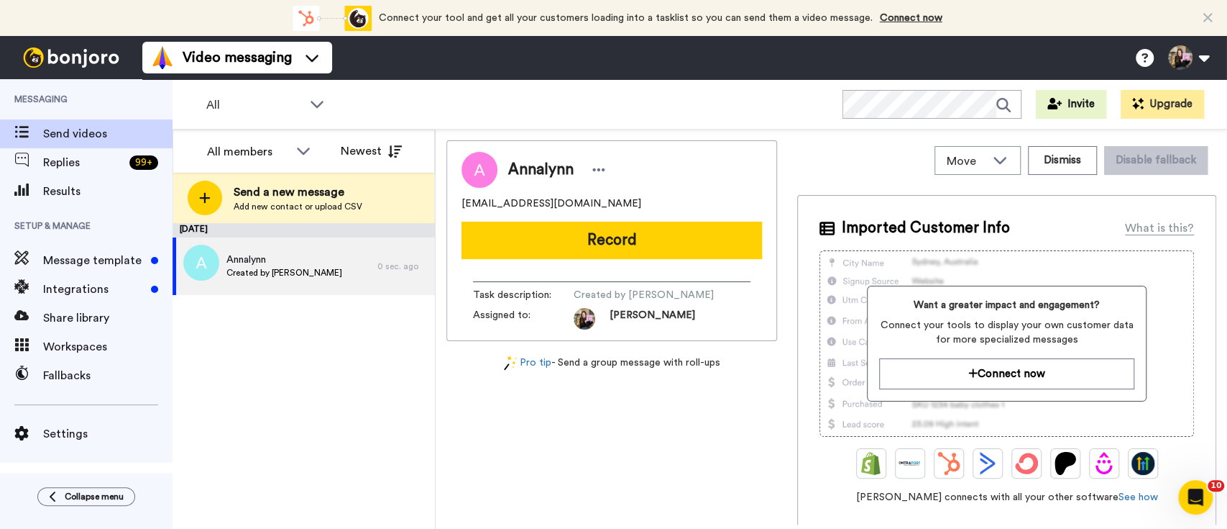
scroll to position [0, 0]
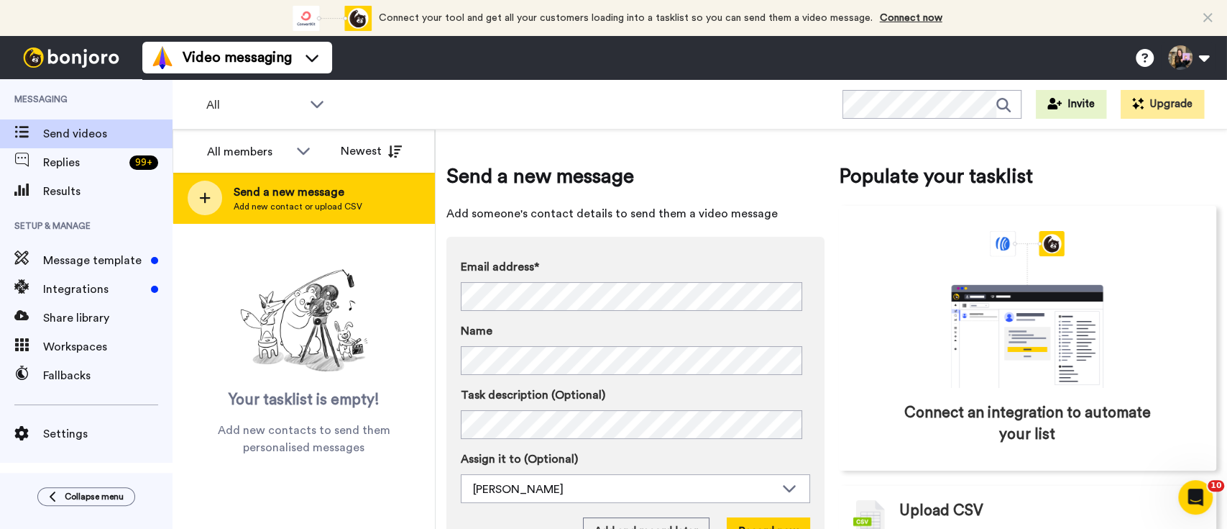
click at [348, 194] on span "Send a new message" at bounding box center [298, 191] width 129 height 17
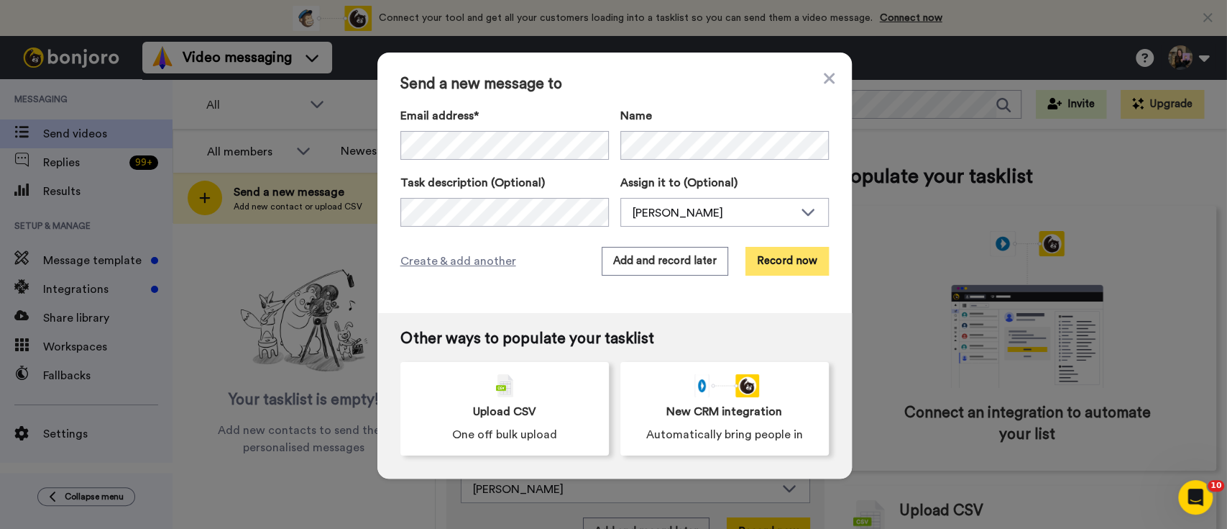
click at [769, 257] on button "Record now" at bounding box center [787, 261] width 83 height 29
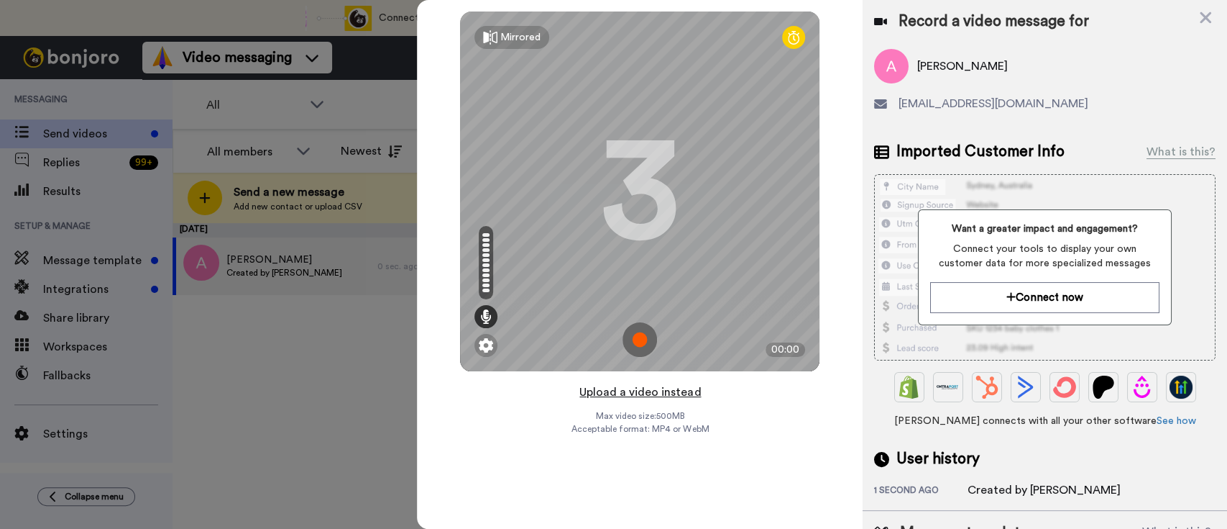
click at [642, 389] on button "Upload a video instead" at bounding box center [640, 392] width 130 height 19
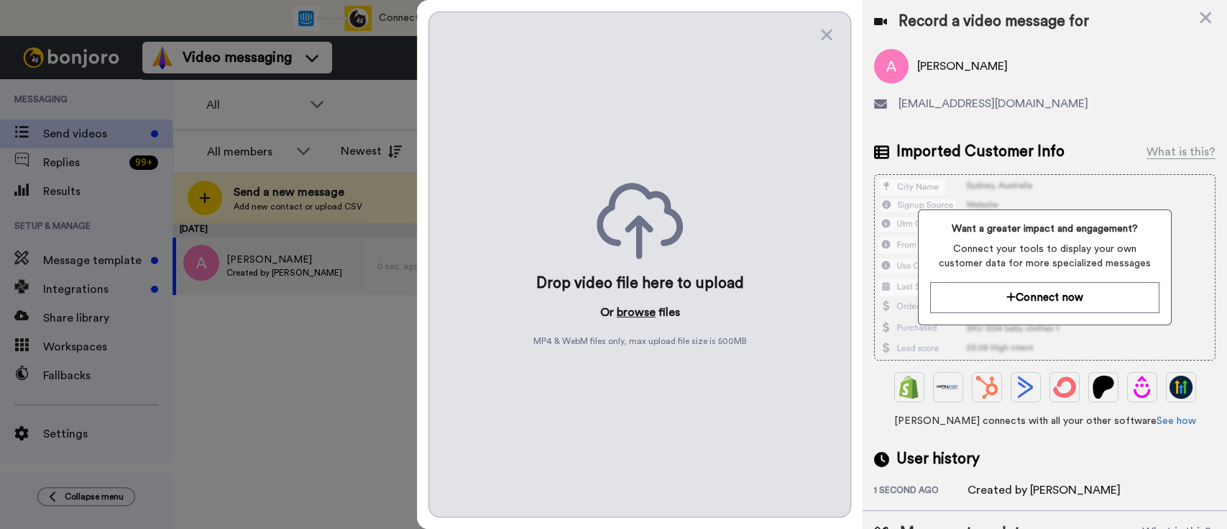
click at [623, 303] on button "browse" at bounding box center [636, 311] width 39 height 17
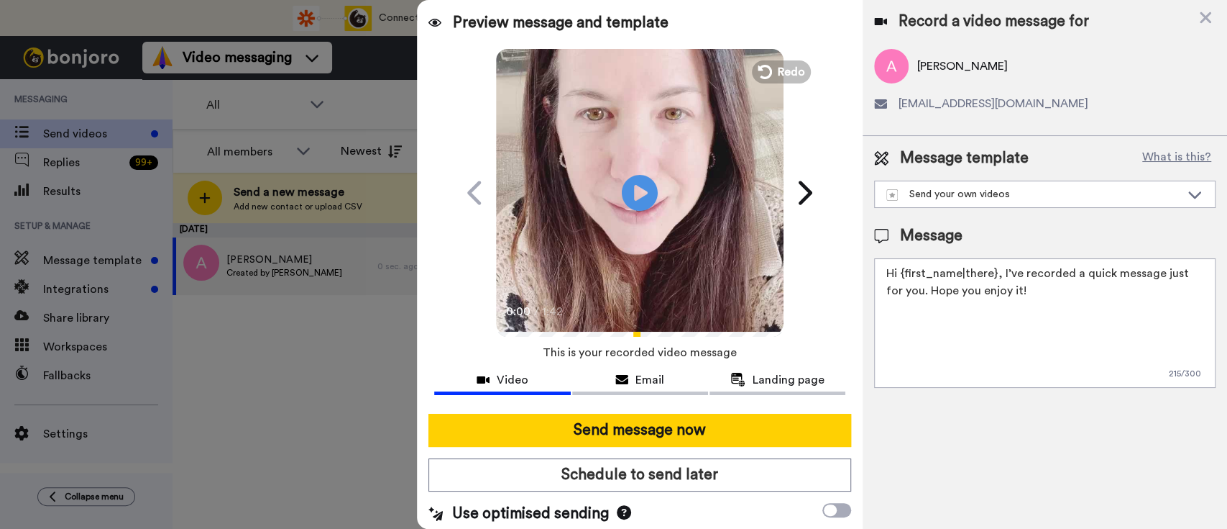
drag, startPoint x: 1064, startPoint y: 294, endPoint x: 1000, endPoint y: 273, distance: 66.6
click at [1000, 273] on textarea "Hi {first_name|there}, I’ve recorded a quick message just for you. Hope you enj…" at bounding box center [1045, 322] width 342 height 129
paste textarea "welcome to SLP Elevate! I created a video welcome for you! Feel free to click r…"
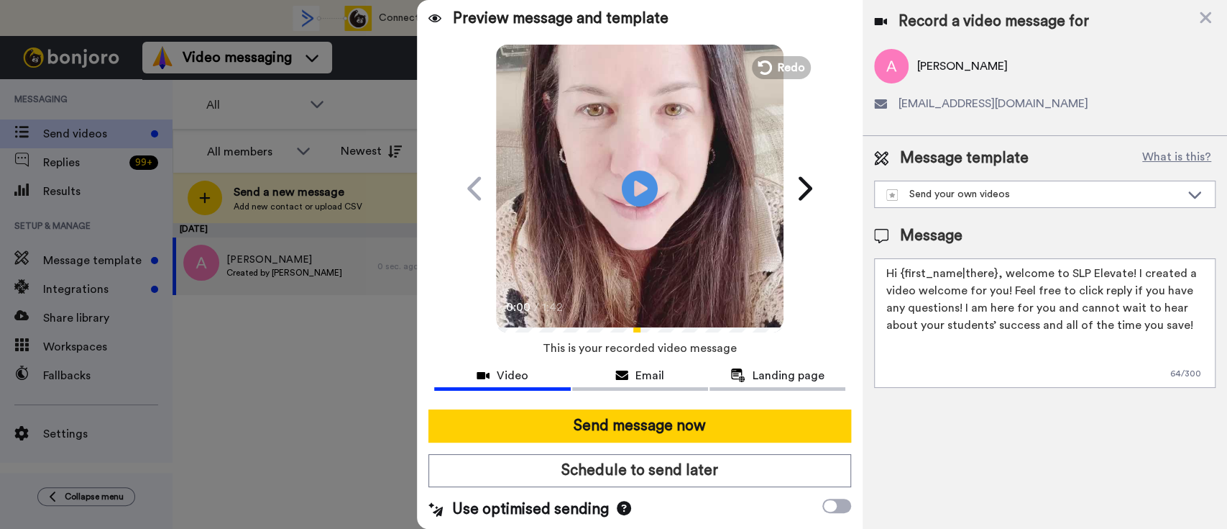
scroll to position [6, 0]
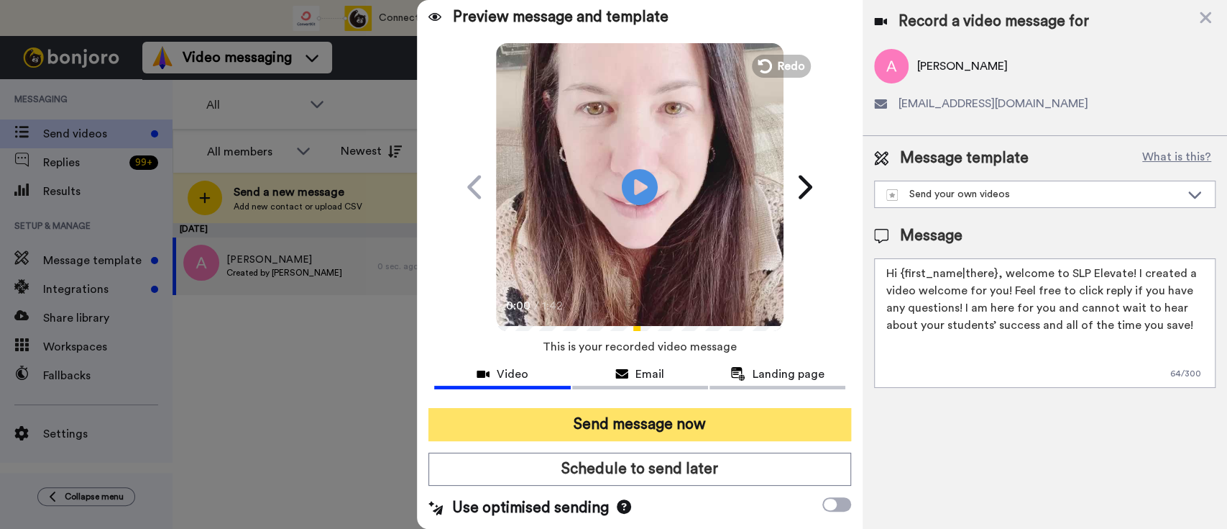
type textarea "Hi {first_name|there}, welcome to SLP Elevate! I created a video welcome for yo…"
click at [694, 416] on button "Send message now" at bounding box center [640, 424] width 423 height 33
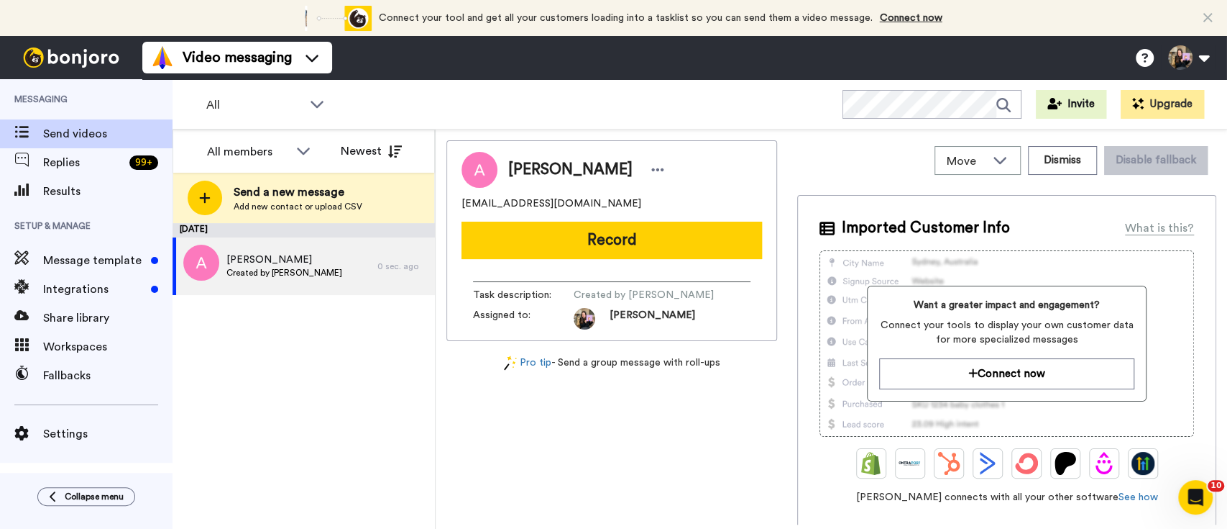
scroll to position [0, 0]
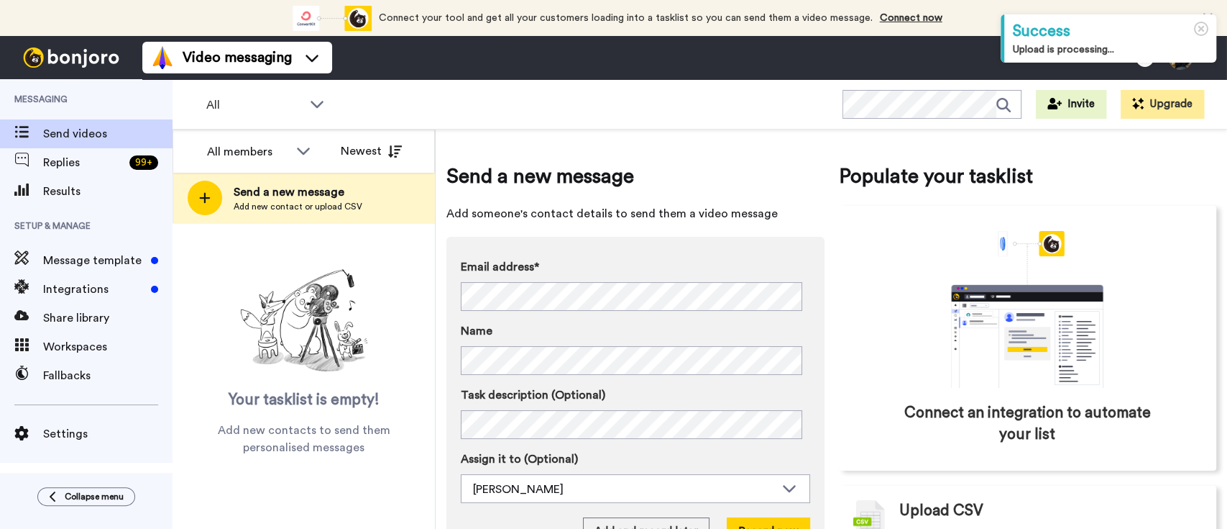
click at [316, 191] on span "Send a new message" at bounding box center [298, 191] width 129 height 17
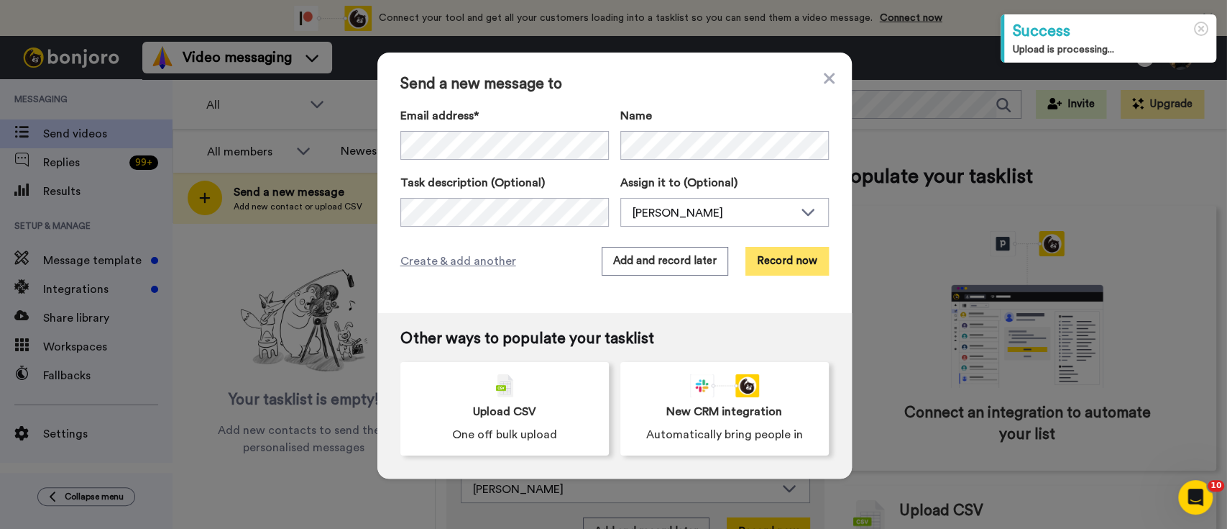
click at [746, 247] on button "Record now" at bounding box center [787, 261] width 83 height 29
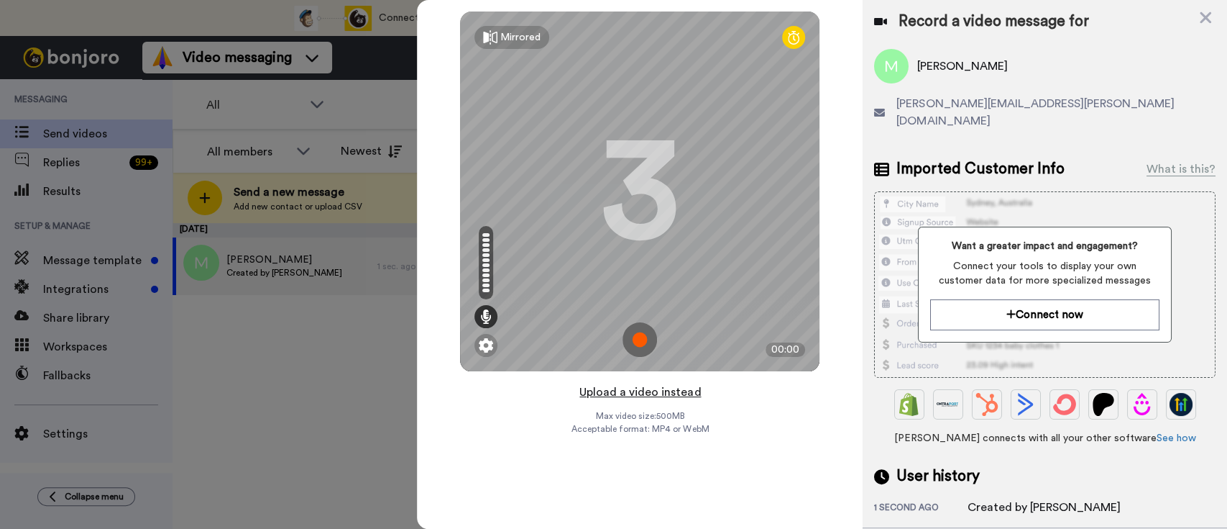
click at [671, 393] on button "Upload a video instead" at bounding box center [640, 392] width 130 height 19
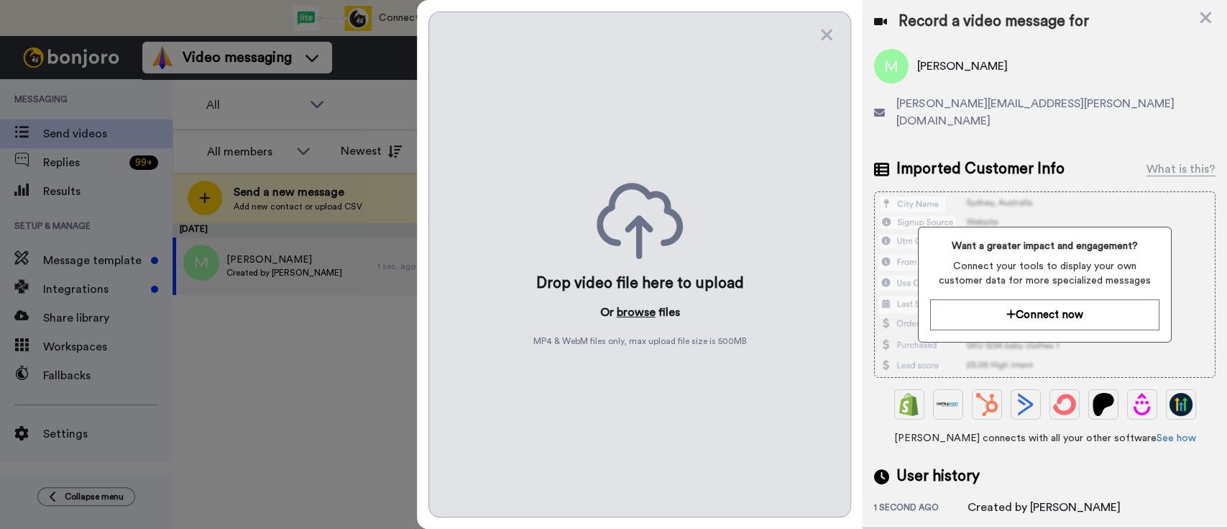
click at [641, 311] on button "browse" at bounding box center [636, 311] width 39 height 17
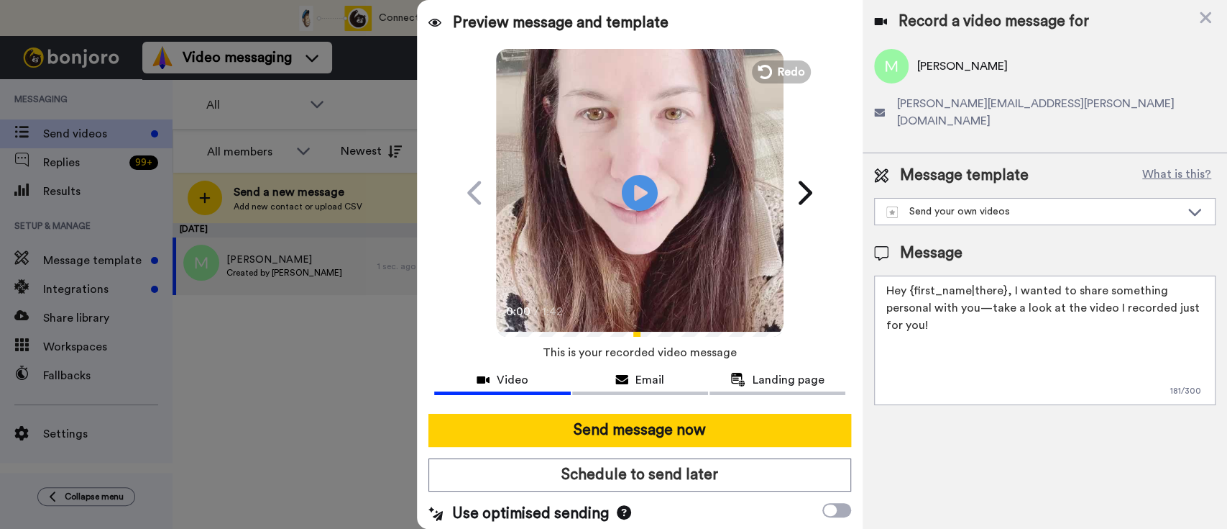
drag, startPoint x: 1015, startPoint y: 306, endPoint x: 1008, endPoint y: 274, distance: 32.3
click at [1008, 275] on textarea "Hey {first_name|there}, I wanted to share something personal with you—take a lo…" at bounding box center [1045, 339] width 342 height 129
paste textarea "welcome to SLP Elevate! I created a video welcome for you! Feel free to click r…"
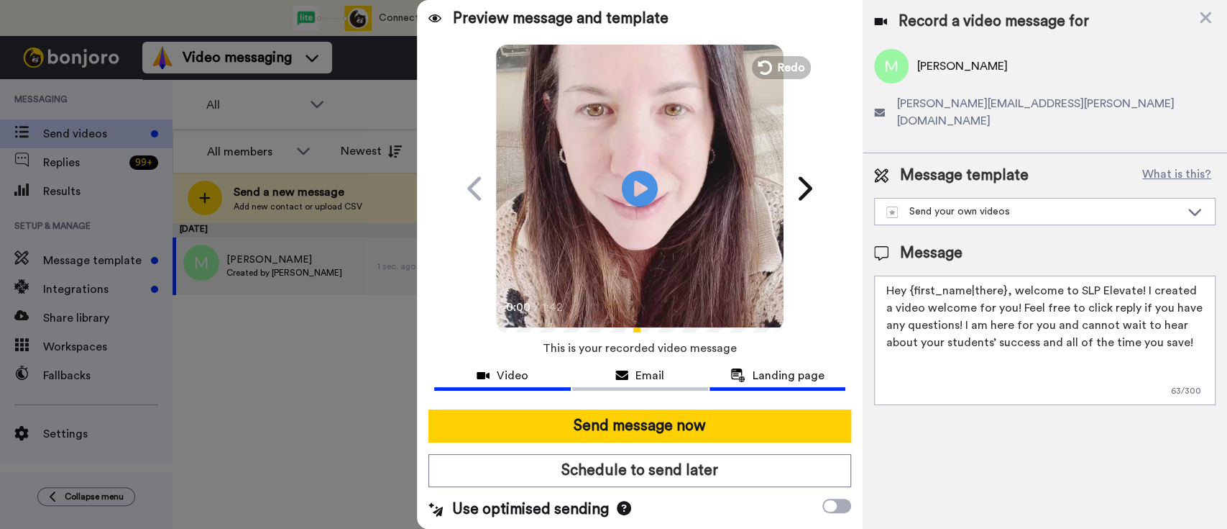
scroll to position [6, 0]
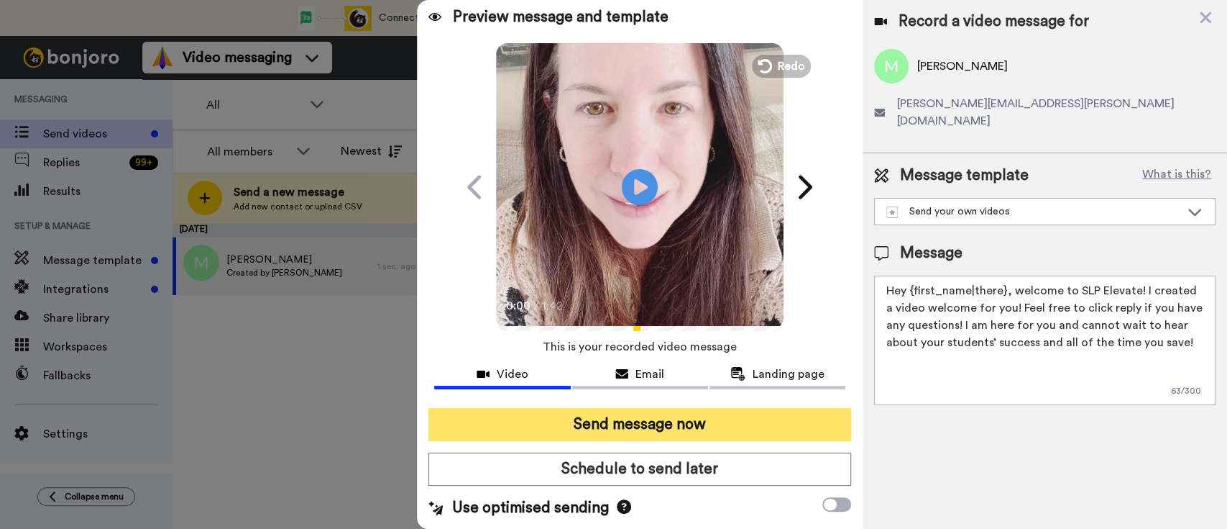
type textarea "Hey {first_name|there}, welcome to SLP Elevate! I created a video welcome for y…"
click at [713, 429] on button "Send message now" at bounding box center [640, 424] width 423 height 33
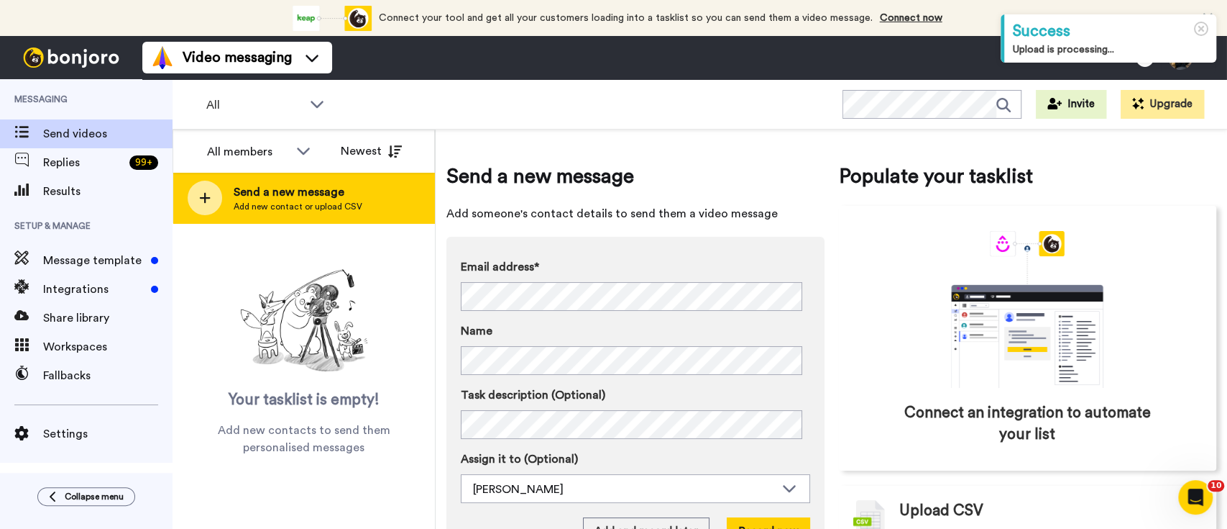
click at [348, 193] on span "Send a new message" at bounding box center [298, 191] width 129 height 17
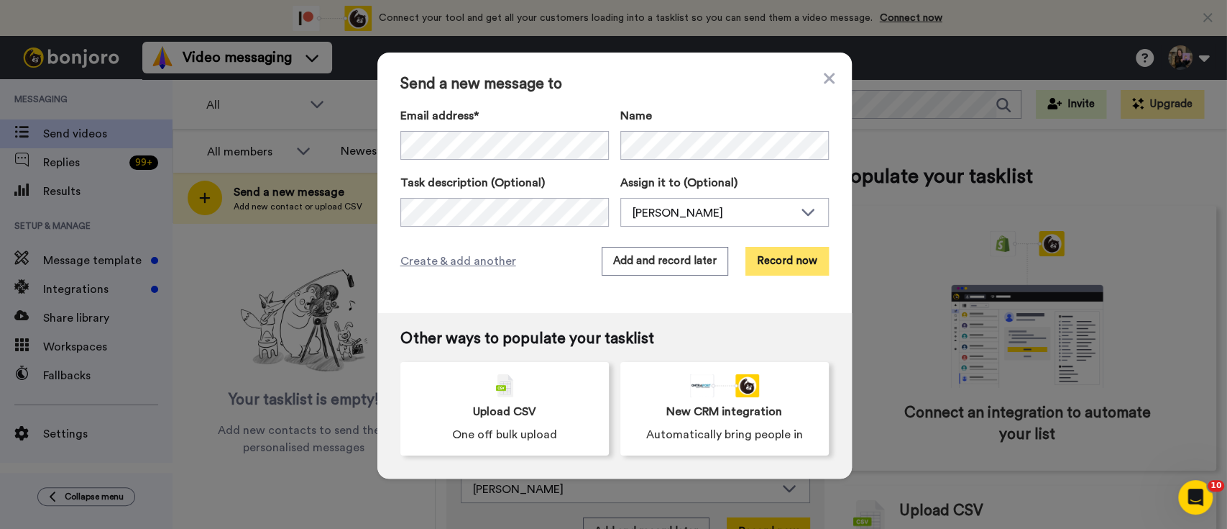
click at [760, 257] on button "Record now" at bounding box center [787, 261] width 83 height 29
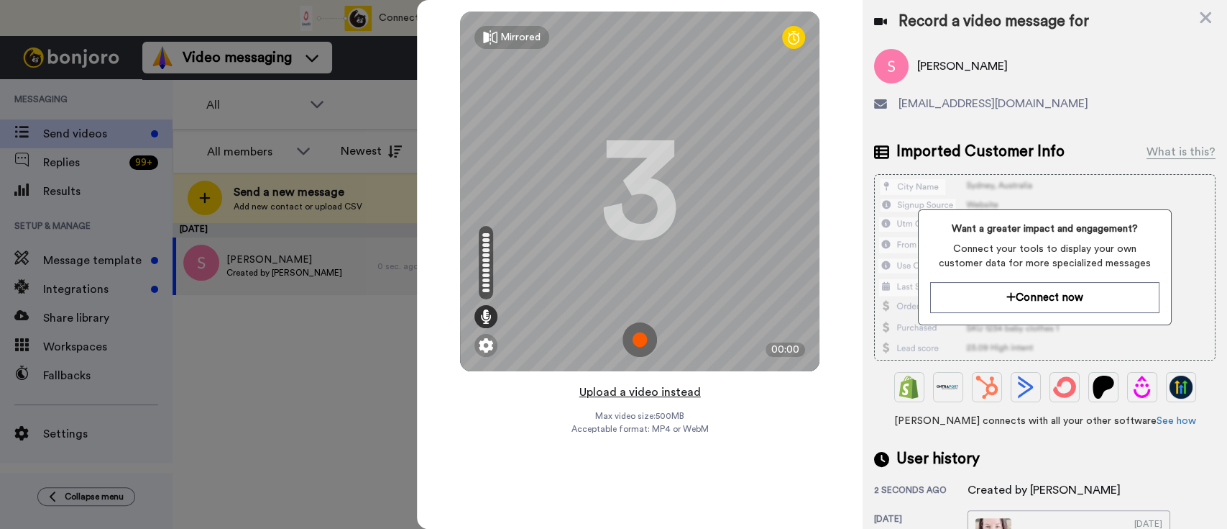
click at [651, 393] on button "Upload a video instead" at bounding box center [640, 392] width 130 height 19
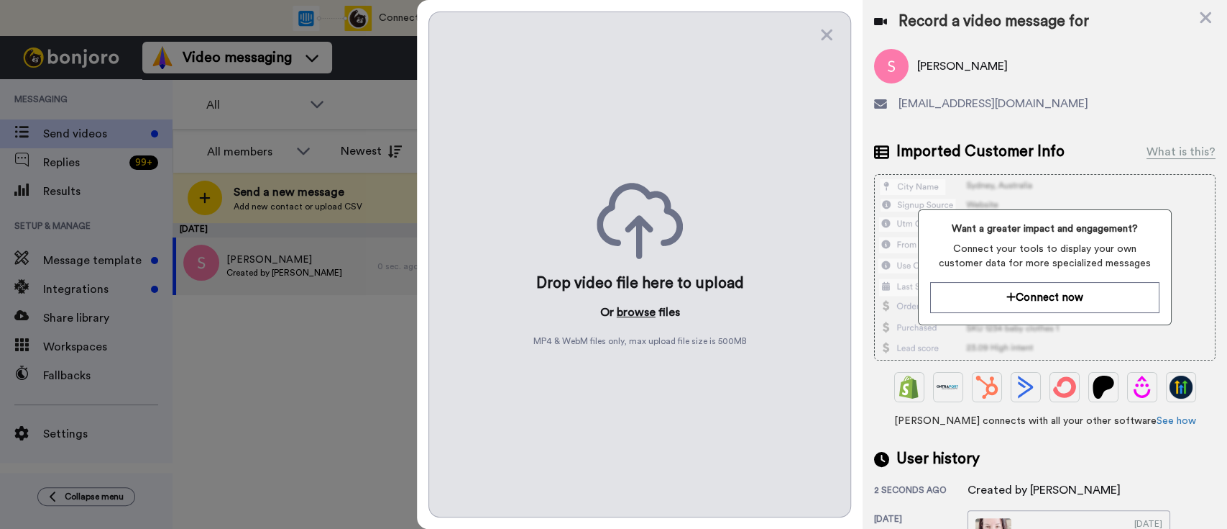
click at [632, 304] on button "browse" at bounding box center [636, 311] width 39 height 17
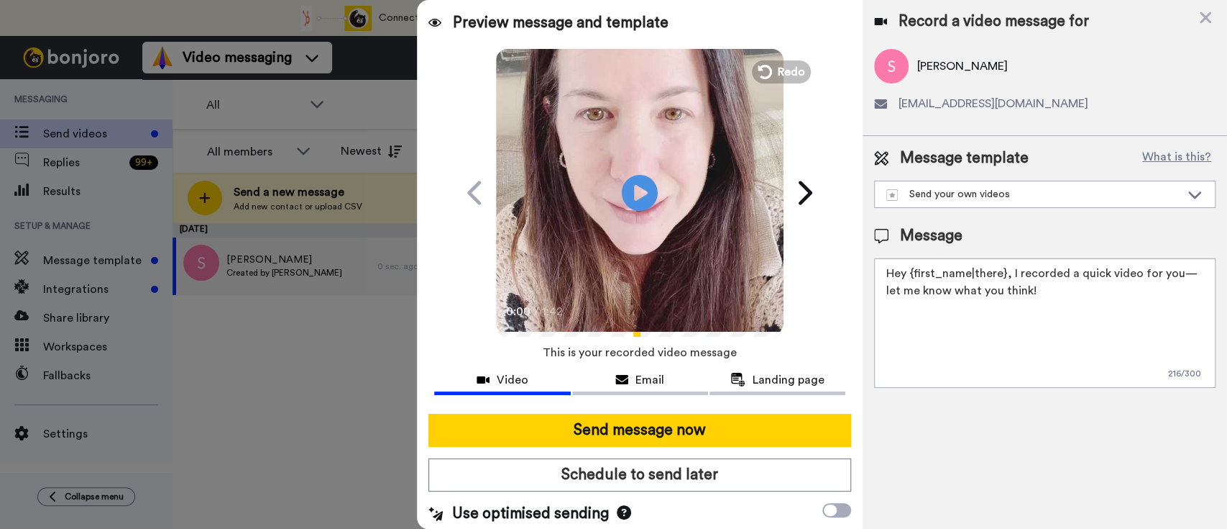
drag, startPoint x: 1024, startPoint y: 286, endPoint x: 1010, endPoint y: 265, distance: 25.3
click at [1010, 265] on textarea "Hey {first_name|there}, I recorded a quick video for you—let me know what you t…" at bounding box center [1045, 322] width 342 height 129
paste textarea "welcome to SLP Elevate! I created a video welcome for you! Feel free to click r…"
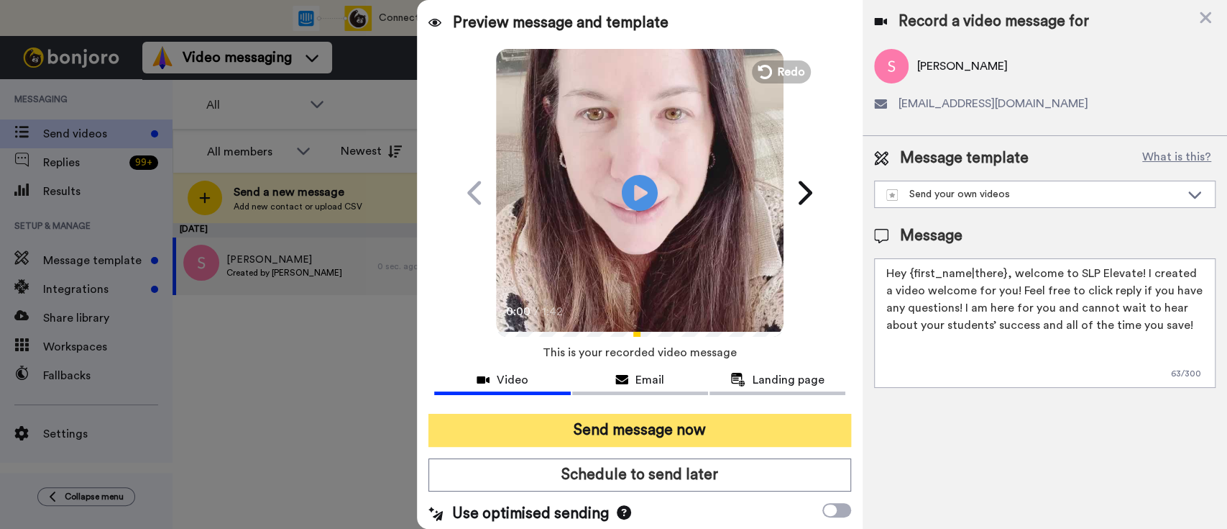
type textarea "Hey {first_name|there}, welcome to SLP Elevate! I created a video welcome for y…"
click at [713, 433] on button "Send message now" at bounding box center [640, 429] width 423 height 33
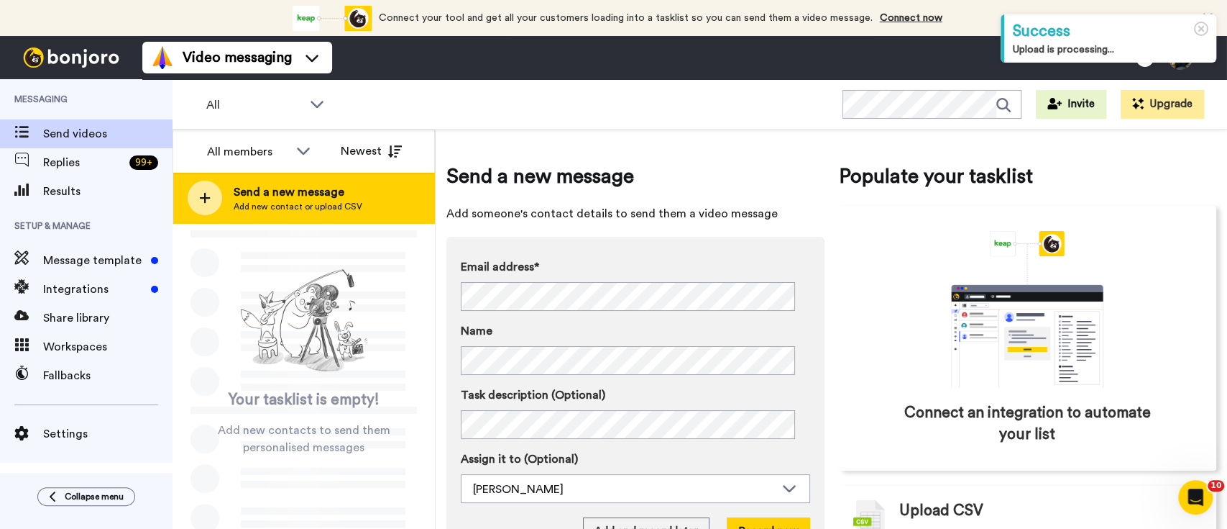
click at [328, 195] on span "Send a new message" at bounding box center [298, 191] width 129 height 17
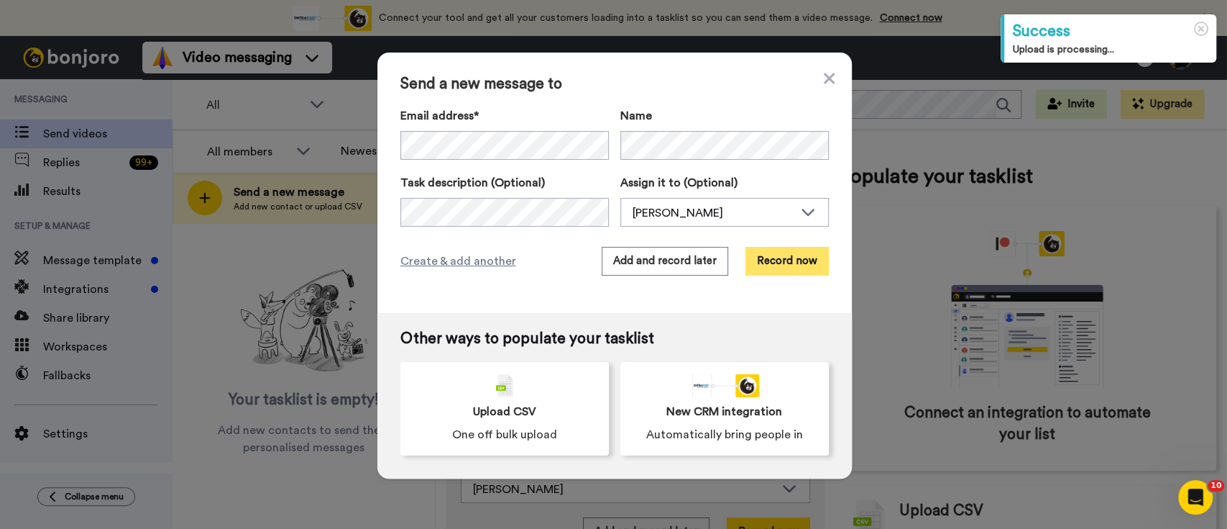
click at [766, 259] on button "Record now" at bounding box center [787, 261] width 83 height 29
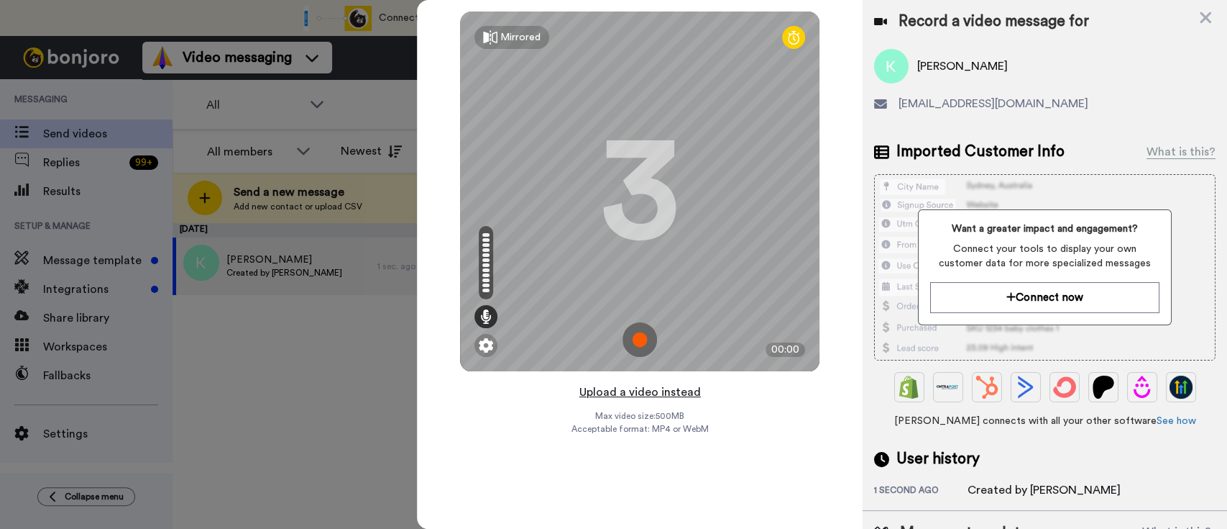
click at [695, 393] on button "Upload a video instead" at bounding box center [640, 392] width 130 height 19
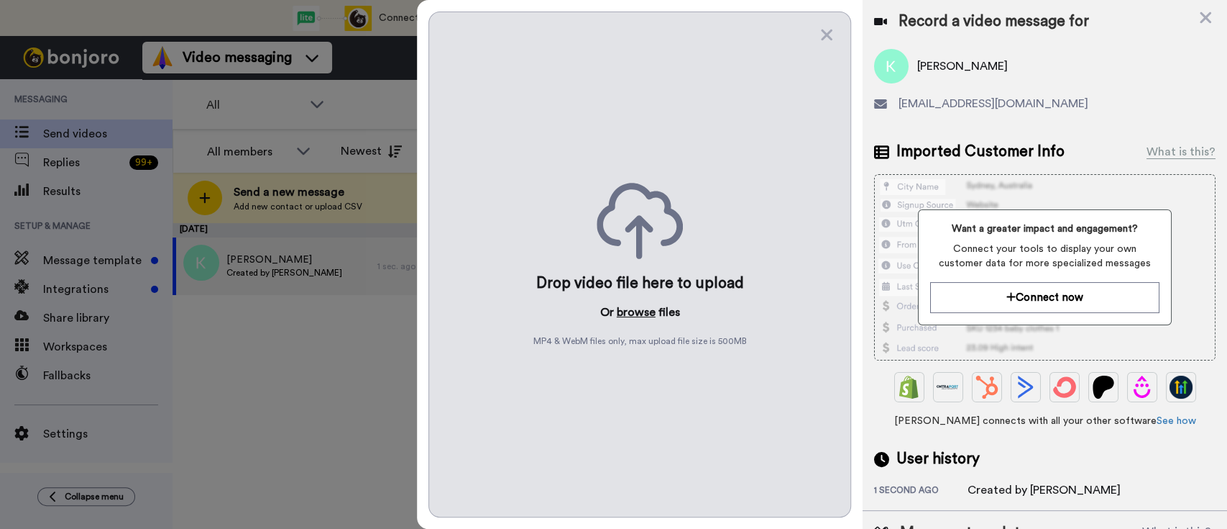
click at [645, 315] on button "browse" at bounding box center [636, 311] width 39 height 17
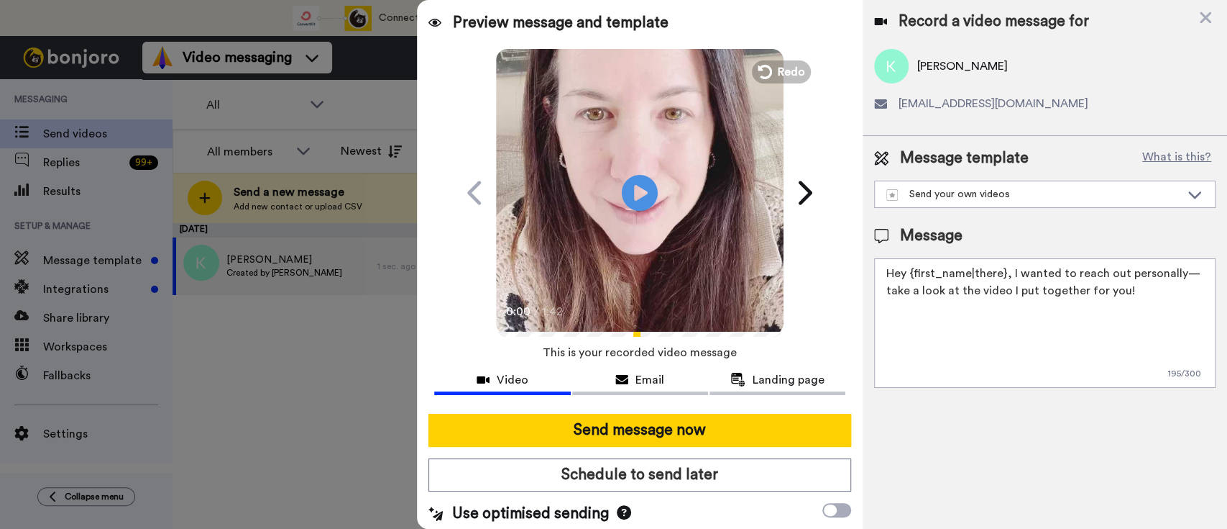
drag, startPoint x: 1161, startPoint y: 293, endPoint x: 1008, endPoint y: 275, distance: 154.3
click at [1008, 275] on textarea "Hey {first_name|there}, I wanted to reach out personally—take a look at the vid…" at bounding box center [1045, 322] width 342 height 129
paste textarea "welcome to SLP Elevate! I created a video welcome for you! Feel free to click r…"
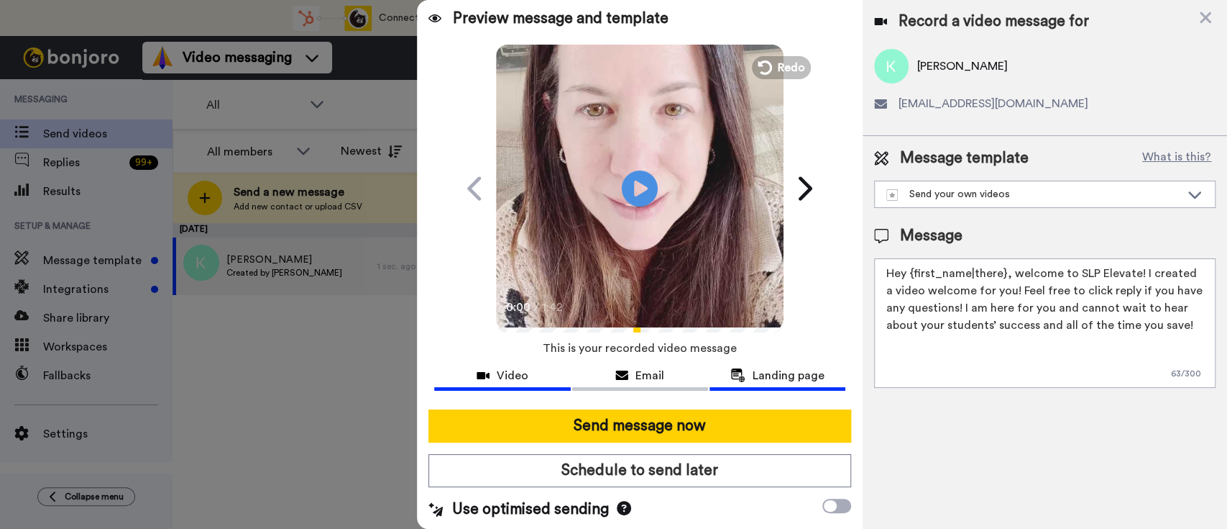
scroll to position [6, 0]
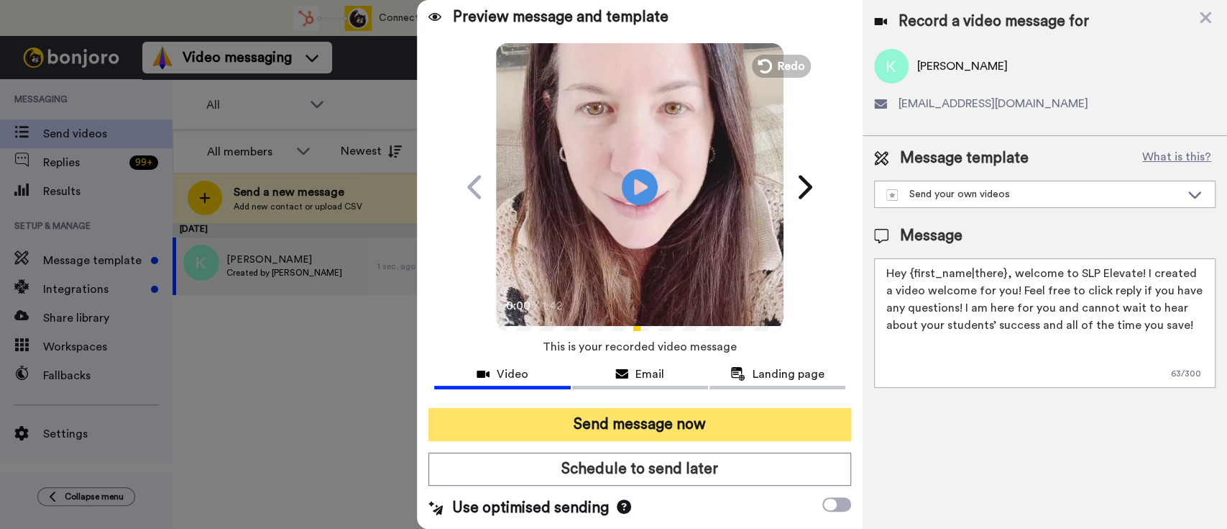
type textarea "Hey {first_name|there}, welcome to SLP Elevate! I created a video welcome for y…"
click at [760, 417] on button "Send message now" at bounding box center [640, 424] width 423 height 33
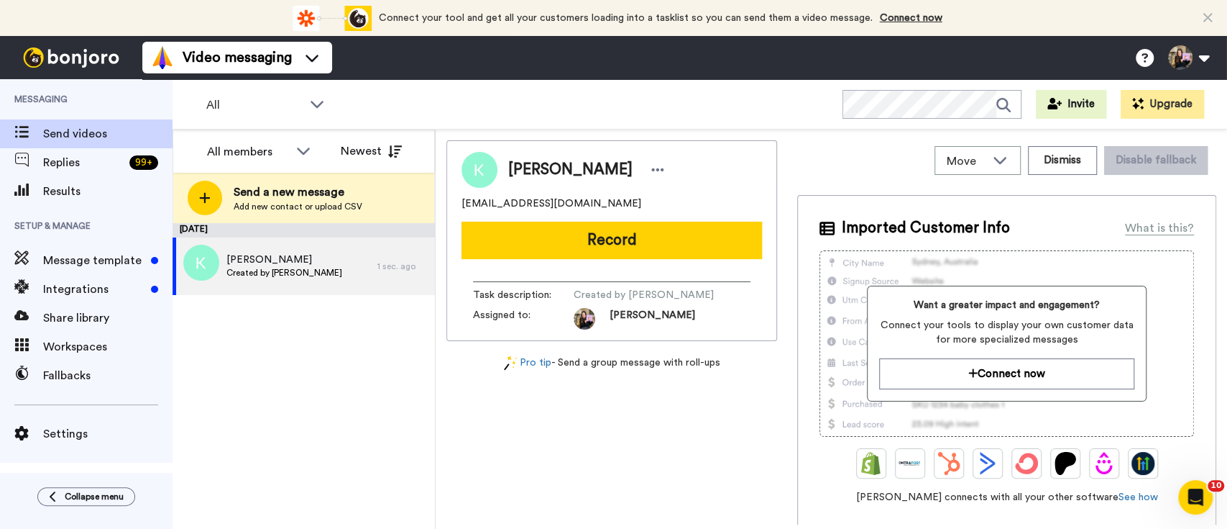
scroll to position [0, 0]
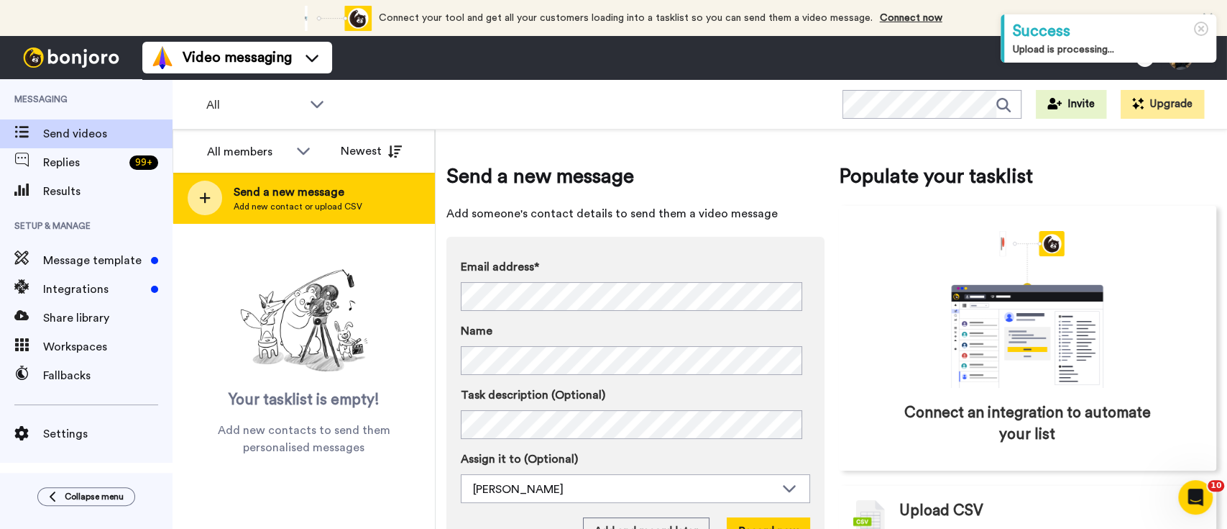
click at [391, 193] on div "Send a new message Add new contact or upload CSV" at bounding box center [303, 198] width 261 height 50
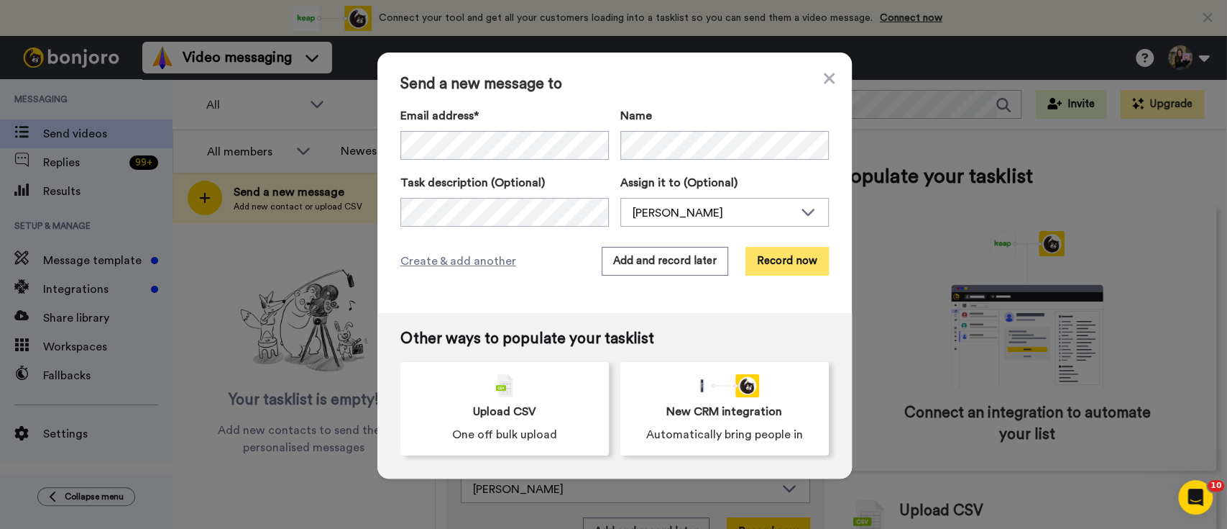
click at [785, 256] on button "Record now" at bounding box center [787, 261] width 83 height 29
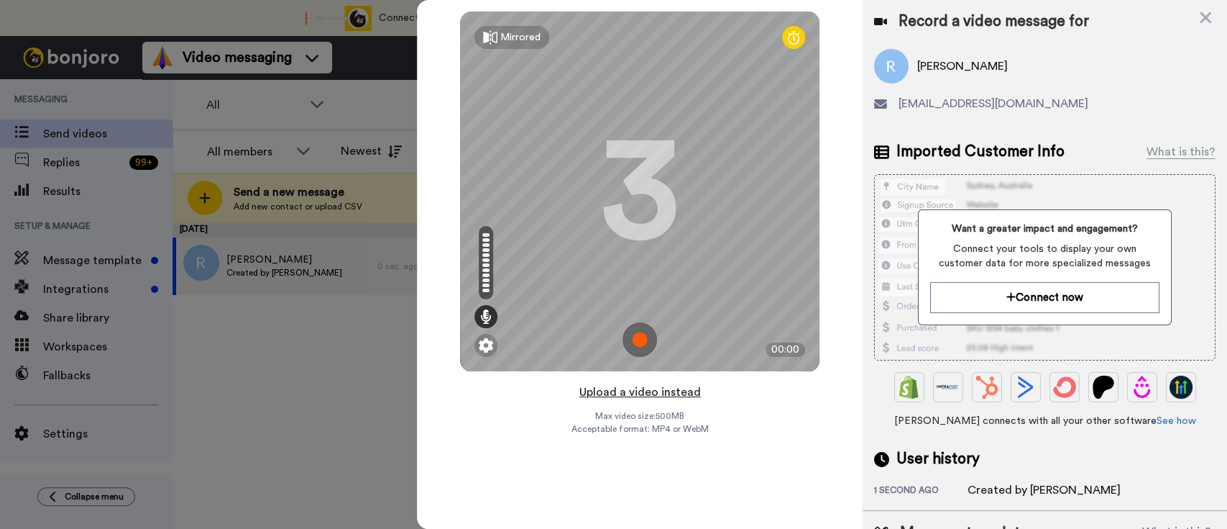
click at [680, 394] on button "Upload a video instead" at bounding box center [640, 392] width 130 height 19
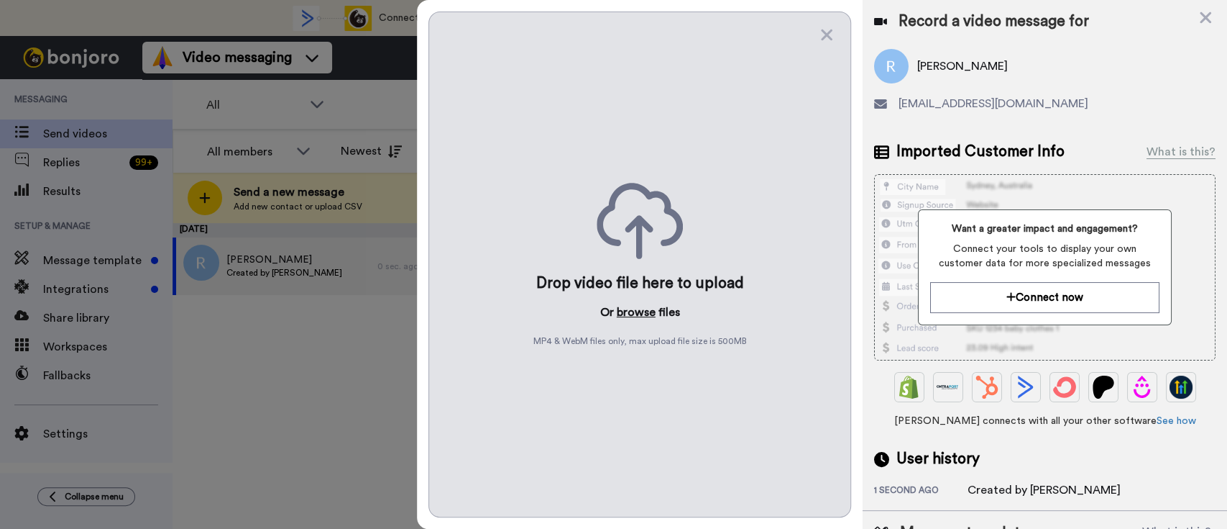
click at [636, 318] on button "browse" at bounding box center [636, 311] width 39 height 17
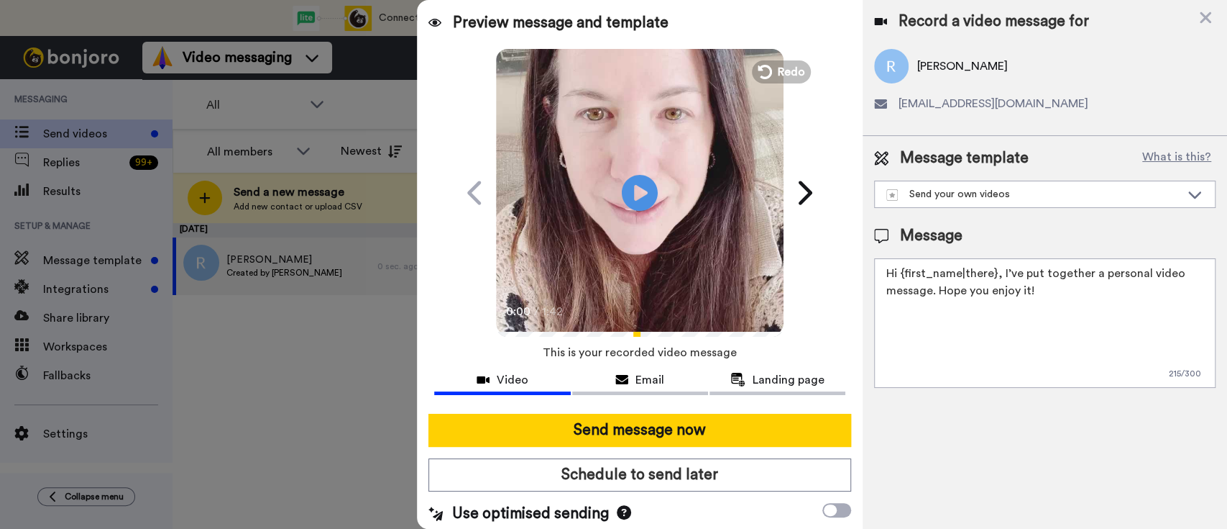
drag, startPoint x: 1047, startPoint y: 302, endPoint x: 1001, endPoint y: 280, distance: 51.1
click at [1001, 280] on textarea "Hi {first_name|there}, I’ve put together a personal video message. Hope you enj…" at bounding box center [1045, 322] width 342 height 129
paste textarea "welcome to SLP Elevate! I created a video welcome for you! Feel free to click r…"
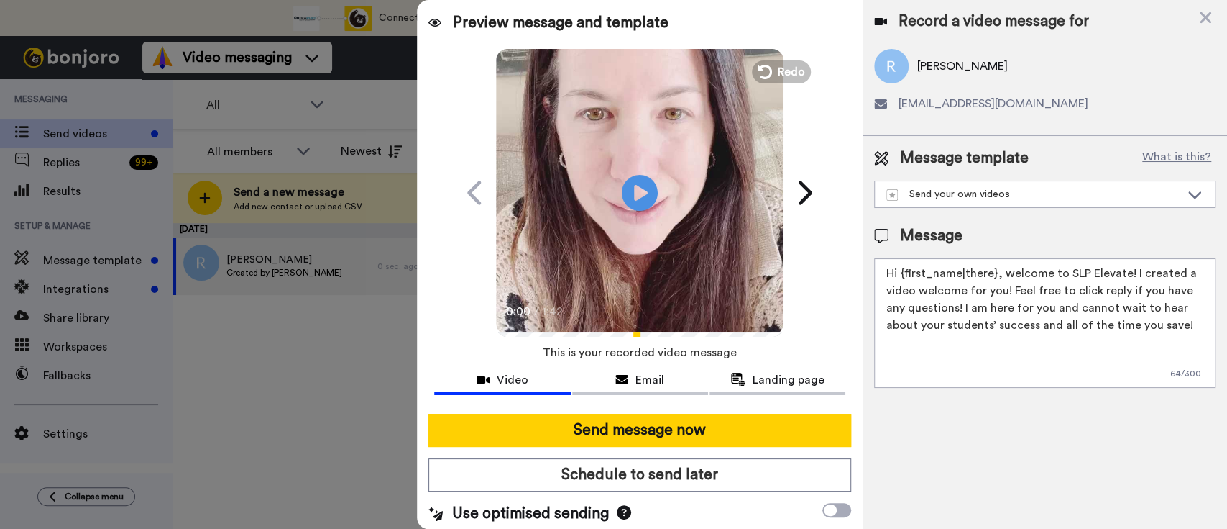
scroll to position [6, 0]
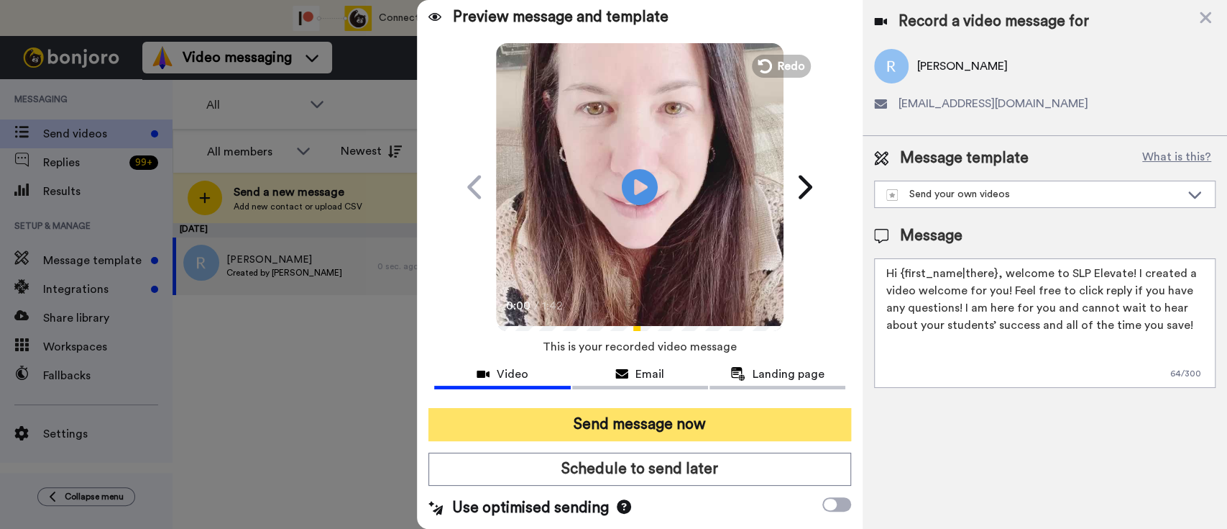
type textarea "Hi {first_name|there}, welcome to SLP Elevate! I created a video welcome for yo…"
click at [786, 424] on button "Send message now" at bounding box center [640, 424] width 423 height 33
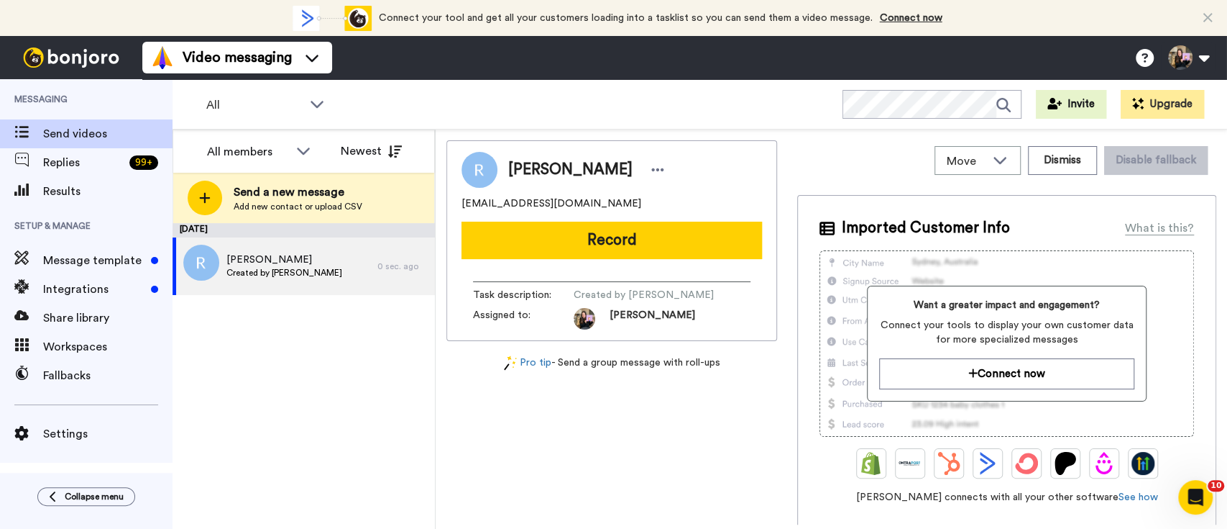
scroll to position [0, 0]
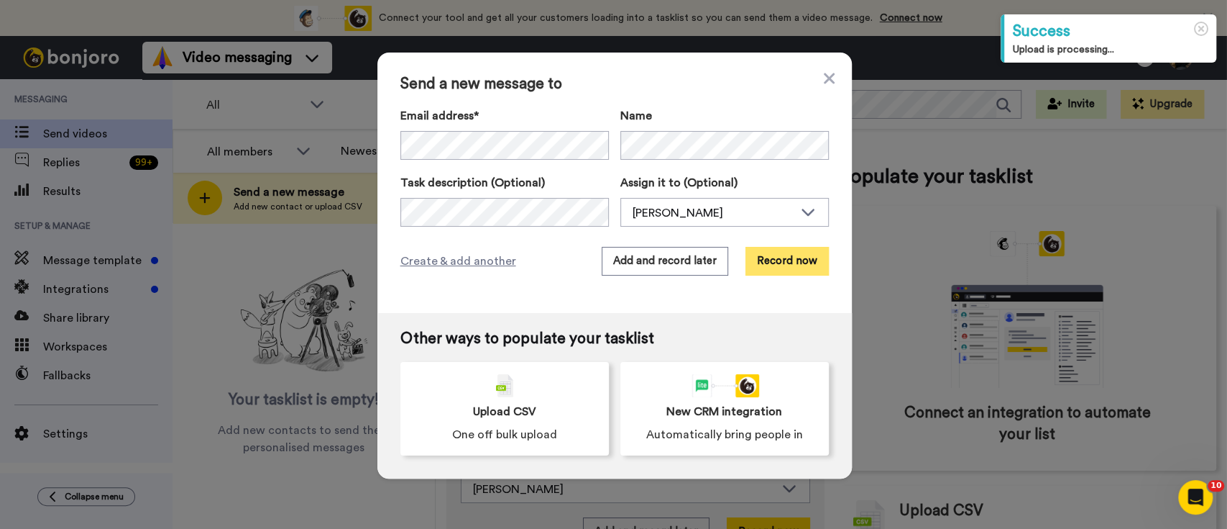
click at [771, 255] on button "Record now" at bounding box center [787, 261] width 83 height 29
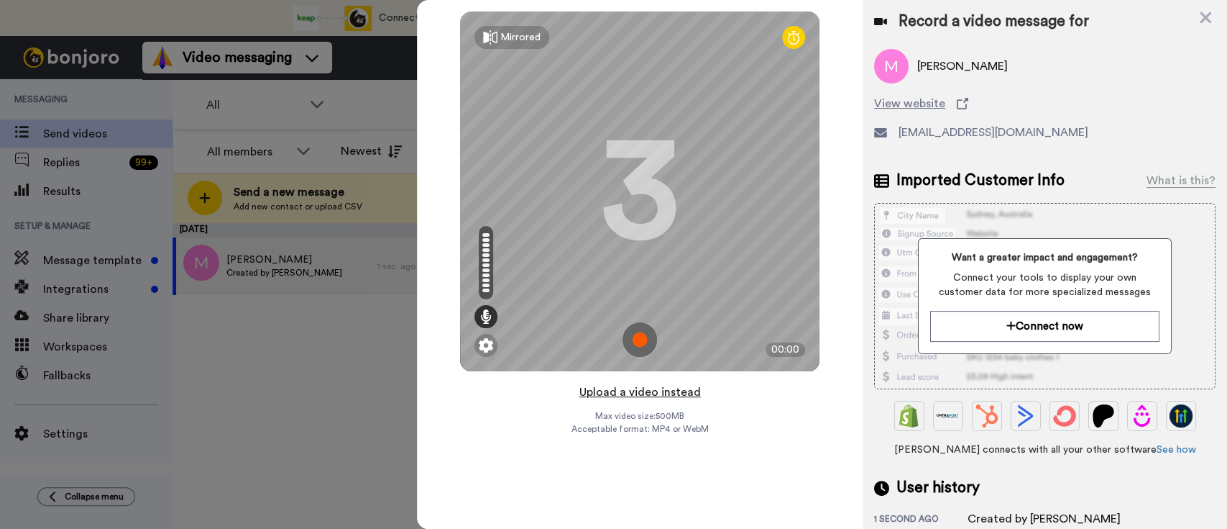
click at [698, 396] on button "Upload a video instead" at bounding box center [640, 392] width 130 height 19
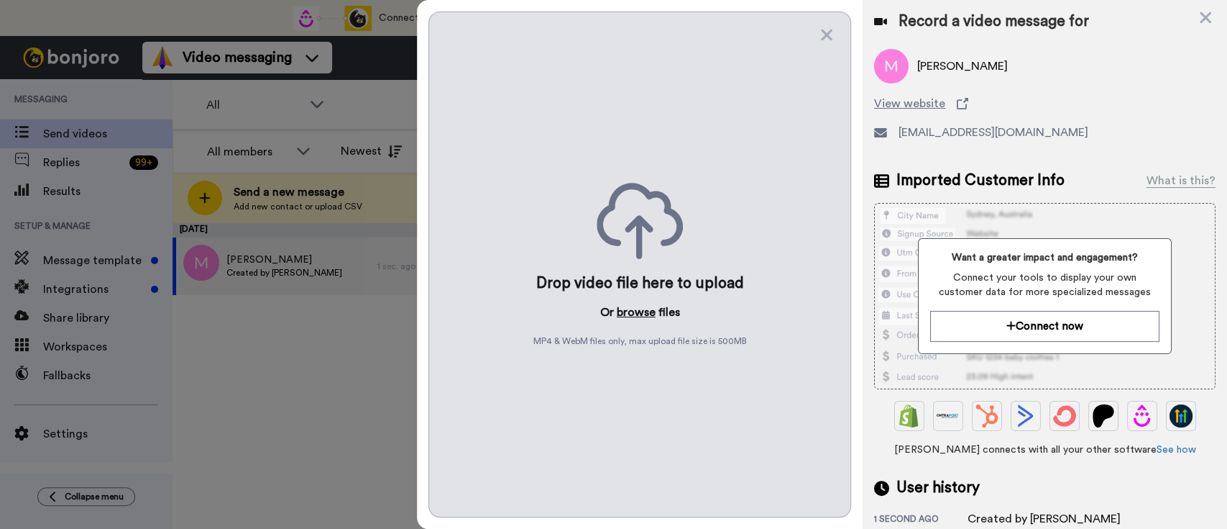
click at [644, 315] on button "browse" at bounding box center [636, 311] width 39 height 17
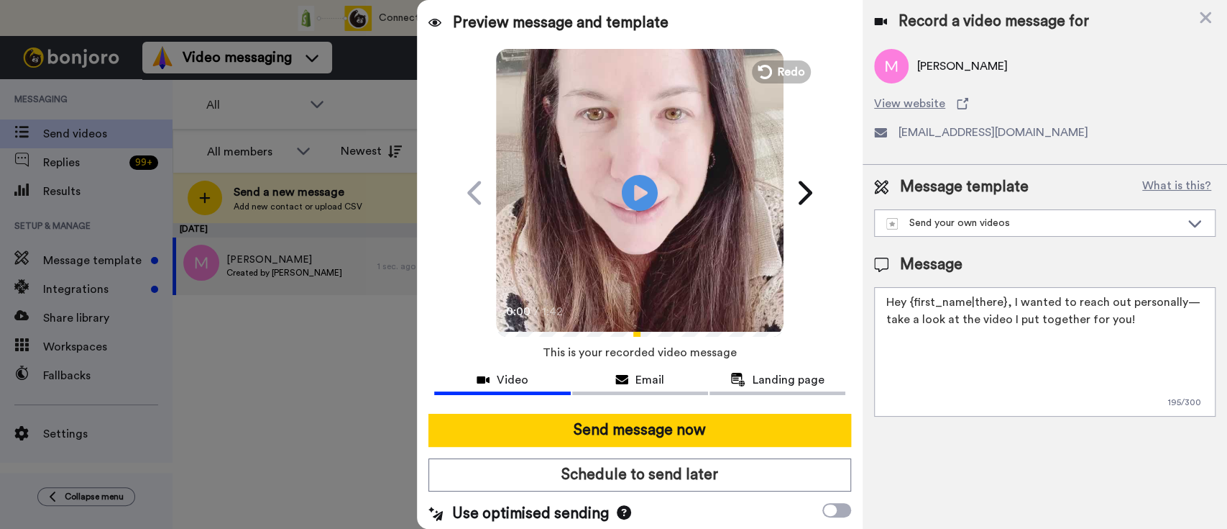
drag, startPoint x: 1138, startPoint y: 324, endPoint x: 1008, endPoint y: 275, distance: 138.1
click at [1008, 275] on div "Message Hey {first_name|there}, I wanted to reach out personally—take a look at…" at bounding box center [1045, 335] width 342 height 163
paste textarea "welcome to SLP Elevate! I created a video welcome for you! Feel free to click r…"
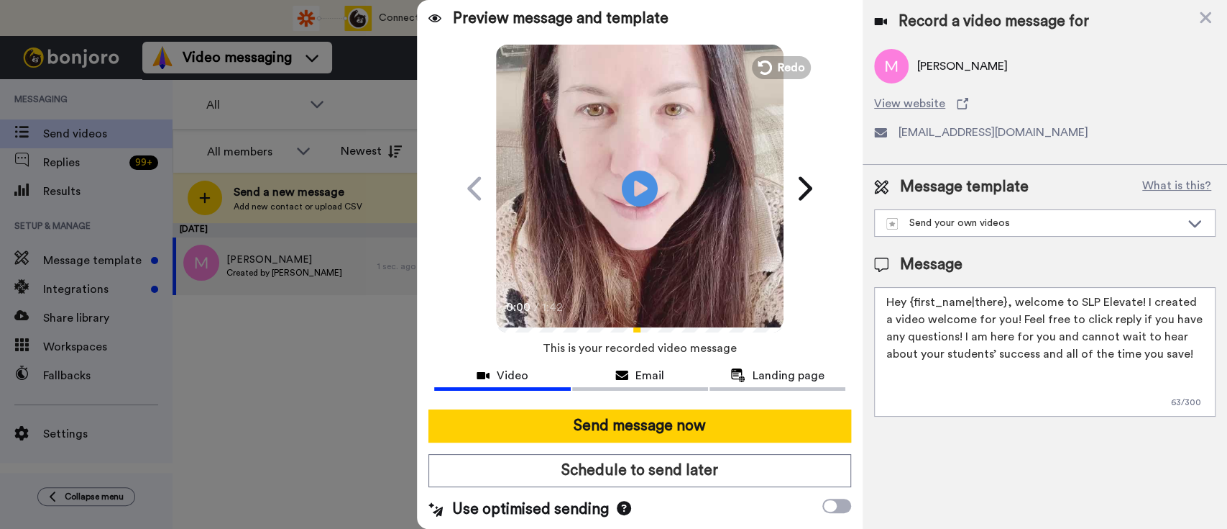
scroll to position [6, 0]
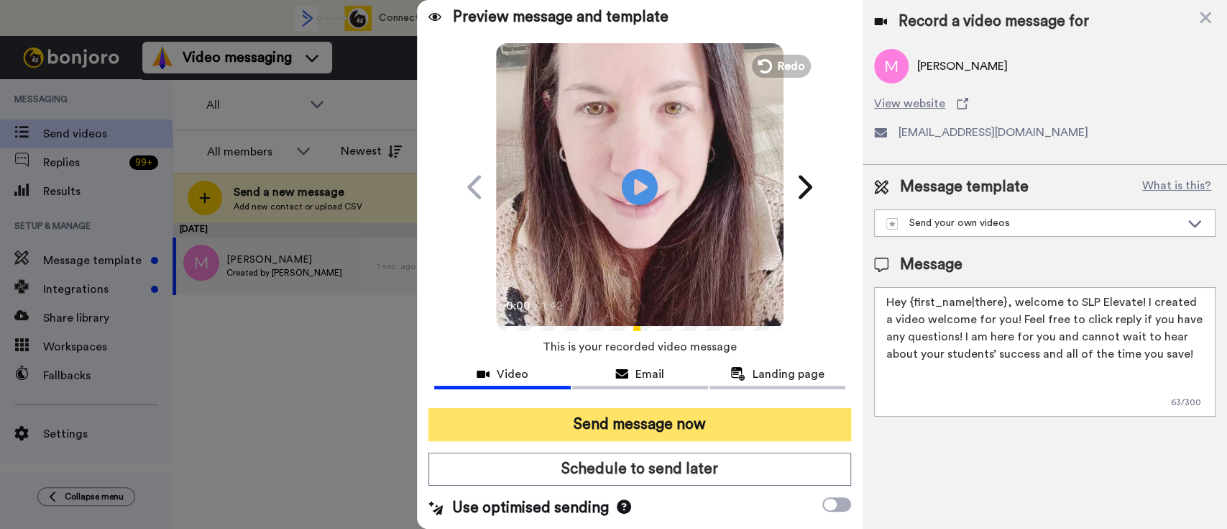
type textarea "Hey {first_name|there}, welcome to SLP Elevate! I created a video welcome for y…"
click at [783, 421] on button "Send message now" at bounding box center [640, 424] width 423 height 33
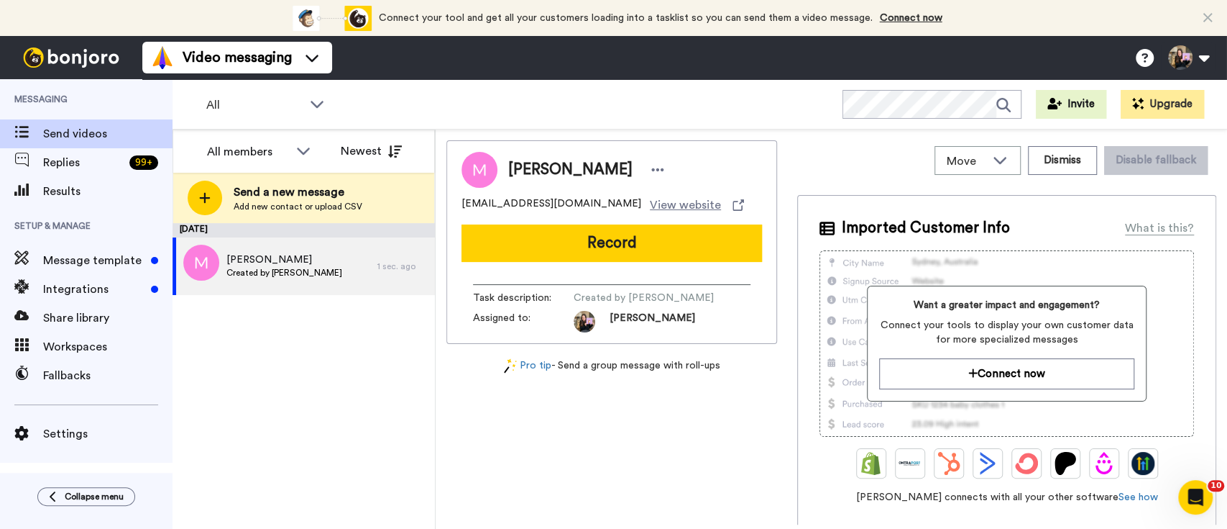
scroll to position [0, 0]
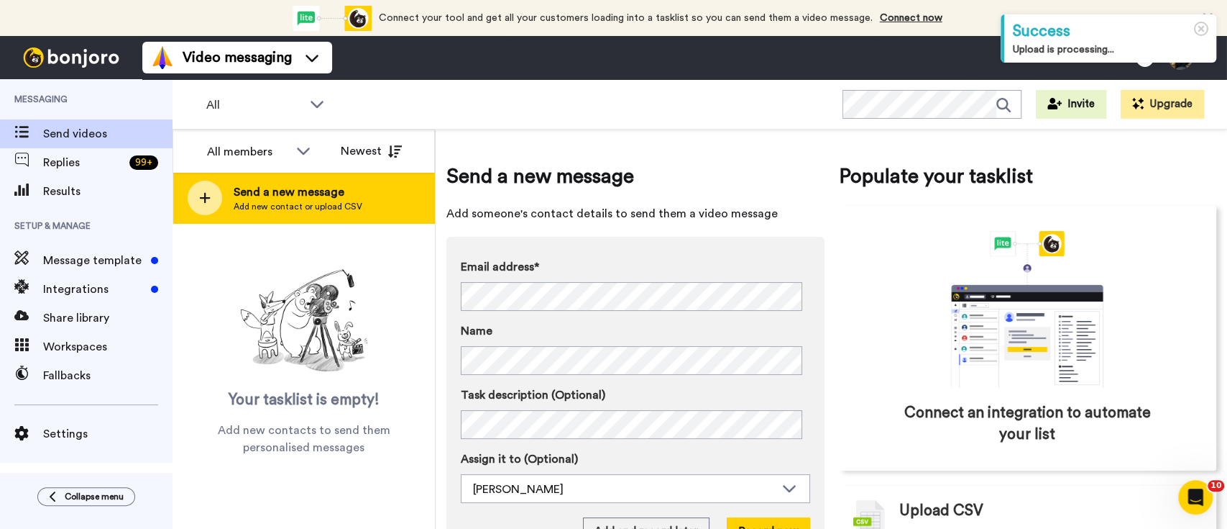
click at [352, 182] on div "Send a new message Add new contact or upload CSV" at bounding box center [303, 198] width 261 height 50
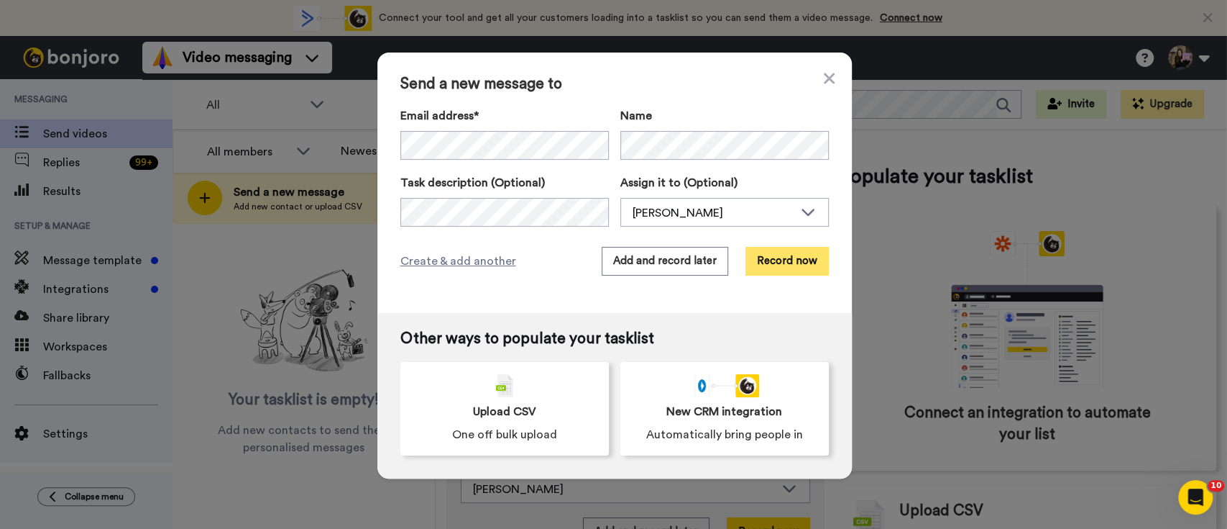
click at [779, 256] on button "Record now" at bounding box center [787, 261] width 83 height 29
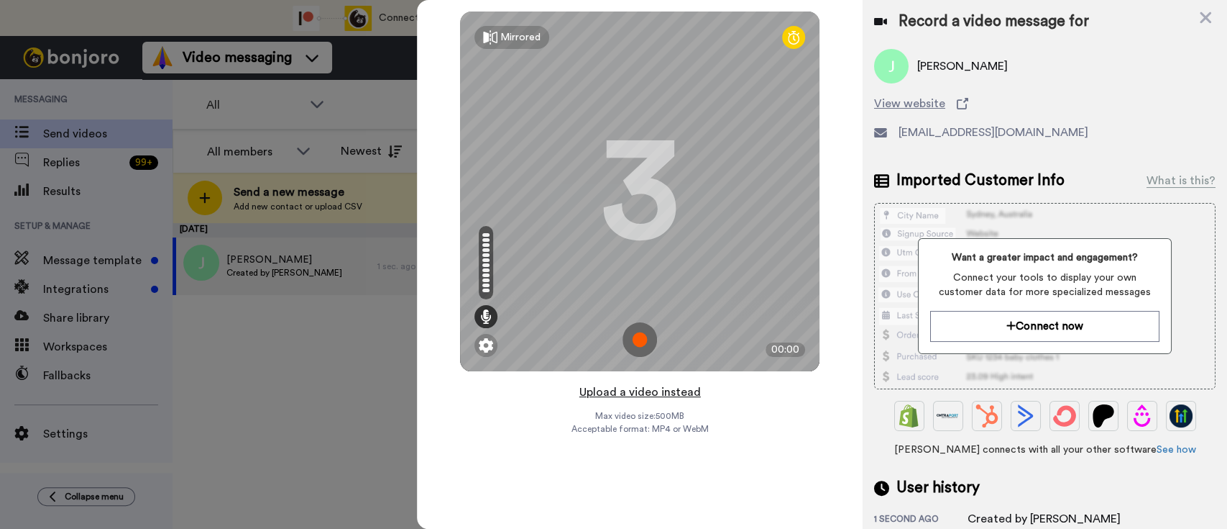
click at [655, 390] on button "Upload a video instead" at bounding box center [640, 392] width 130 height 19
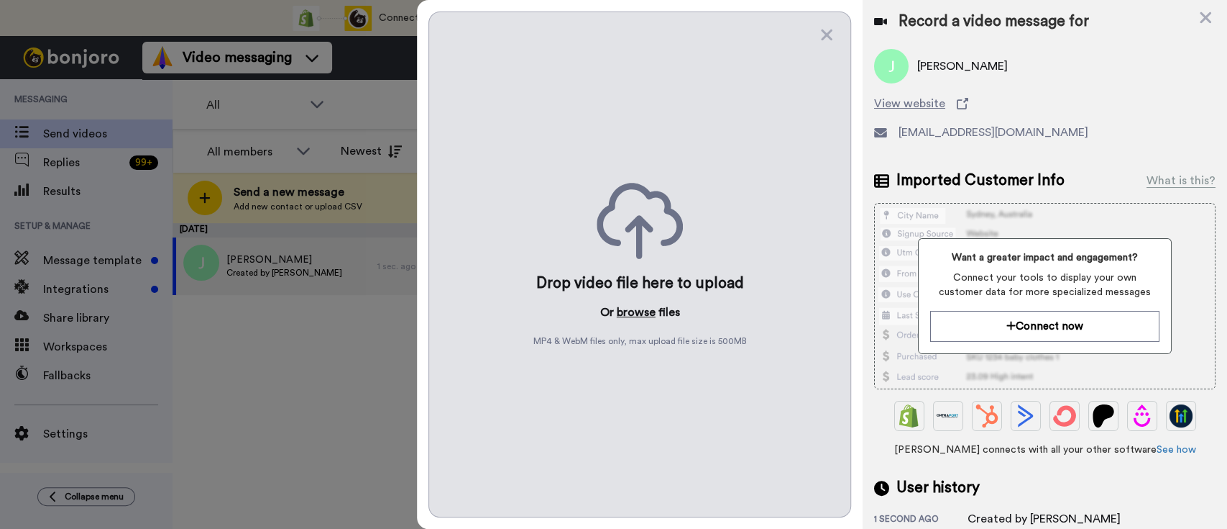
click at [631, 316] on button "browse" at bounding box center [636, 311] width 39 height 17
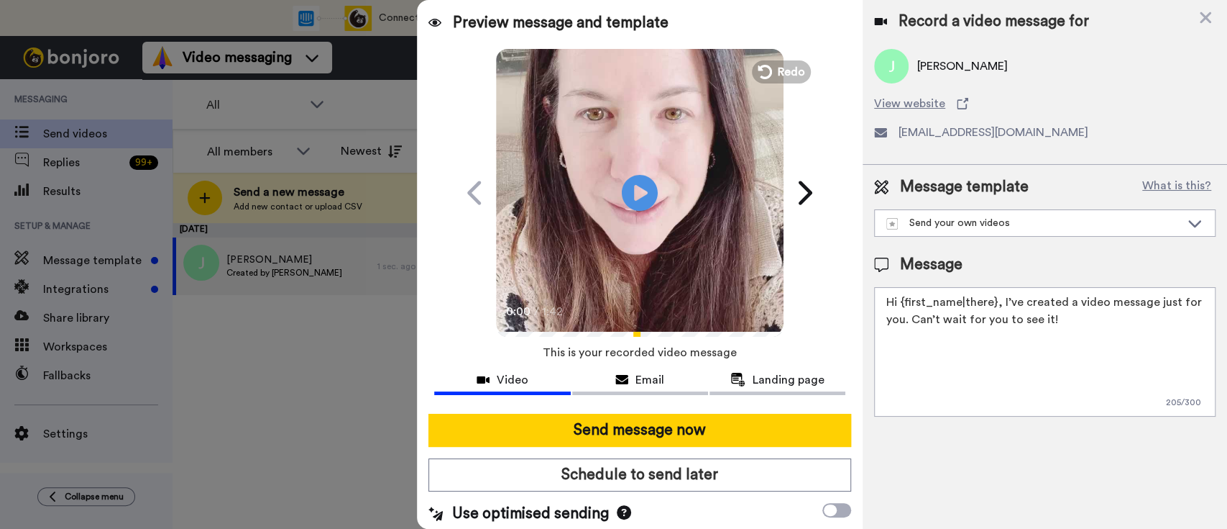
drag, startPoint x: 1071, startPoint y: 323, endPoint x: 999, endPoint y: 283, distance: 82.4
click at [999, 283] on div "Message Hi {first_name|there}, I’ve created a video message just for you. Can’t…" at bounding box center [1045, 335] width 342 height 163
paste textarea "welcome to SLP Elevate! I created a video welcome for you! Feel free to click r…"
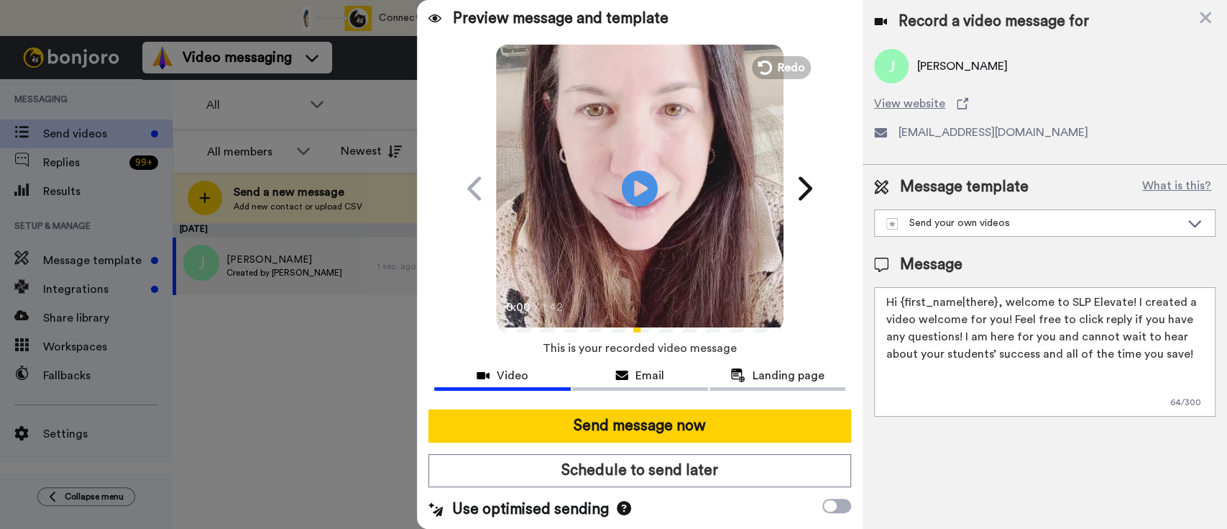
scroll to position [6, 0]
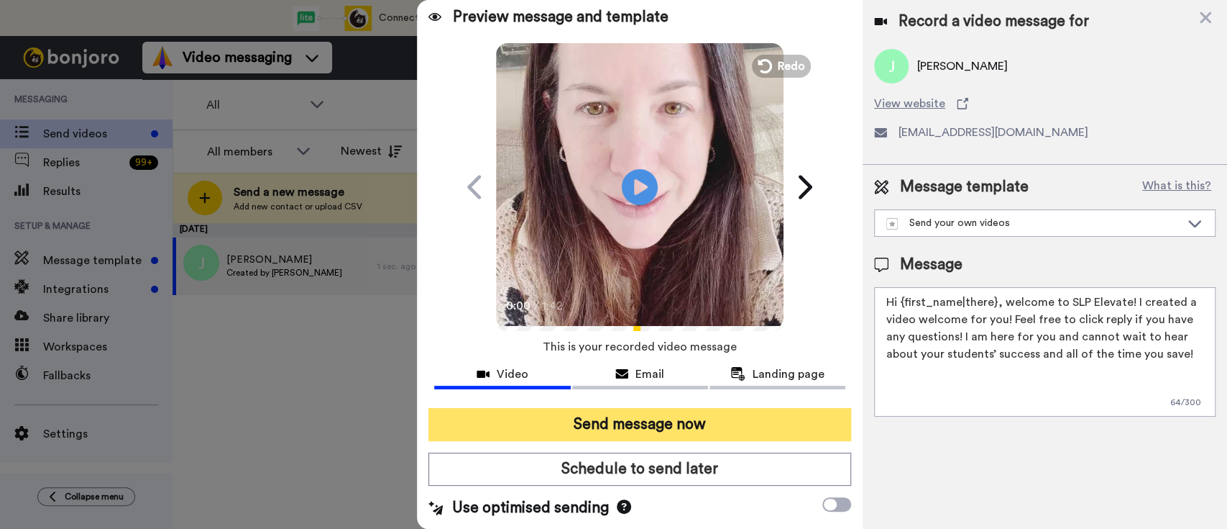
type textarea "Hi {first_name|there}, welcome to SLP Elevate! I created a video welcome for yo…"
click at [783, 433] on button "Send message now" at bounding box center [640, 424] width 423 height 33
